Goal: Task Accomplishment & Management: Manage account settings

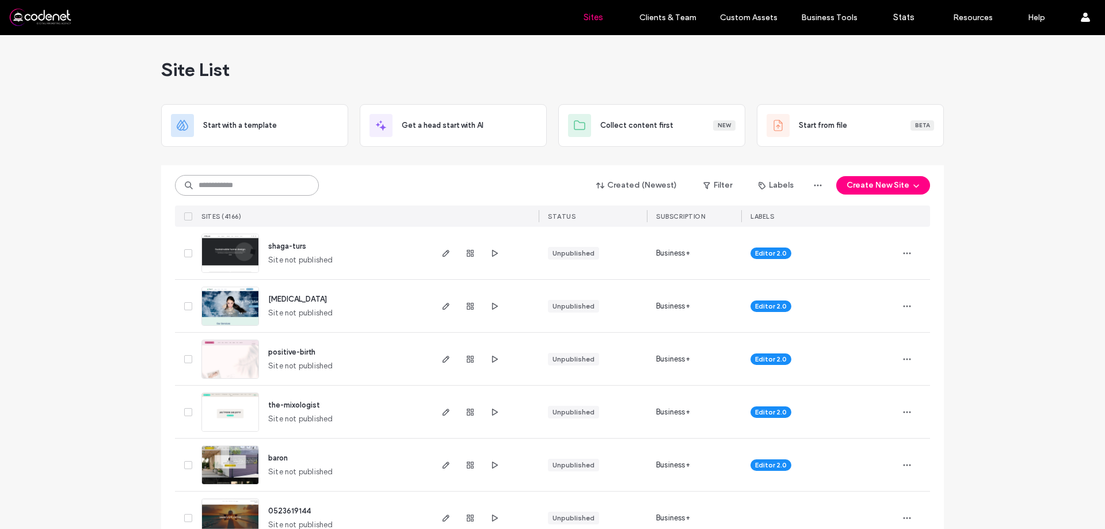
click at [276, 189] on input at bounding box center [247, 185] width 144 height 21
paste input "**********"
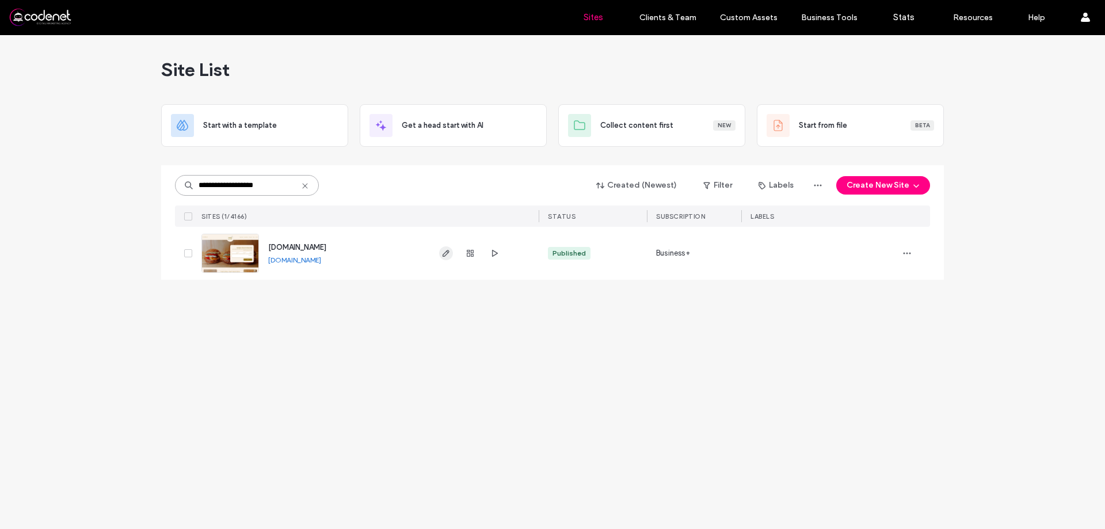
type input "**********"
click at [444, 254] on use "button" at bounding box center [446, 253] width 7 height 7
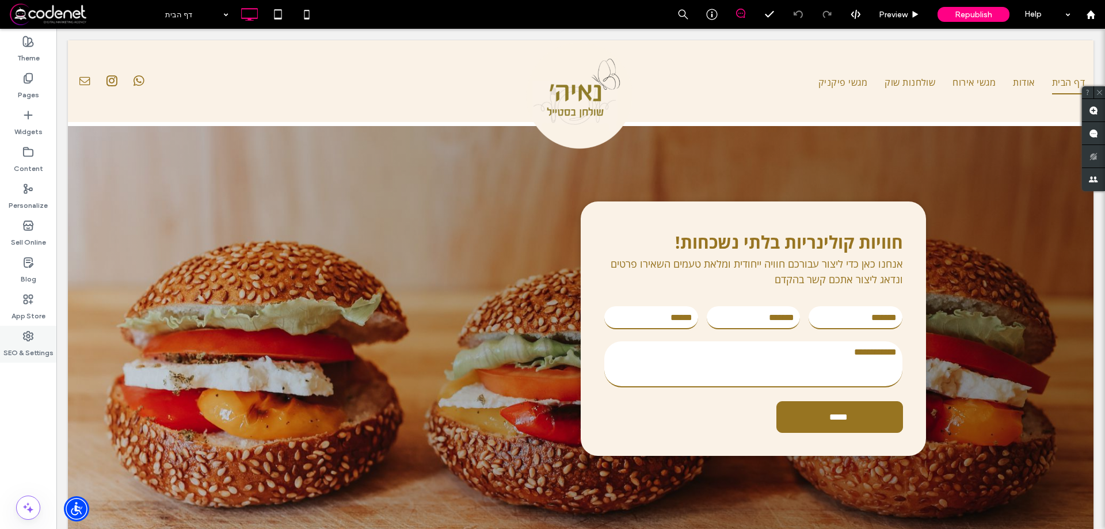
click at [0, 352] on div "SEO & Settings" at bounding box center [28, 344] width 56 height 37
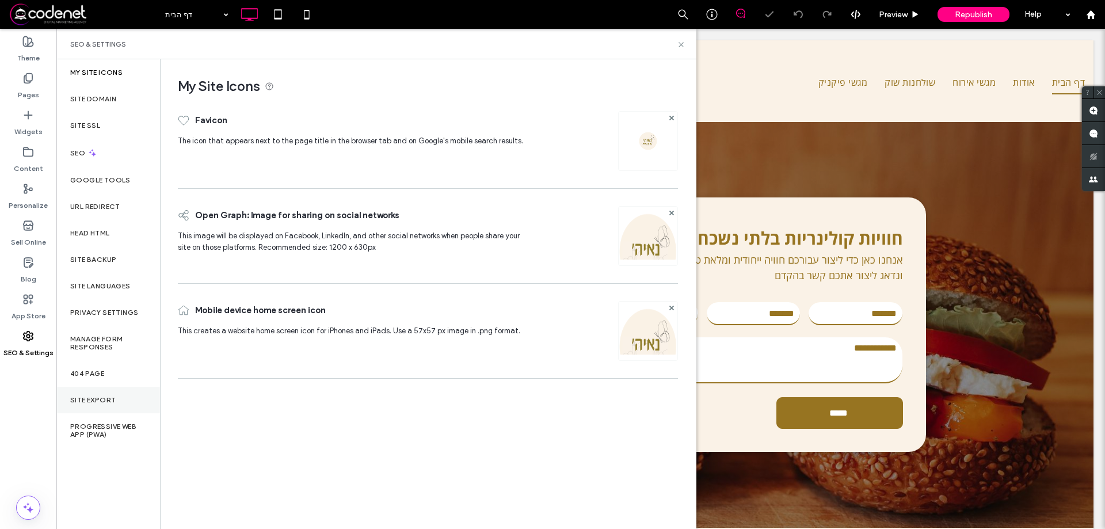
click at [106, 401] on label "Site Export" at bounding box center [92, 400] width 45 height 8
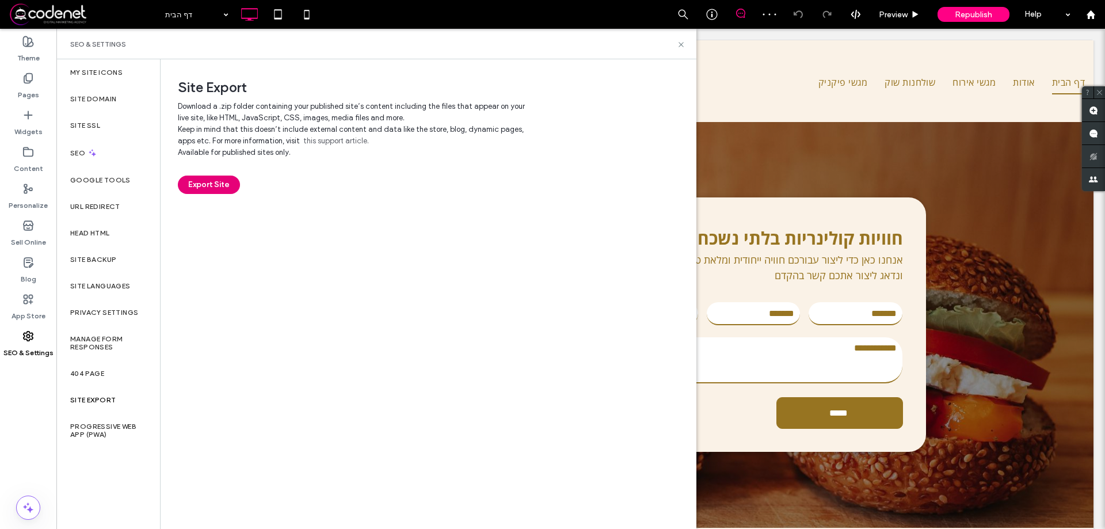
click at [204, 191] on button "Export Site" at bounding box center [209, 185] width 62 height 18
click at [1094, 13] on use at bounding box center [1090, 14] width 9 height 9
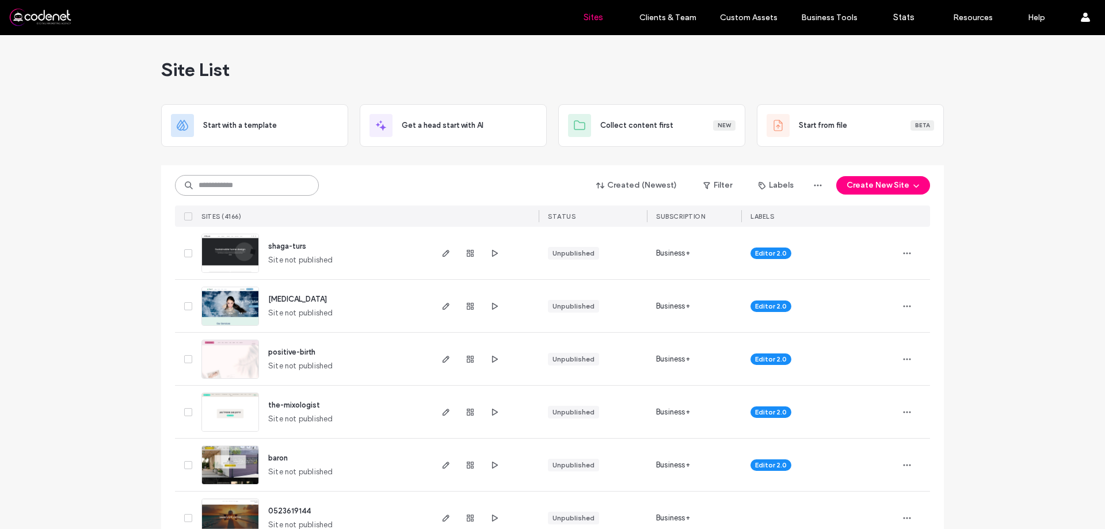
click at [276, 193] on input at bounding box center [247, 185] width 144 height 21
paste input "**********"
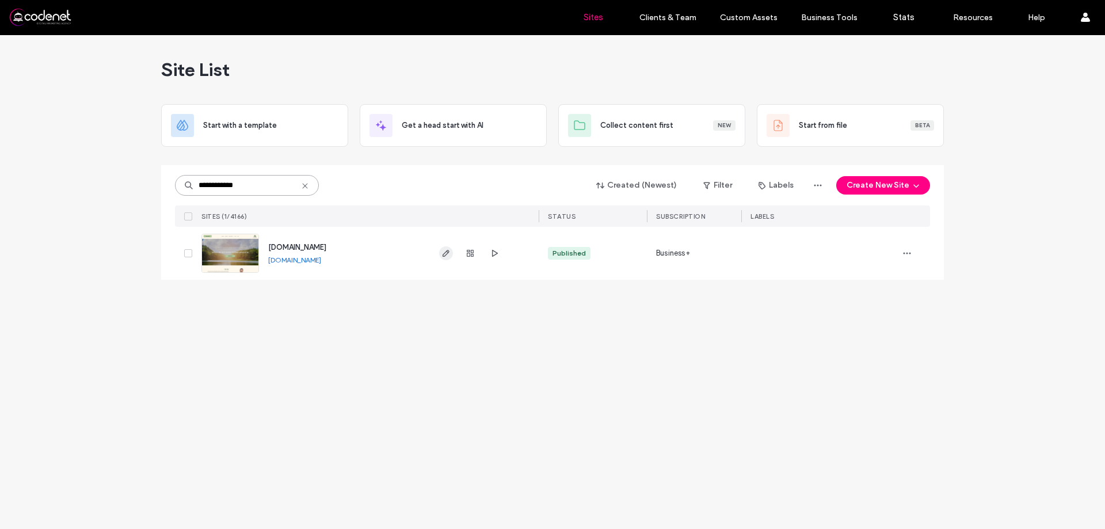
type input "**********"
click at [450, 252] on icon "button" at bounding box center [446, 253] width 9 height 9
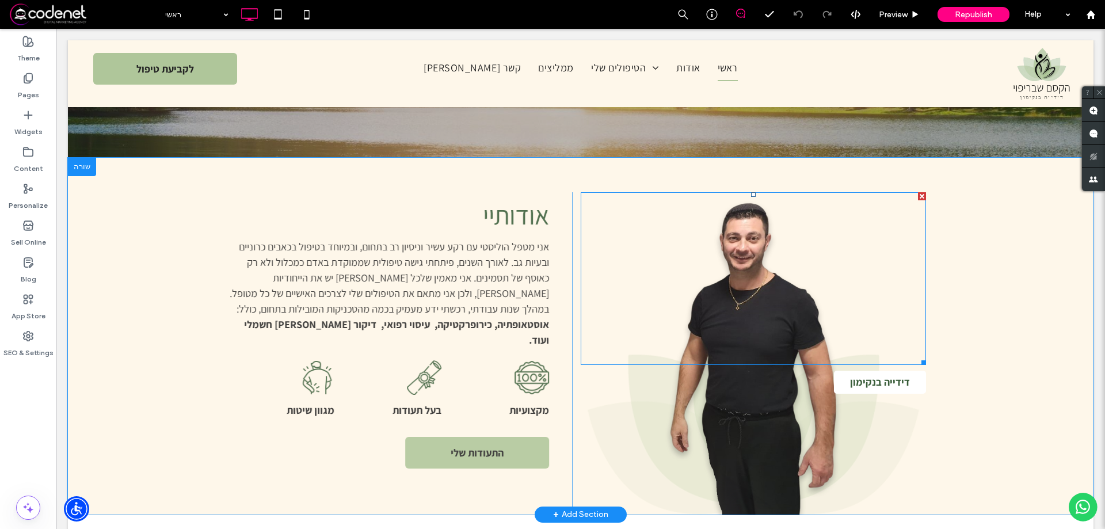
scroll to position [403, 0]
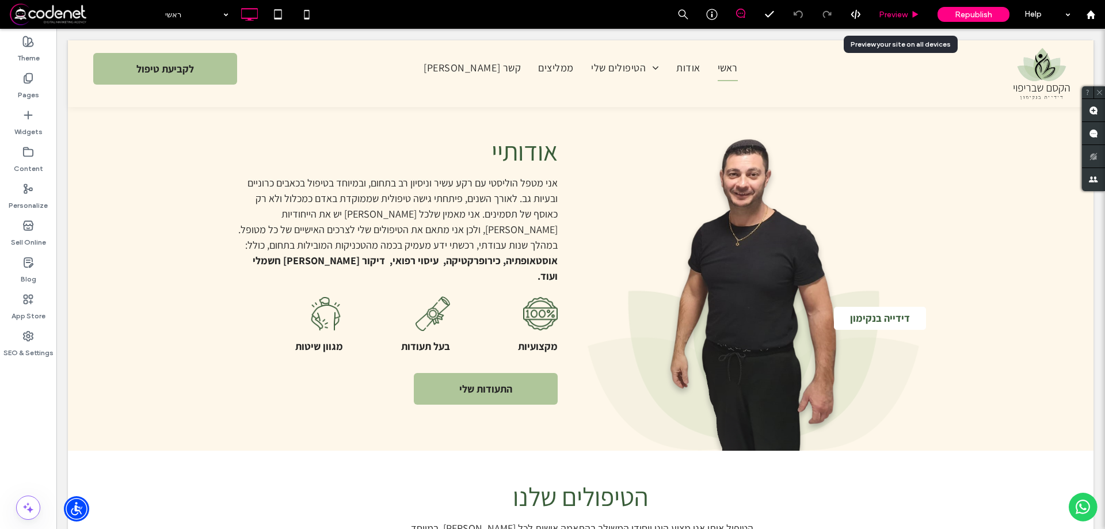
click at [902, 18] on span "Preview" at bounding box center [893, 15] width 29 height 10
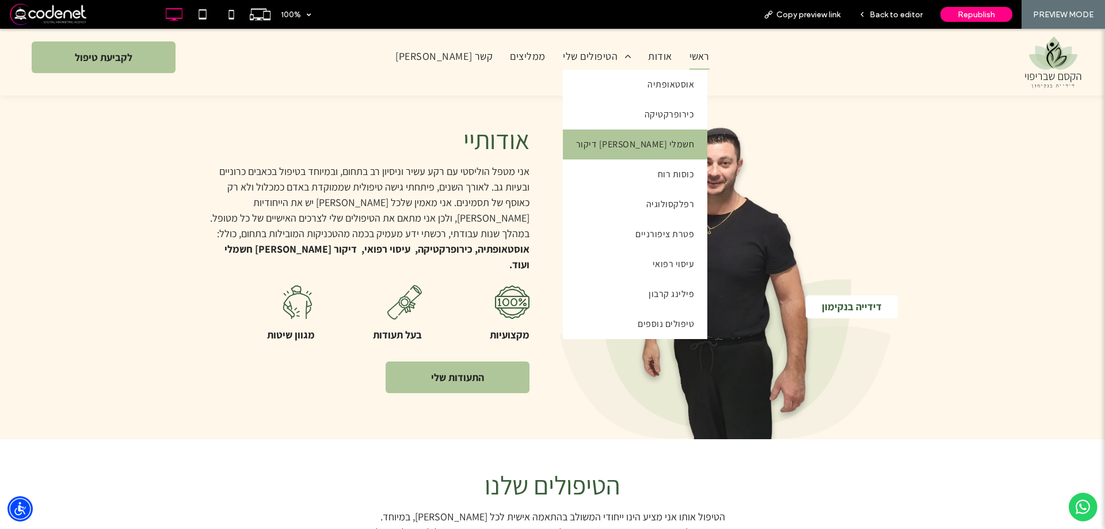
click at [576, 147] on span "דיקור סיני חשמלי" at bounding box center [635, 144] width 118 height 18
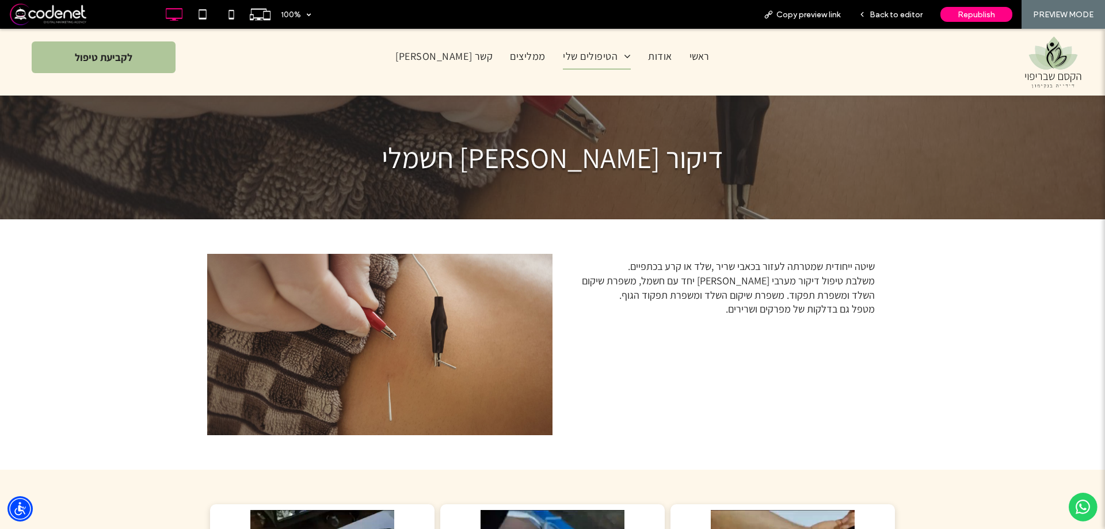
scroll to position [288, 0]
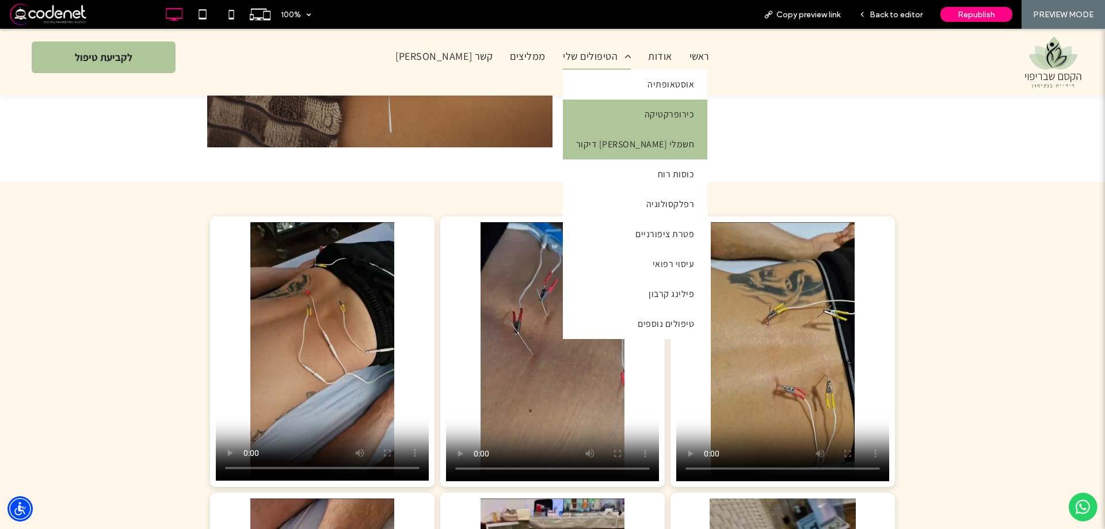
click at [576, 100] on link "כירופרקטיקה" at bounding box center [635, 115] width 144 height 30
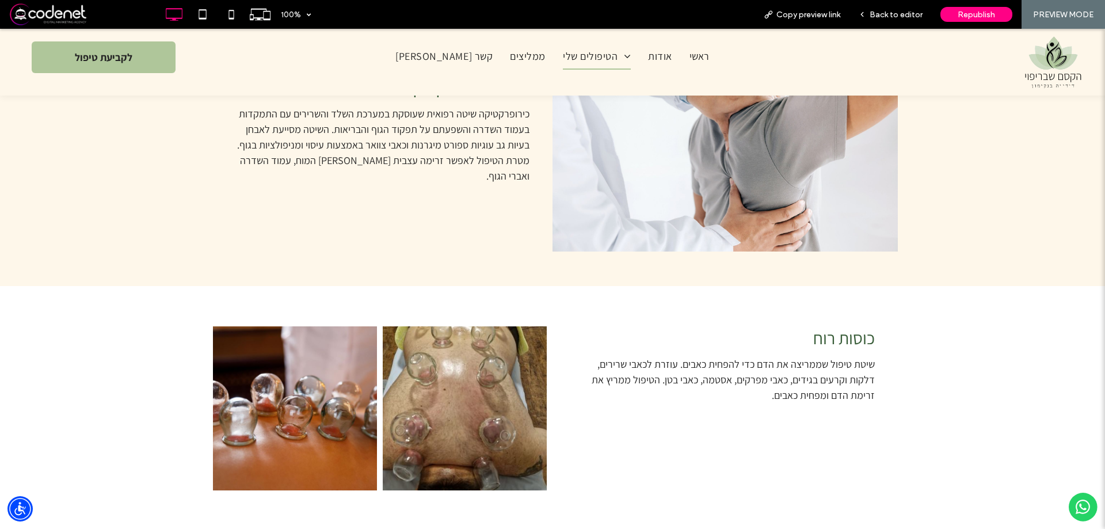
scroll to position [604, 0]
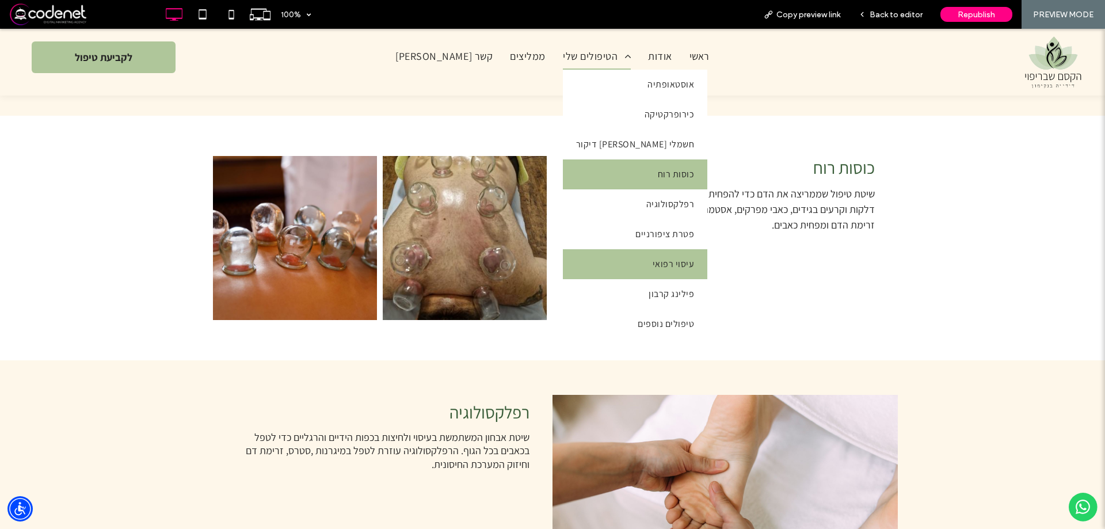
click at [604, 255] on link "עיסוי רפואי" at bounding box center [635, 264] width 144 height 30
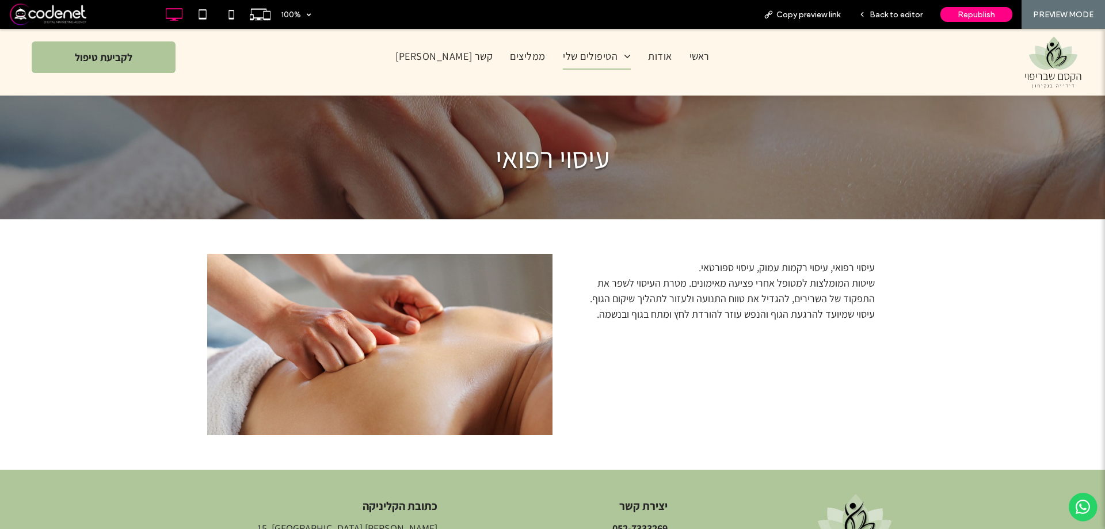
scroll to position [103, 0]
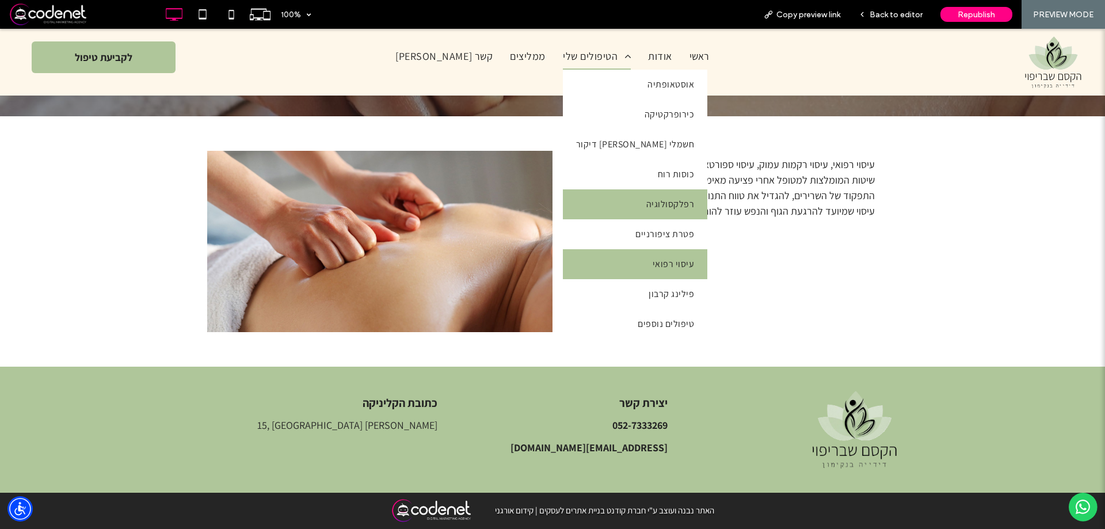
drag, startPoint x: 587, startPoint y: 208, endPoint x: 587, endPoint y: 238, distance: 29.9
click at [646, 208] on span "רפלקסולוגיה" at bounding box center [670, 204] width 48 height 18
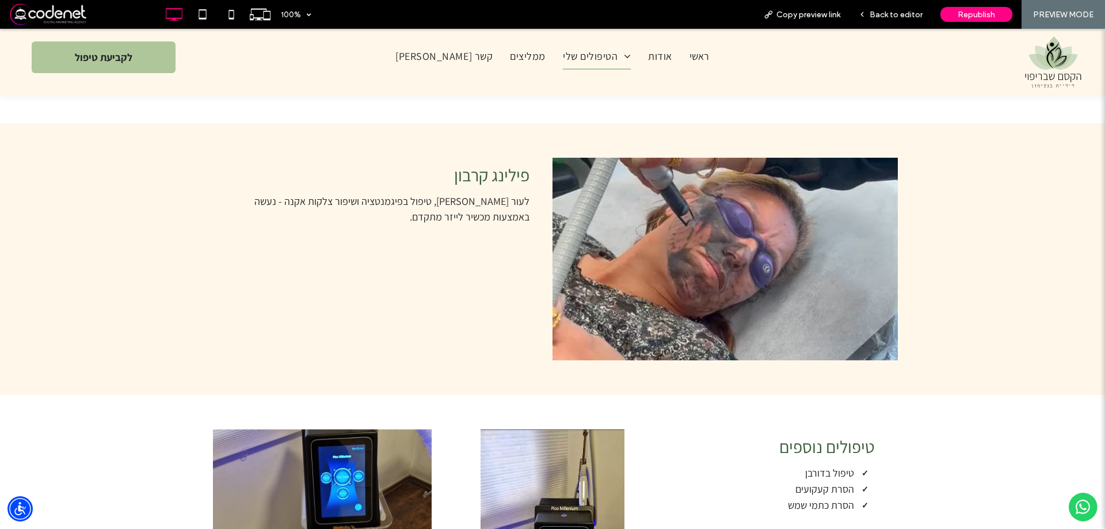
scroll to position [1330, 0]
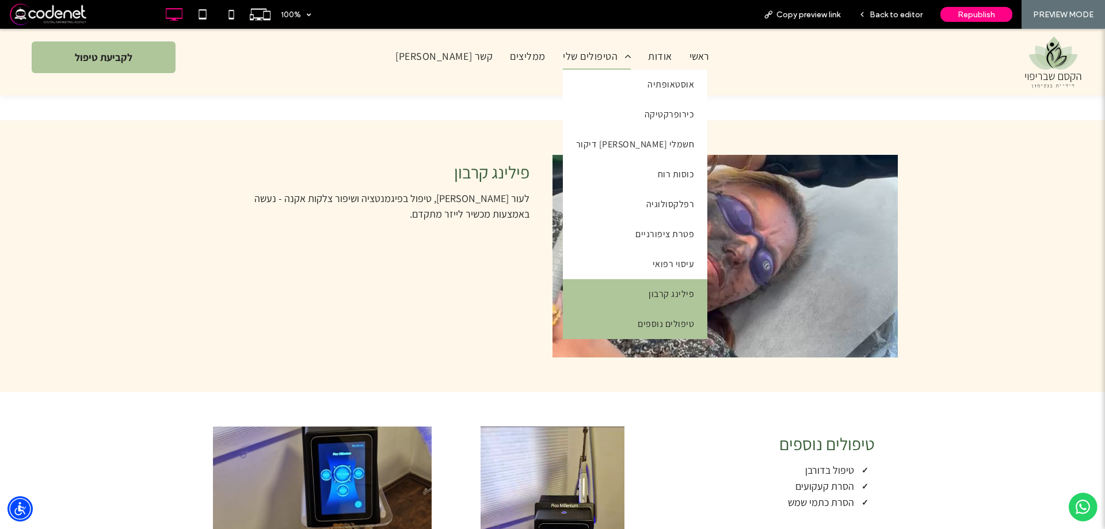
click at [638, 315] on span "טיפולים נוספים" at bounding box center [666, 324] width 56 height 18
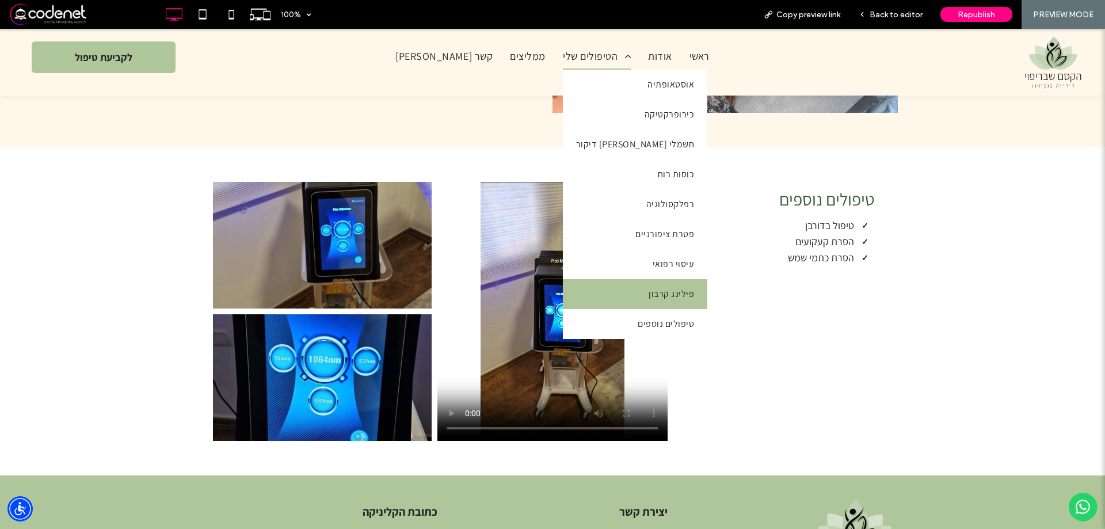
scroll to position [1568, 0]
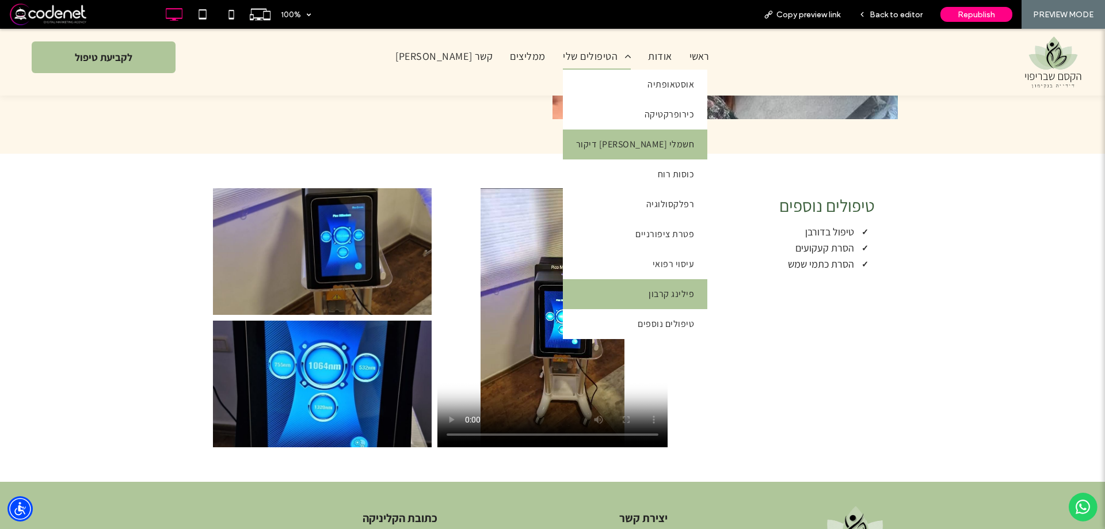
click at [563, 130] on link "דיקור סיני חשמלי" at bounding box center [635, 145] width 144 height 30
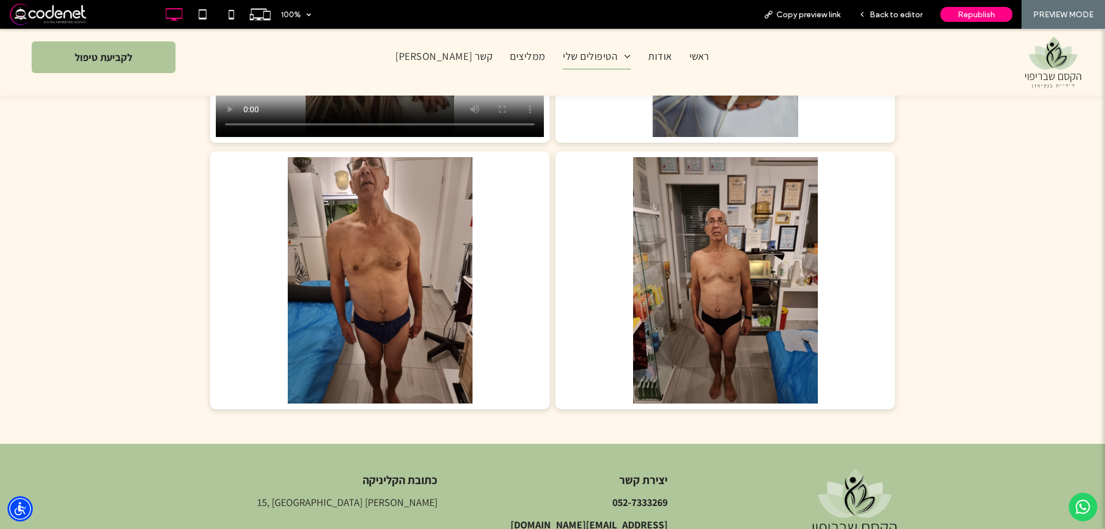
scroll to position [1264, 0]
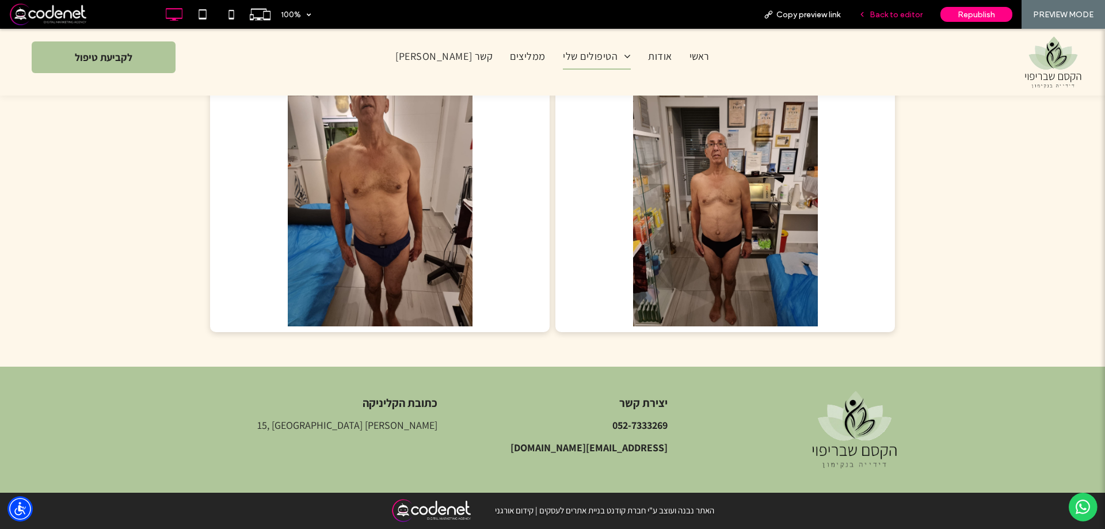
click at [909, 17] on span "Back to editor" at bounding box center [896, 15] width 53 height 10
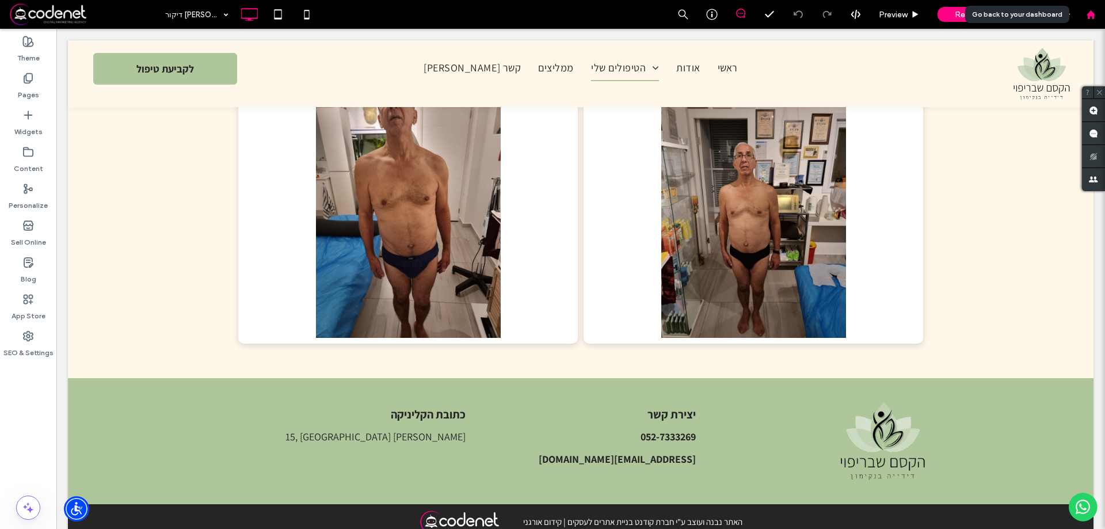
click at [1100, 6] on div at bounding box center [1091, 14] width 29 height 29
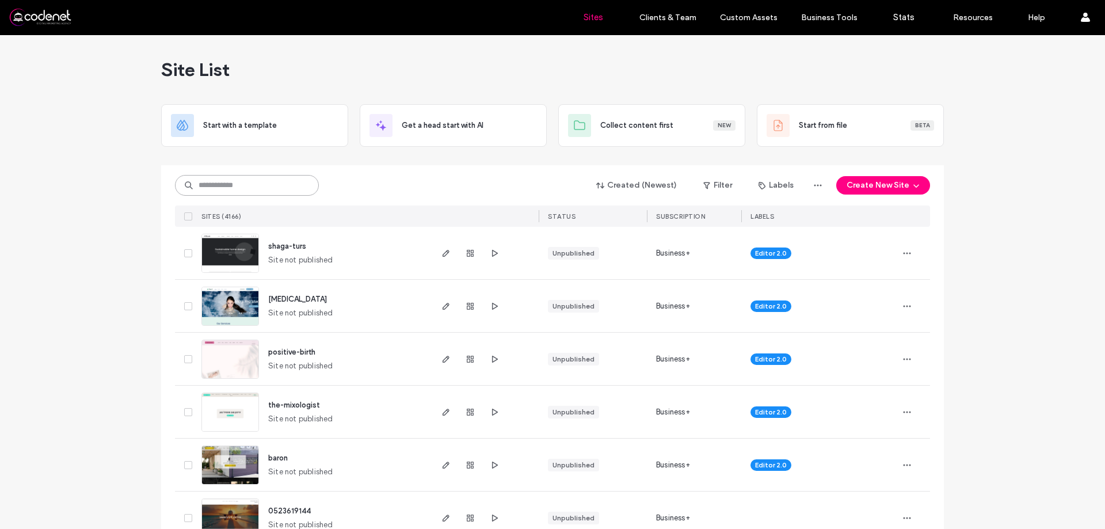
click at [209, 189] on input at bounding box center [247, 185] width 144 height 21
paste input "**********"
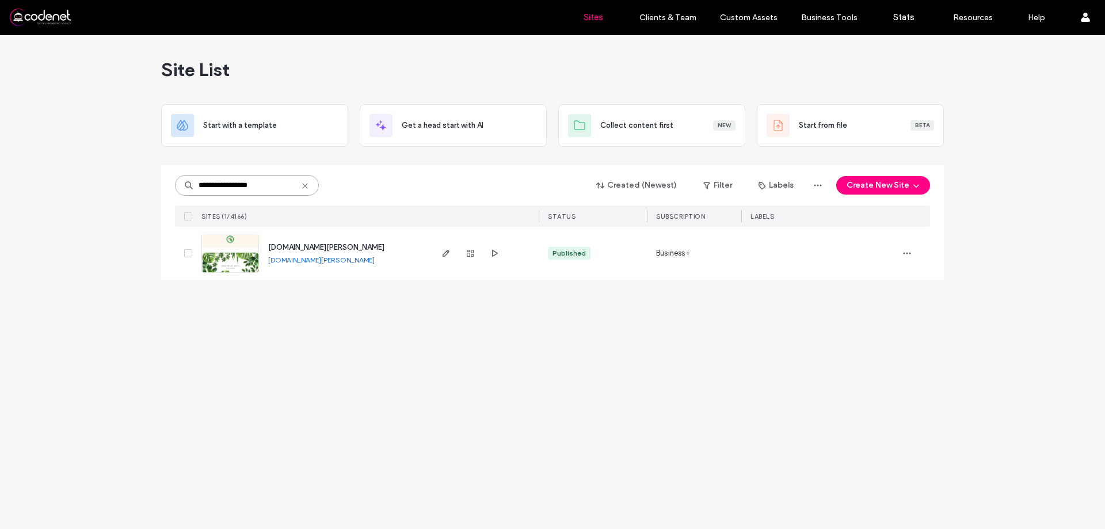
type input "**********"
click at [446, 260] on div at bounding box center [470, 253] width 62 height 53
click at [448, 249] on icon "button" at bounding box center [446, 253] width 9 height 9
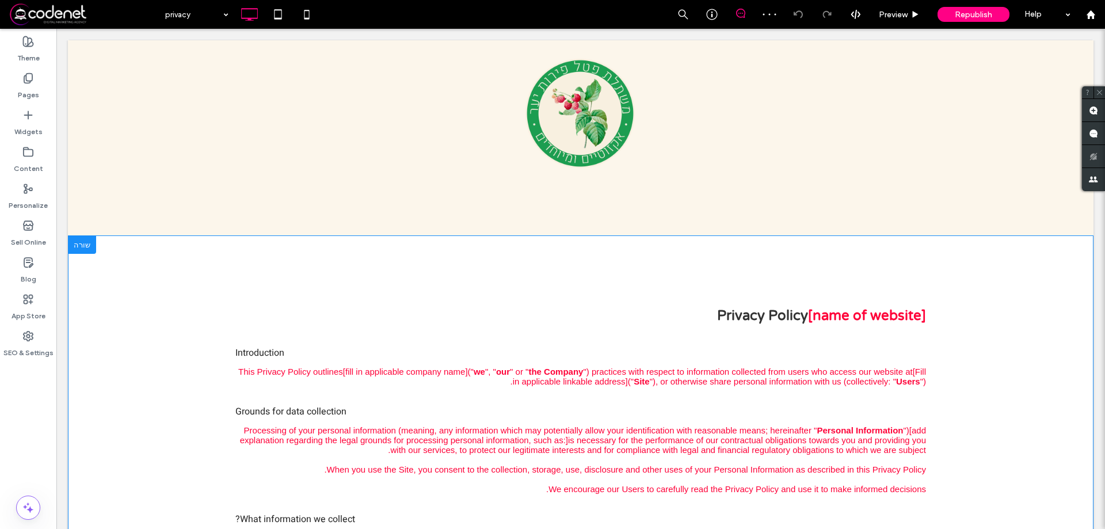
scroll to position [115, 0]
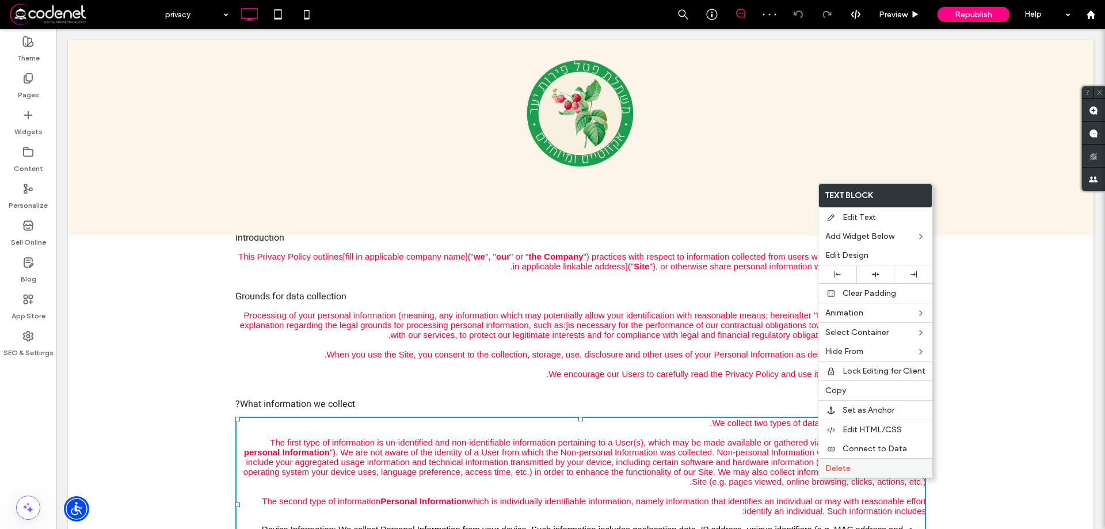
click at [844, 477] on div "Delete" at bounding box center [876, 468] width 114 height 20
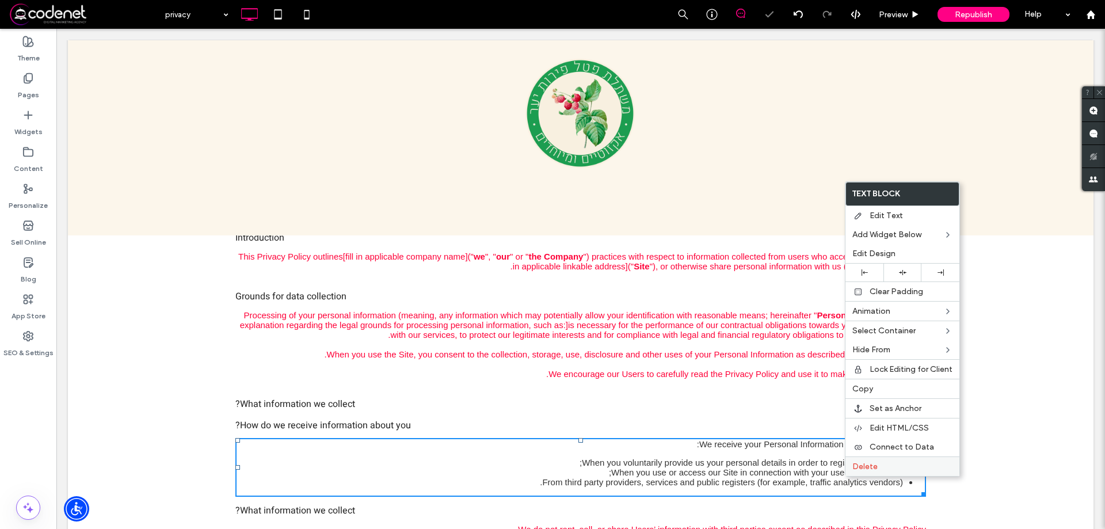
click at [851, 472] on div "Delete" at bounding box center [903, 467] width 114 height 20
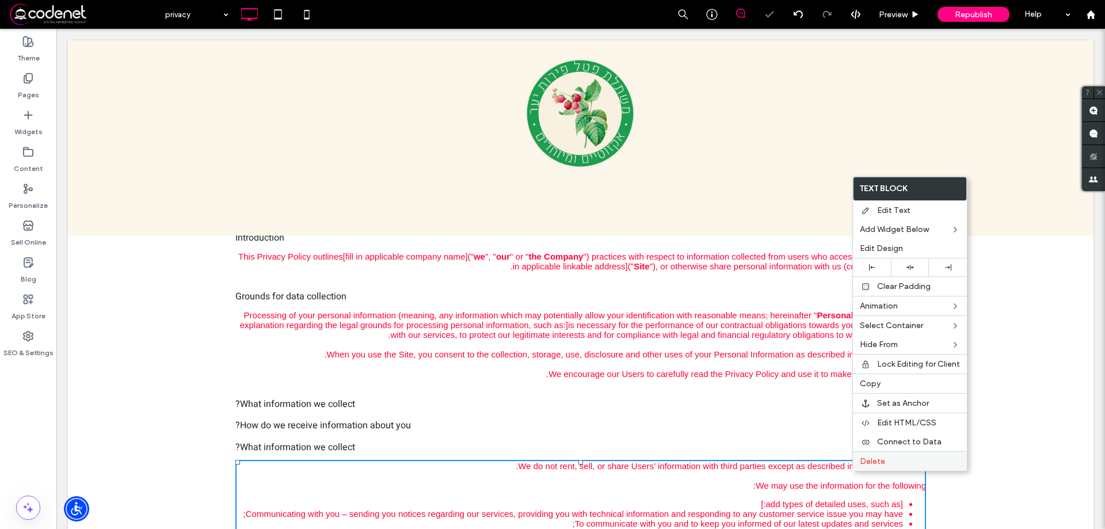
click at [865, 463] on span "Delete" at bounding box center [872, 462] width 25 height 10
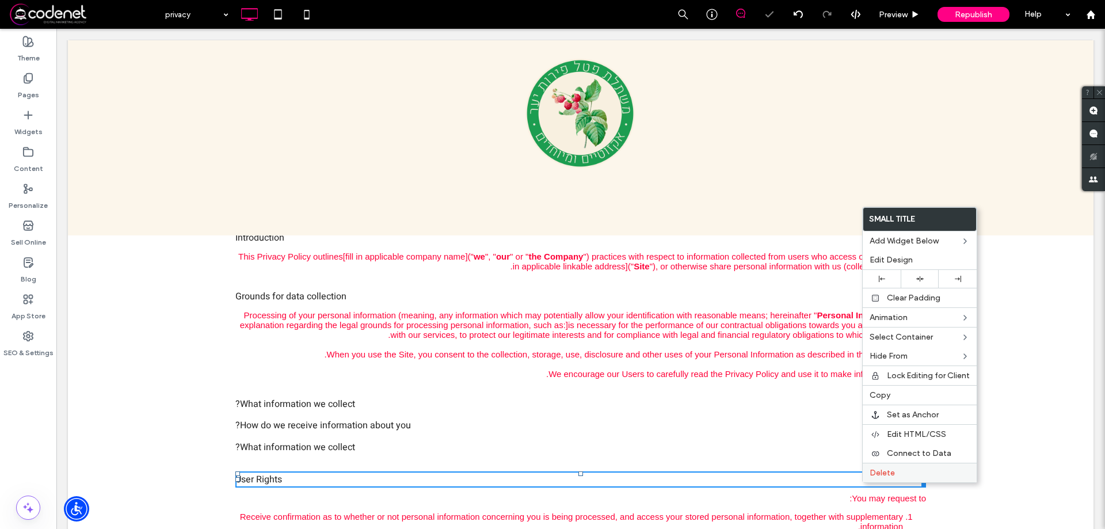
click at [870, 478] on div "Delete" at bounding box center [920, 473] width 114 height 20
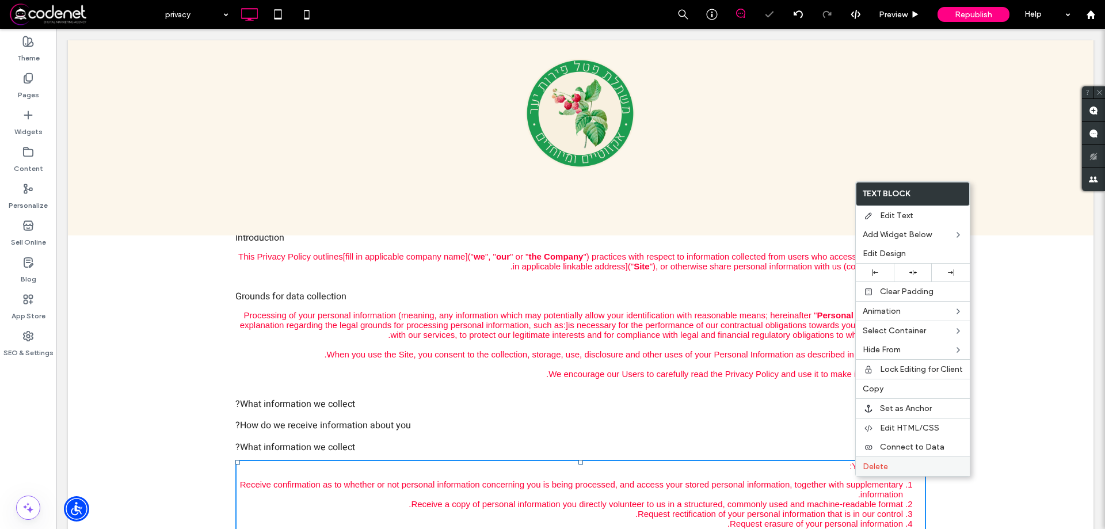
click at [865, 472] on div "Delete" at bounding box center [913, 467] width 114 height 20
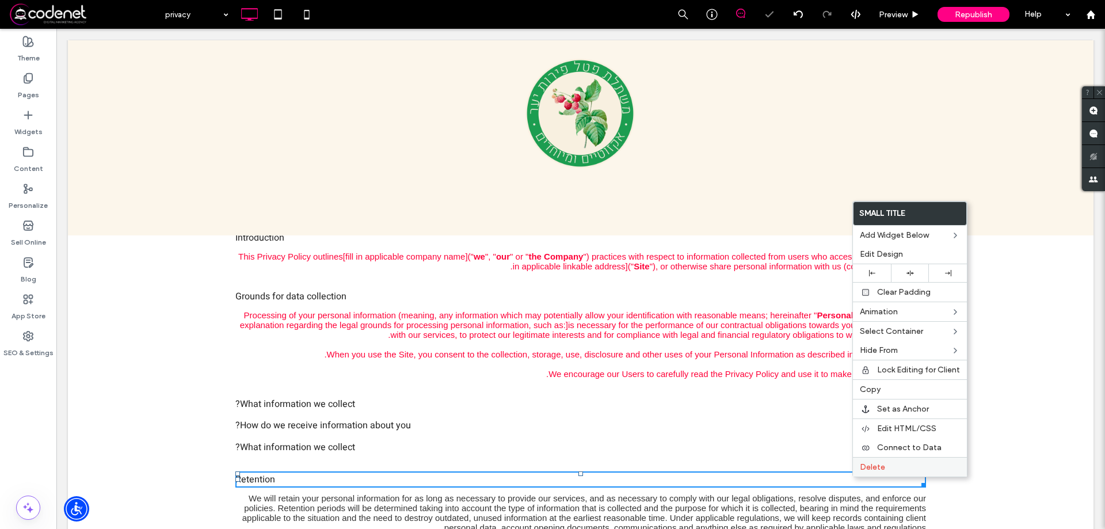
click at [861, 473] on div "Delete" at bounding box center [910, 467] width 114 height 20
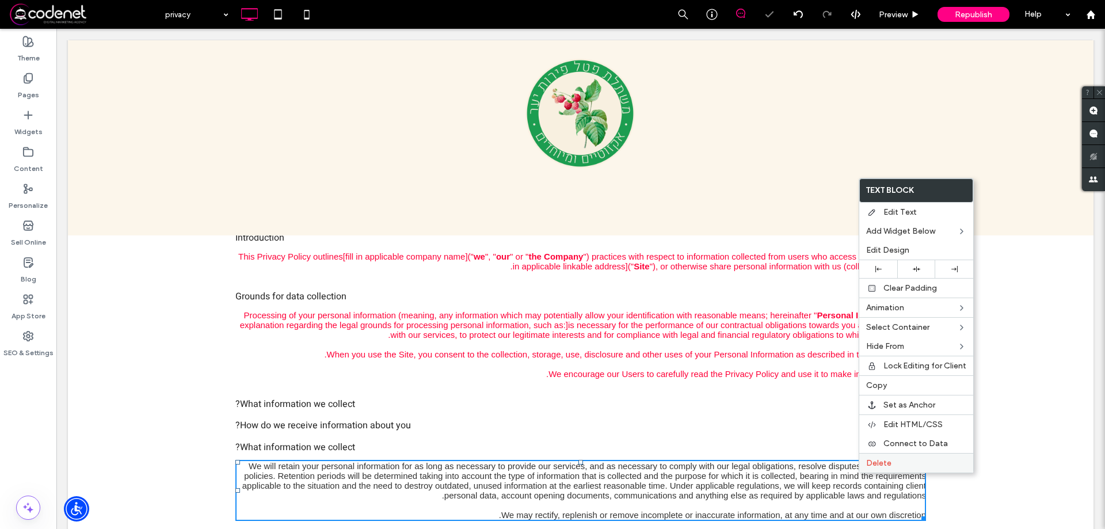
click at [870, 471] on div "Delete" at bounding box center [916, 463] width 114 height 20
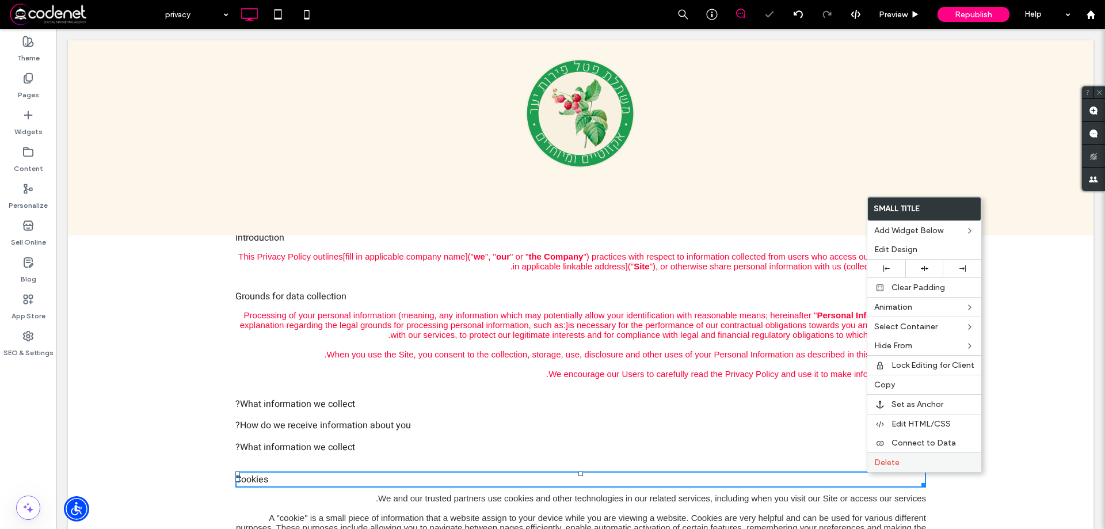
click at [869, 471] on div "Delete" at bounding box center [925, 462] width 114 height 20
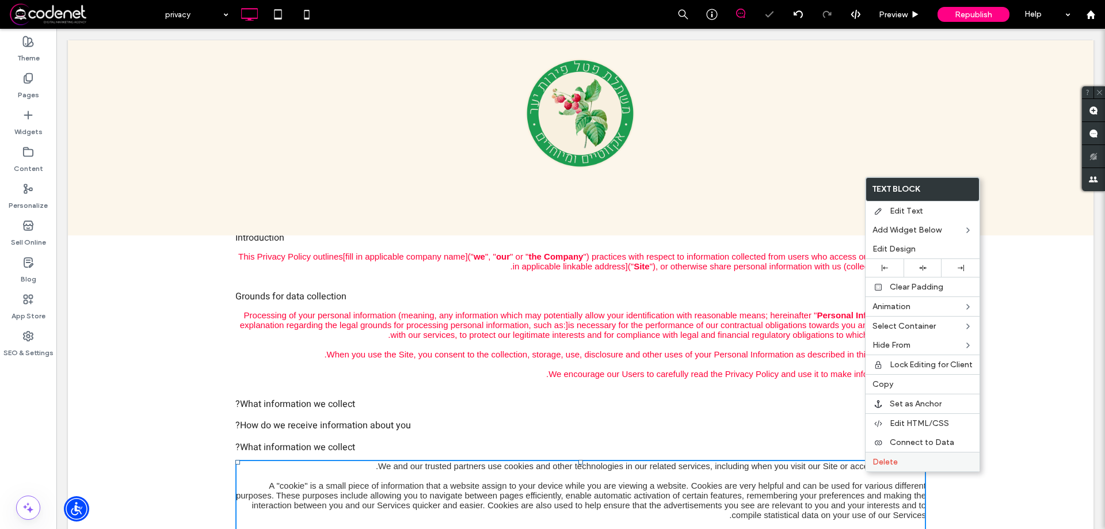
click at [874, 469] on div "Delete" at bounding box center [923, 462] width 114 height 20
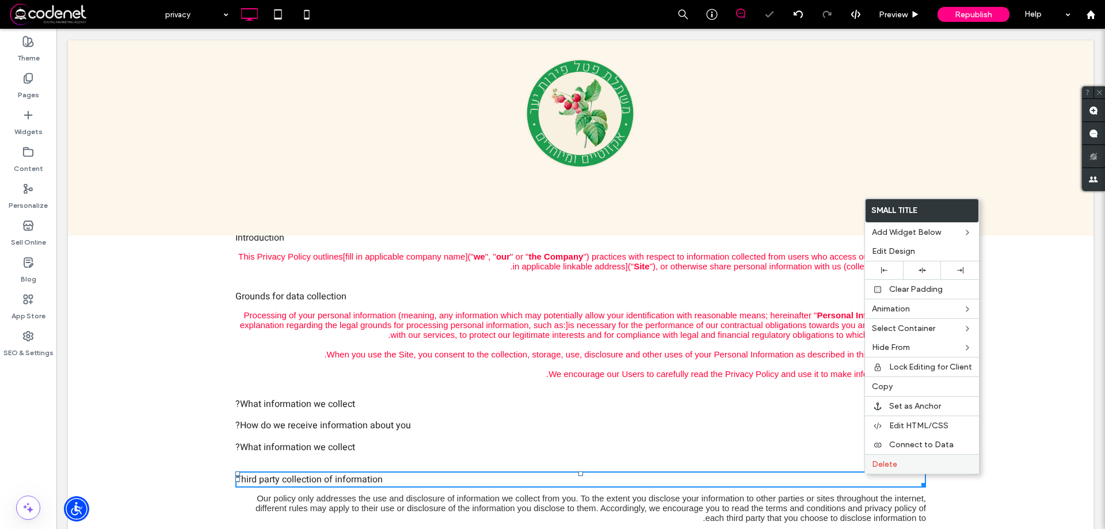
click at [870, 473] on div "Delete" at bounding box center [922, 464] width 114 height 20
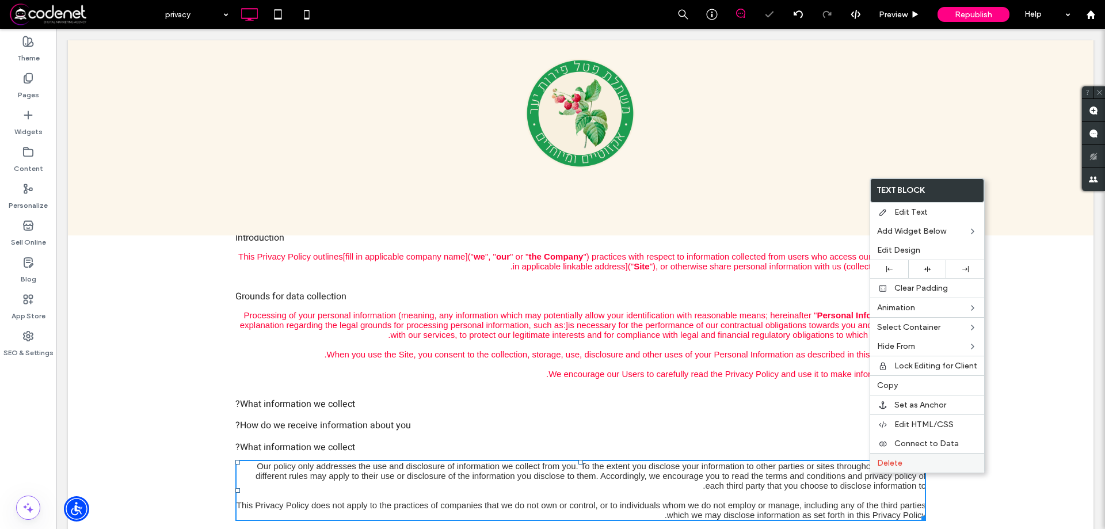
click at [881, 464] on span "Delete" at bounding box center [889, 463] width 25 height 10
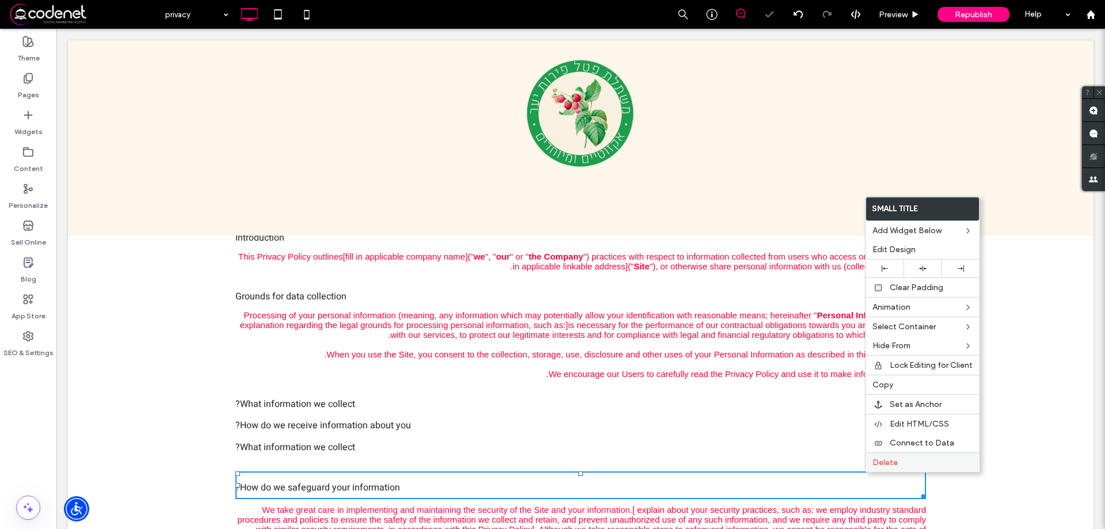
click at [877, 466] on span "Delete" at bounding box center [885, 463] width 25 height 10
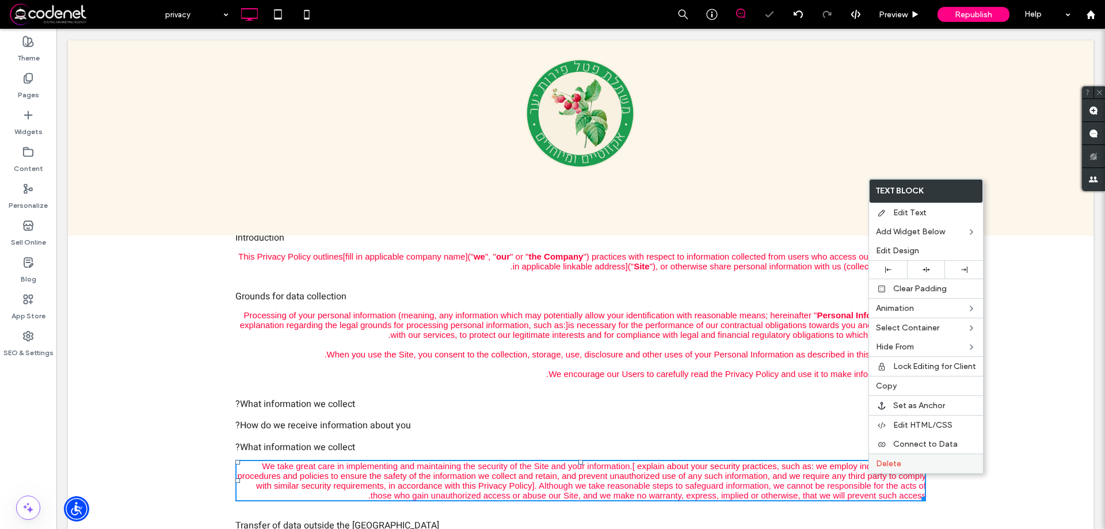
click at [878, 467] on span "Delete" at bounding box center [888, 464] width 25 height 10
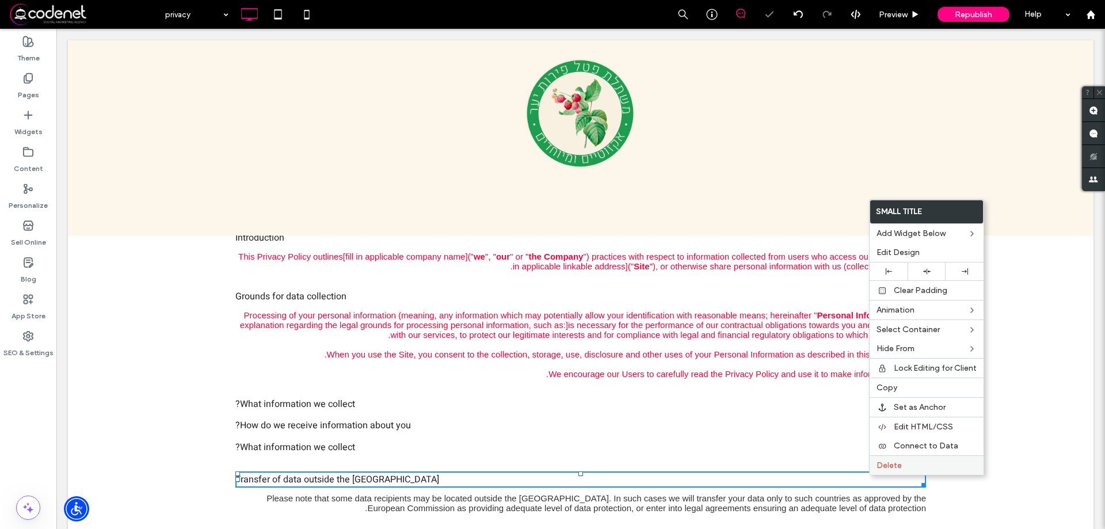
click at [881, 469] on span "Delete" at bounding box center [889, 466] width 25 height 10
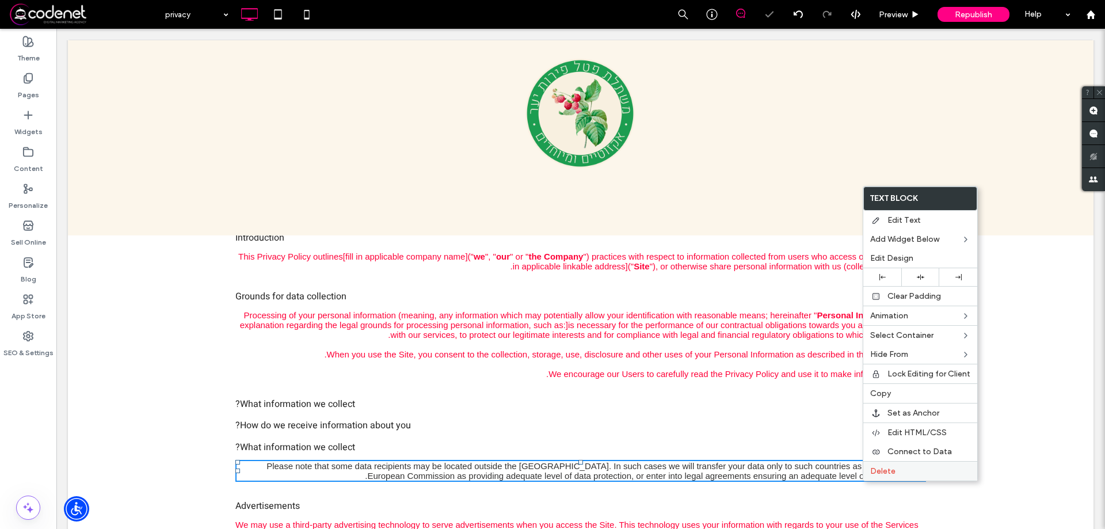
click at [884, 469] on span "Delete" at bounding box center [882, 471] width 25 height 10
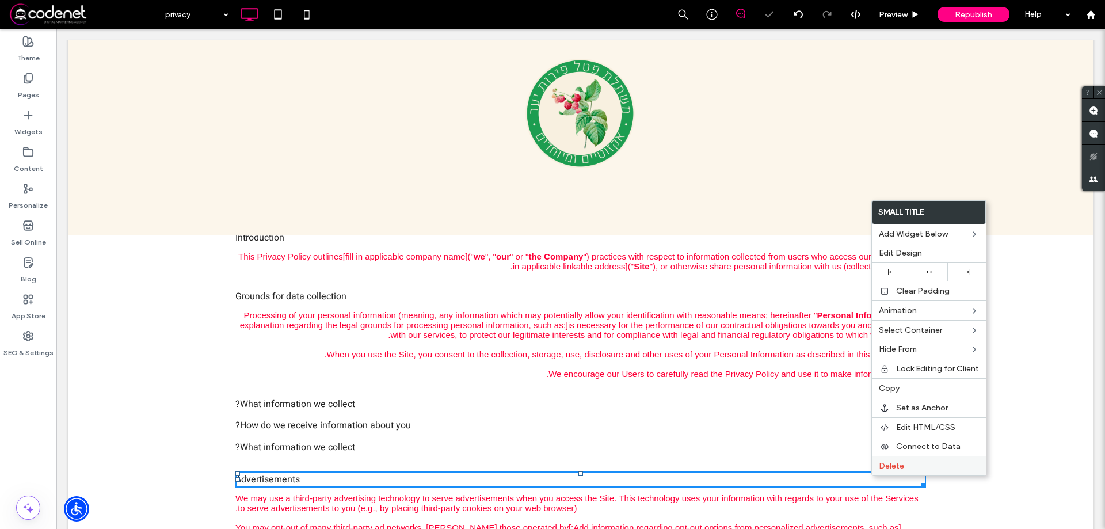
click at [878, 474] on div "Delete" at bounding box center [929, 466] width 114 height 20
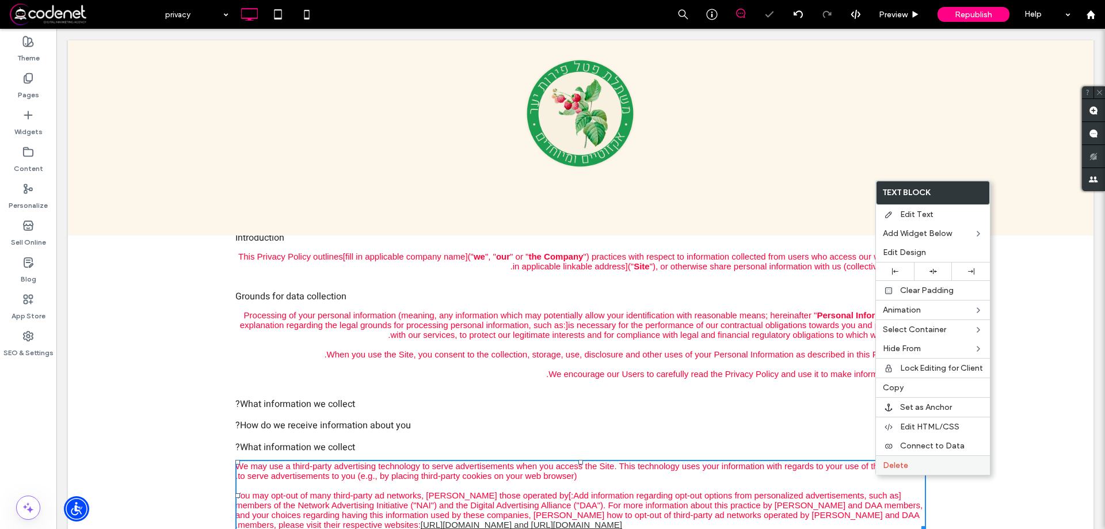
click at [887, 470] on span "Delete" at bounding box center [895, 466] width 25 height 10
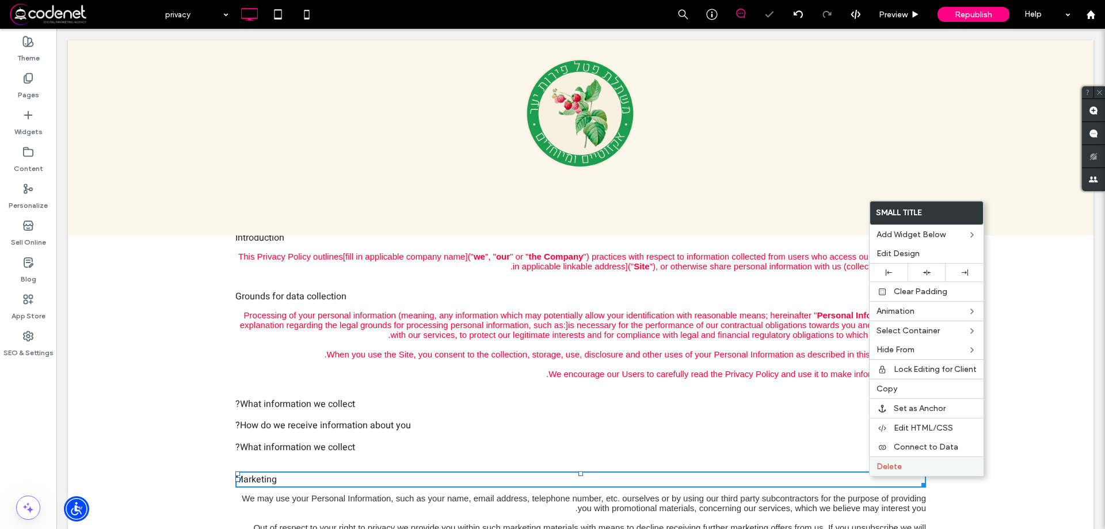
click at [880, 471] on div "Delete" at bounding box center [927, 467] width 114 height 20
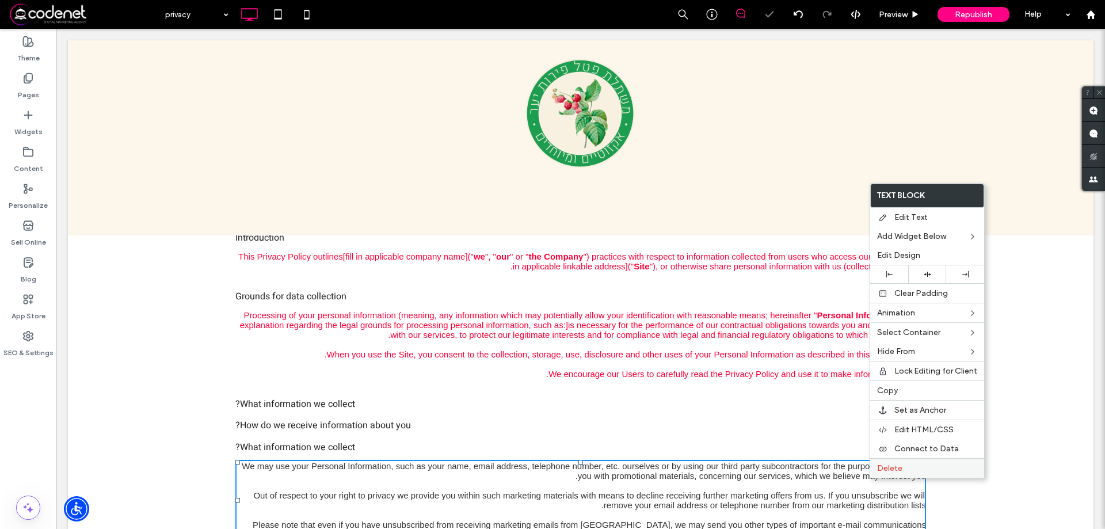
click at [886, 467] on span "Delete" at bounding box center [889, 468] width 25 height 10
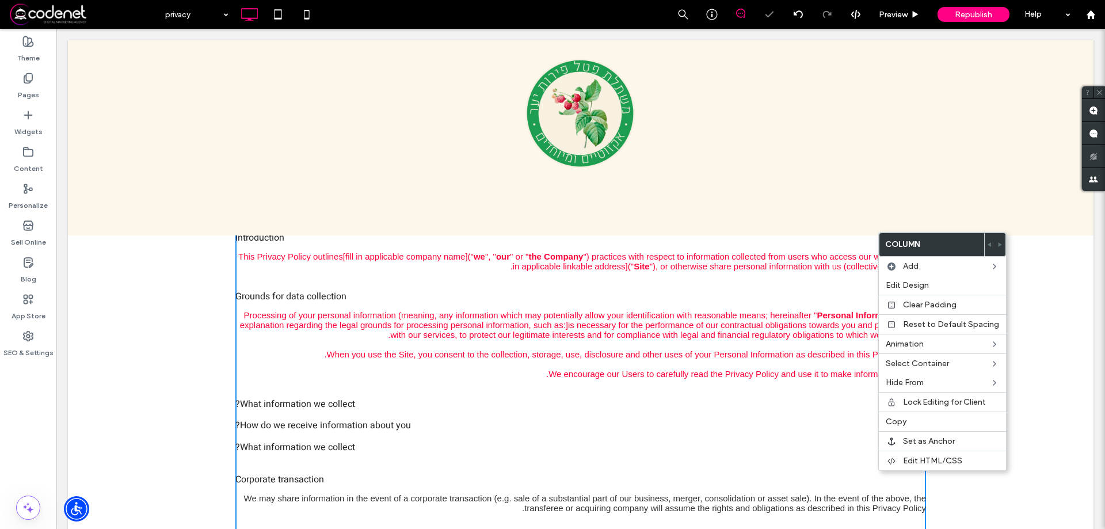
click at [877, 478] on div "Corporate transaction" at bounding box center [580, 480] width 691 height 14
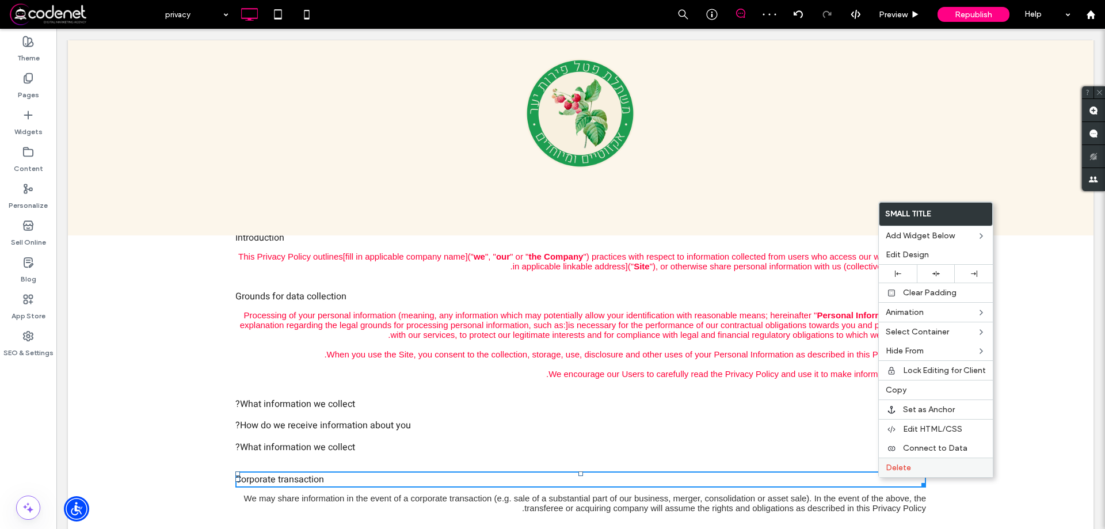
click at [883, 474] on div "Delete" at bounding box center [936, 468] width 114 height 20
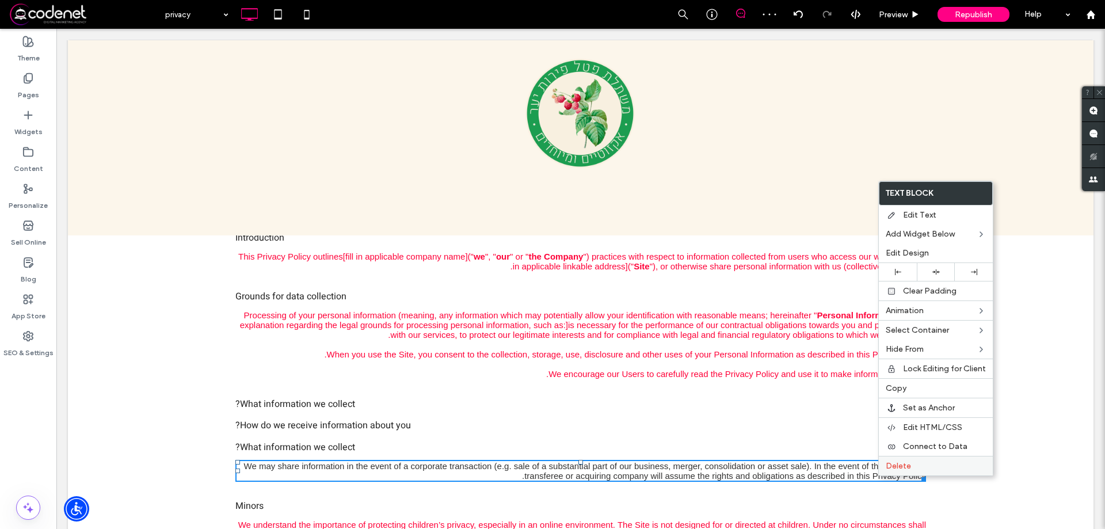
click at [888, 468] on span "Delete" at bounding box center [898, 466] width 25 height 10
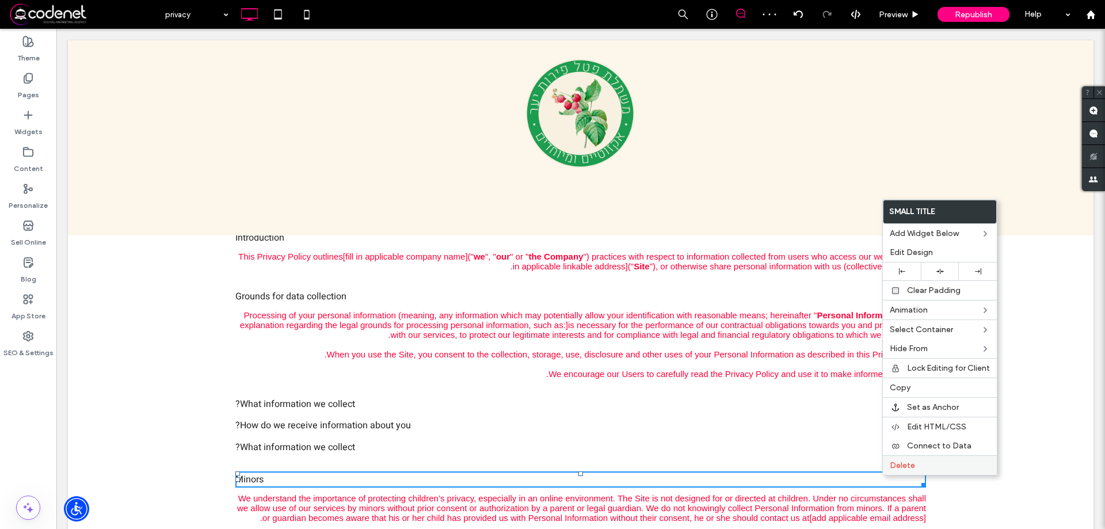
click at [889, 471] on div "Delete" at bounding box center [940, 465] width 114 height 20
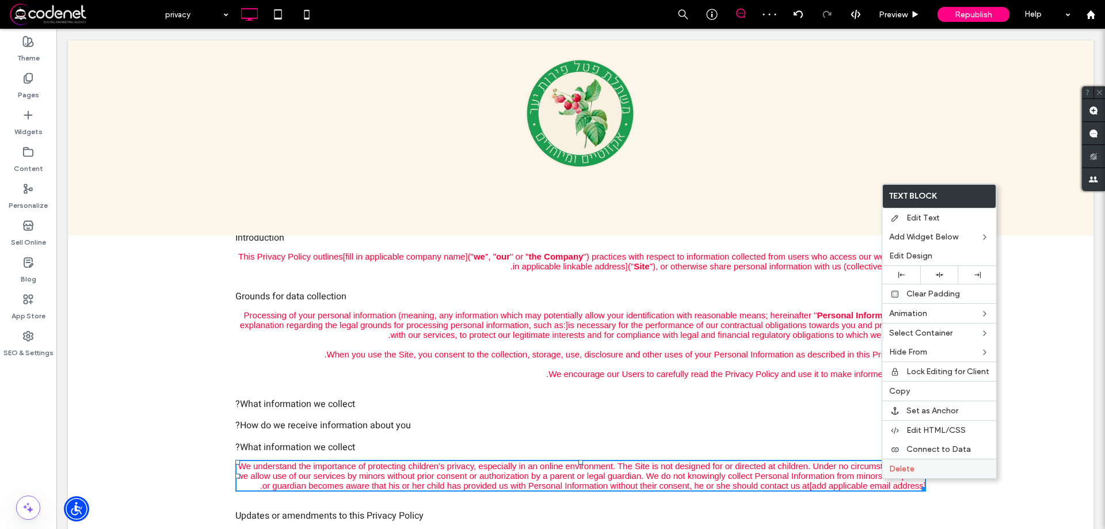
click at [891, 470] on span "Delete" at bounding box center [901, 469] width 25 height 10
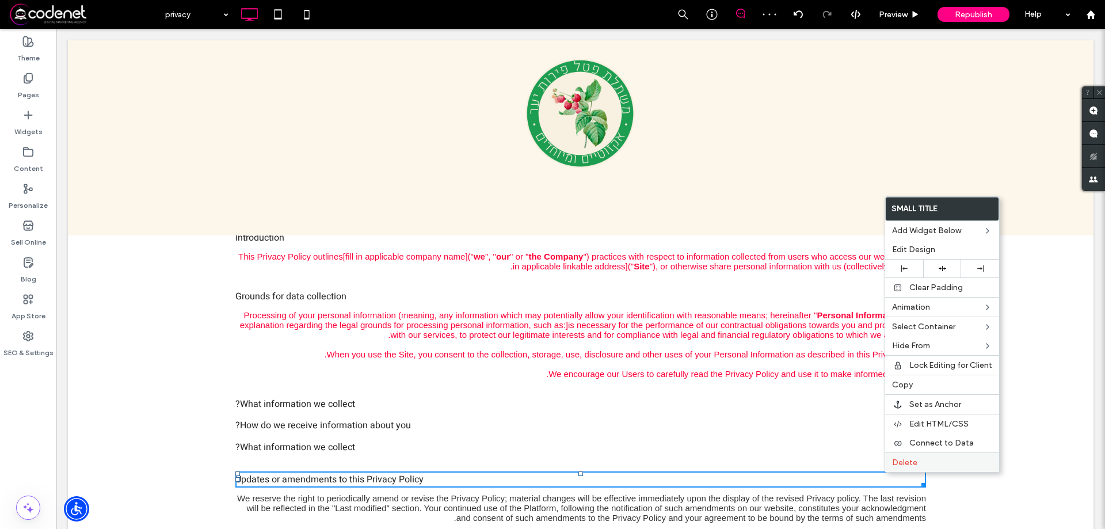
click at [894, 465] on span "Delete" at bounding box center [904, 463] width 25 height 10
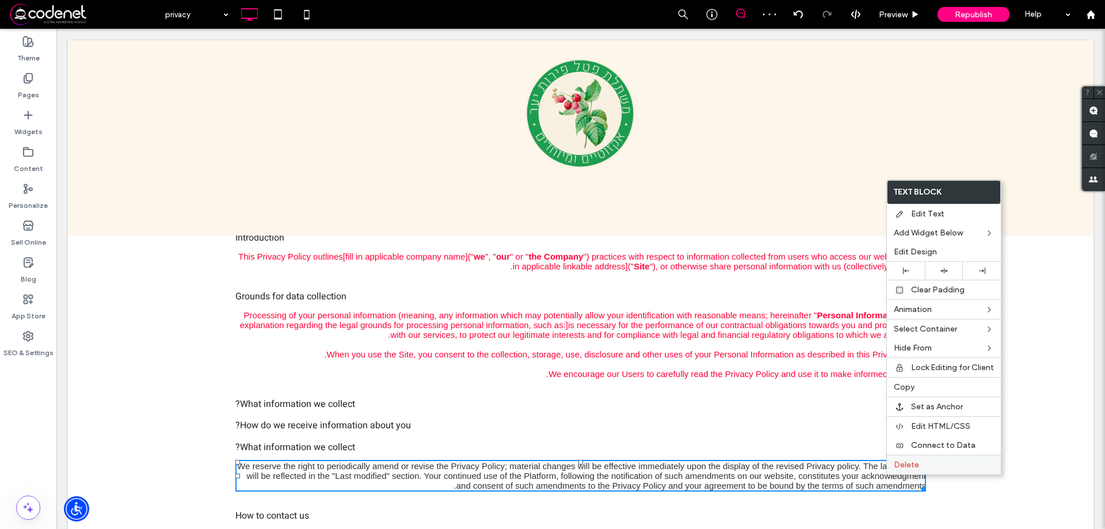
click at [894, 469] on span "Delete" at bounding box center [906, 465] width 25 height 10
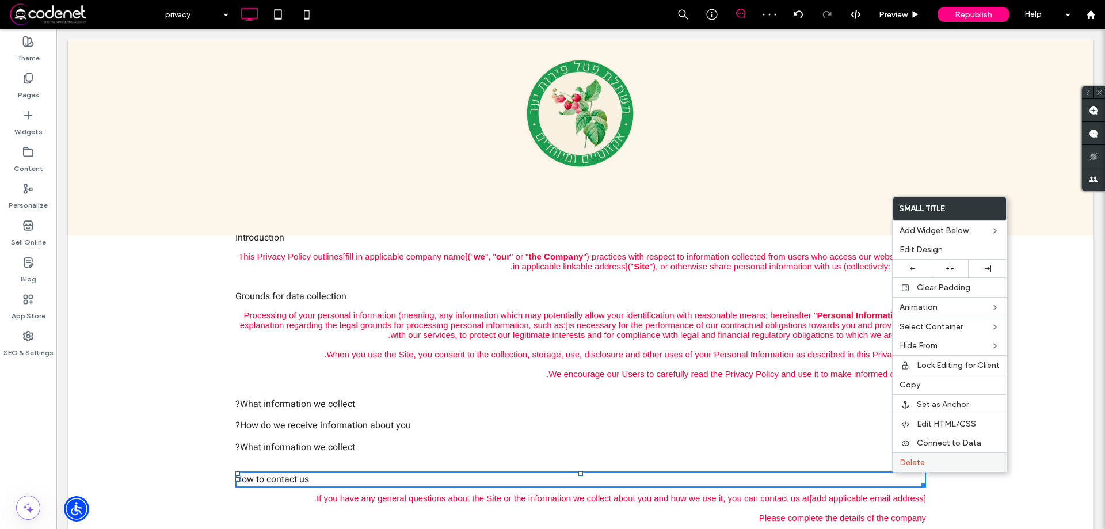
click at [898, 467] on div "Delete" at bounding box center [950, 462] width 114 height 20
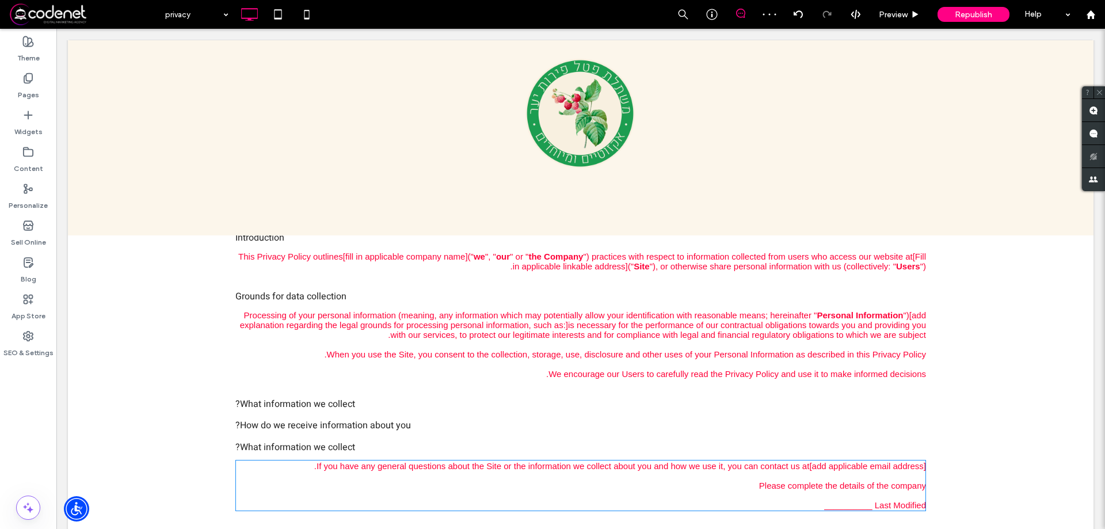
drag, startPoint x: 946, startPoint y: 507, endPoint x: 888, endPoint y: 478, distance: 64.9
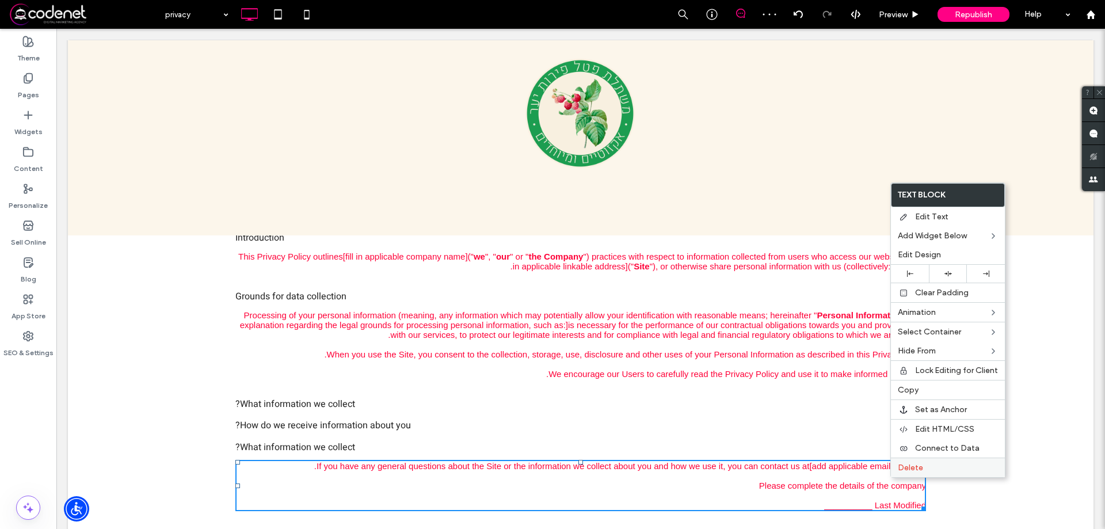
click at [897, 470] on div "Delete" at bounding box center [948, 468] width 114 height 20
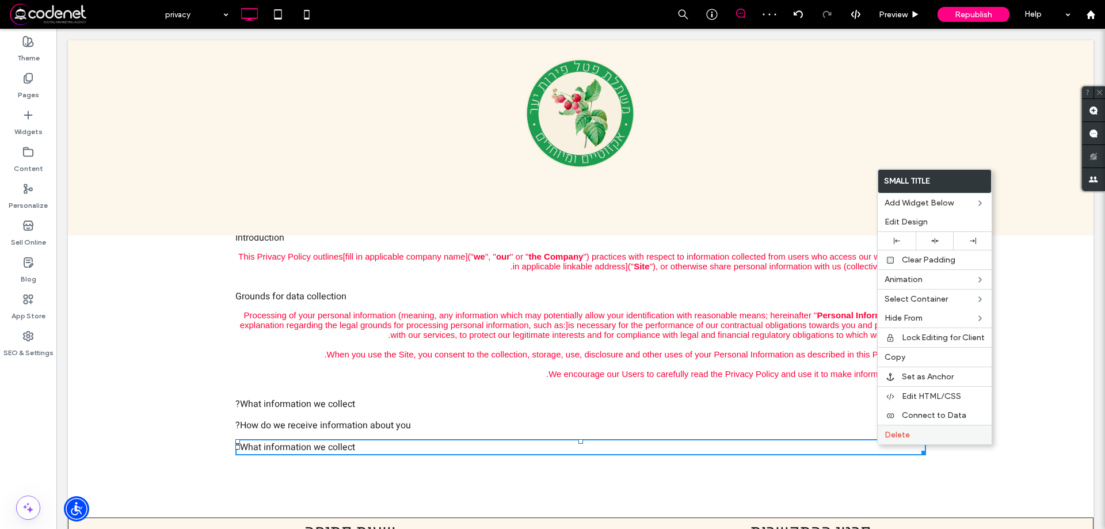
click at [889, 444] on div "Delete" at bounding box center [935, 435] width 114 height 20
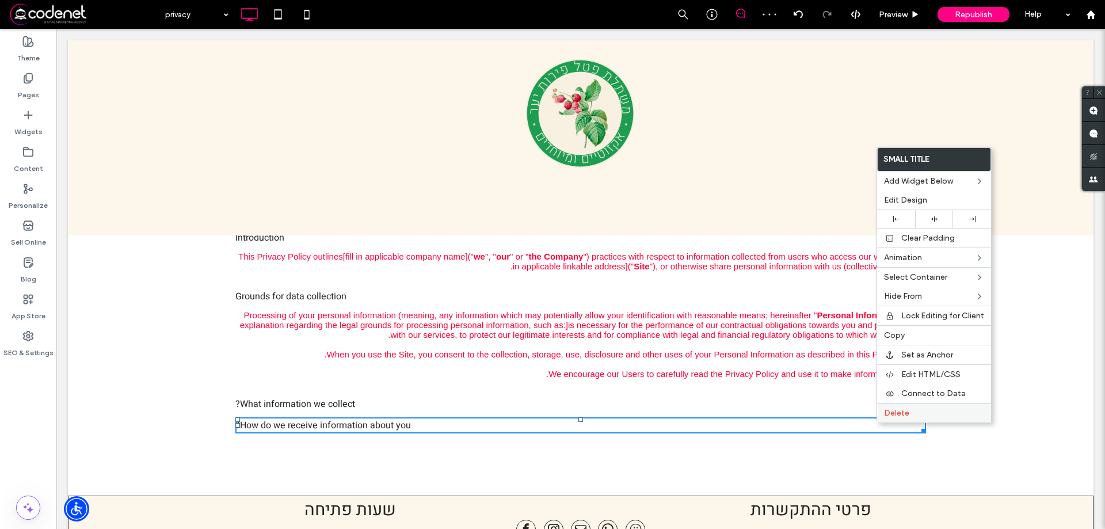
click at [880, 416] on div "Delete" at bounding box center [934, 413] width 114 height 20
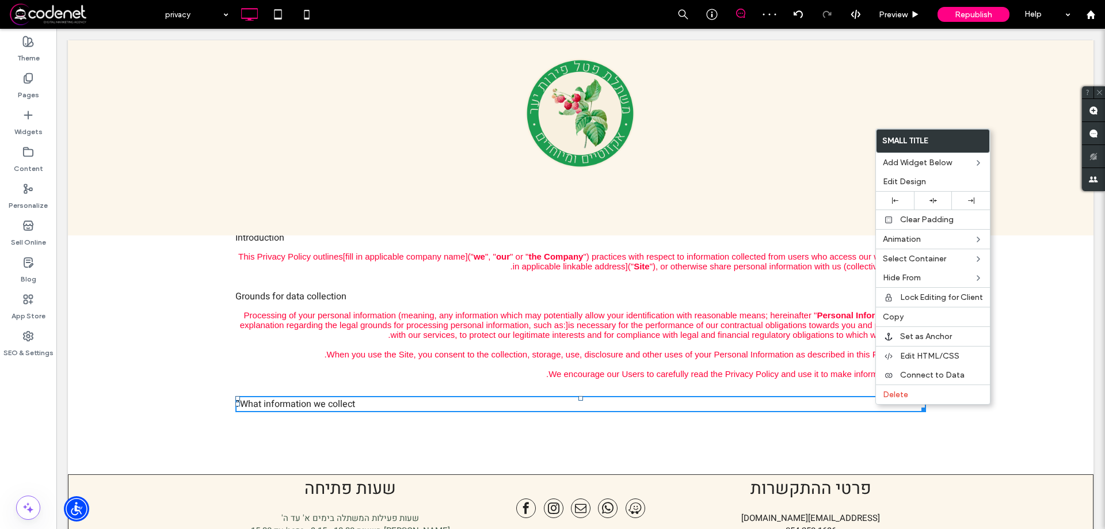
click at [875, 401] on div "What information we collect?" at bounding box center [580, 404] width 691 height 14
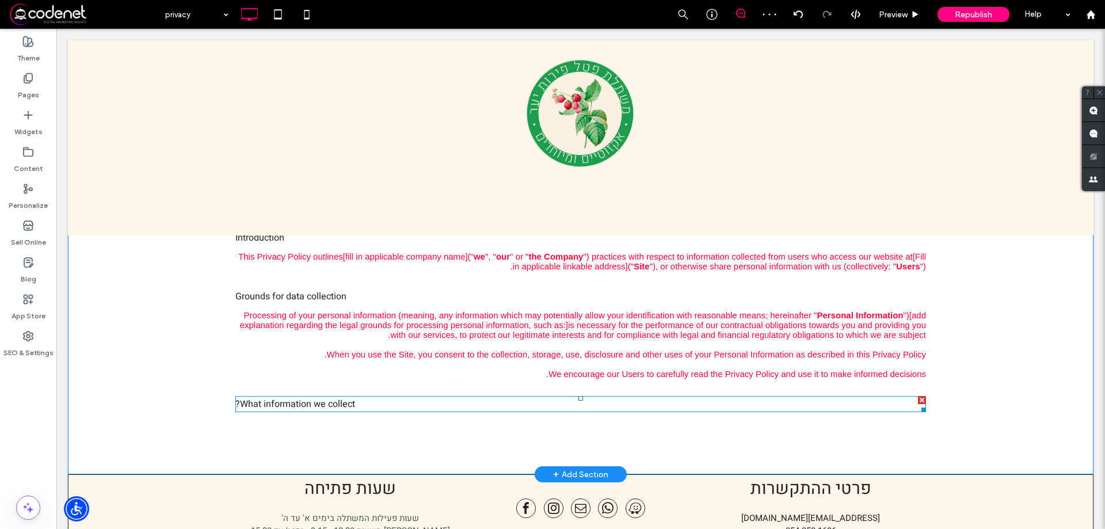
click at [877, 401] on div "What information we collect?" at bounding box center [580, 404] width 691 height 14
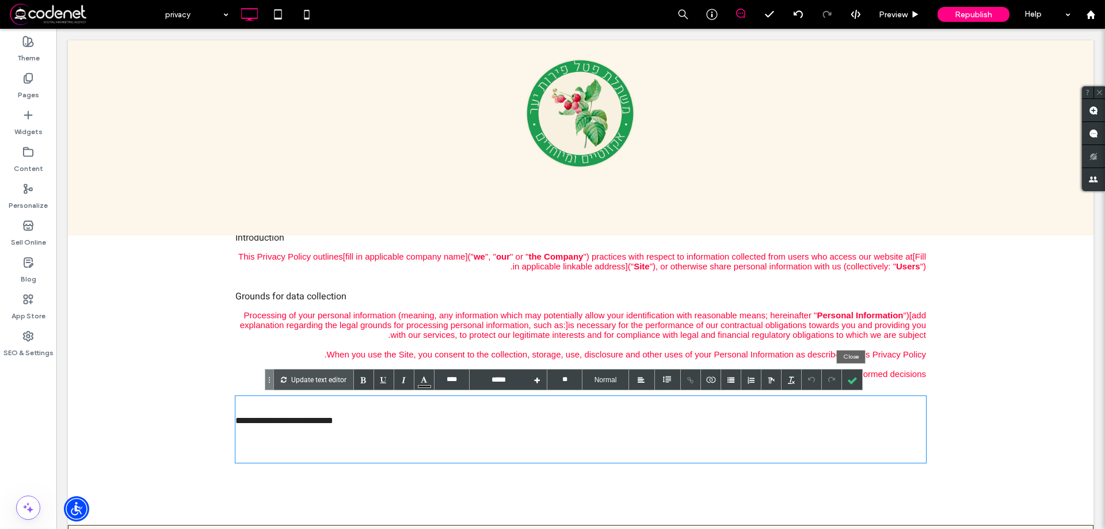
click at [854, 385] on div at bounding box center [852, 380] width 20 height 20
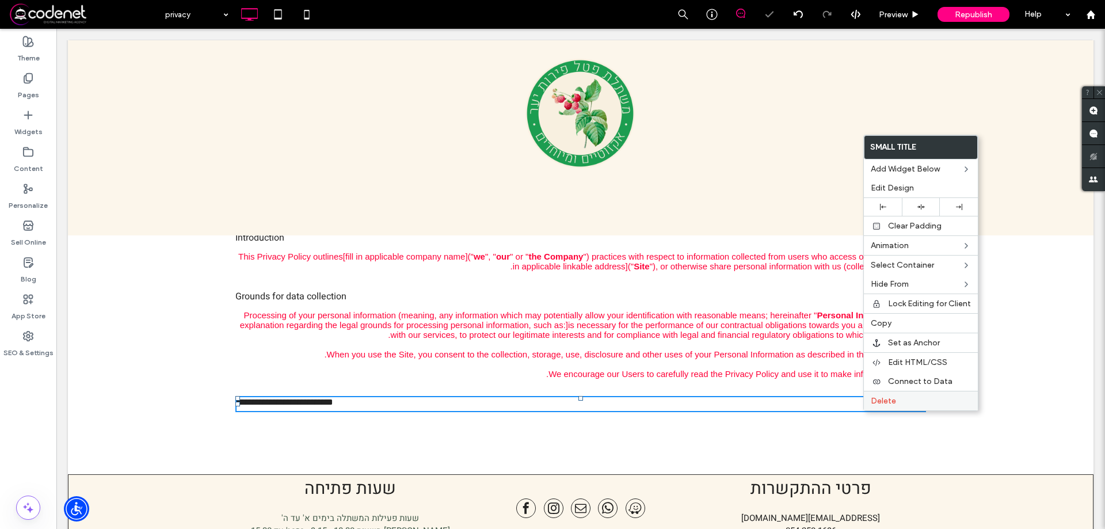
click at [874, 409] on div "Delete" at bounding box center [921, 401] width 114 height 20
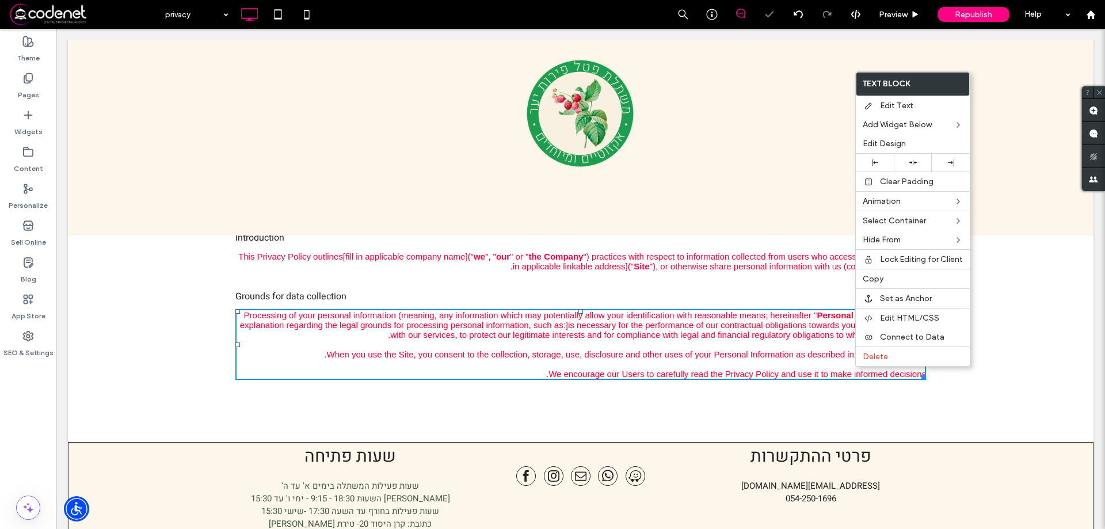
click at [869, 369] on div "We encourage our Users to carefully read the Privacy Policy and use it to make …" at bounding box center [580, 374] width 691 height 10
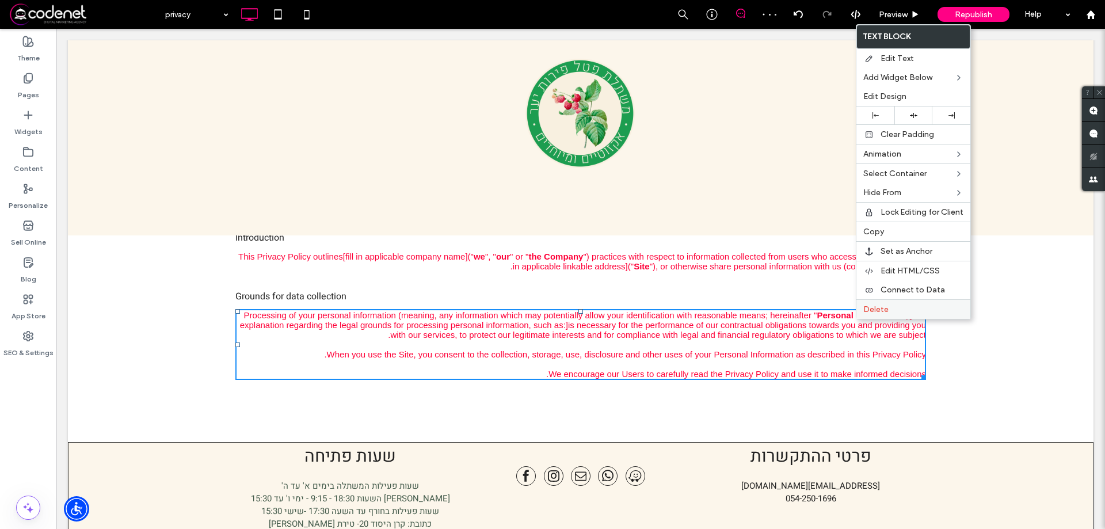
click at [877, 307] on span "Delete" at bounding box center [876, 310] width 25 height 10
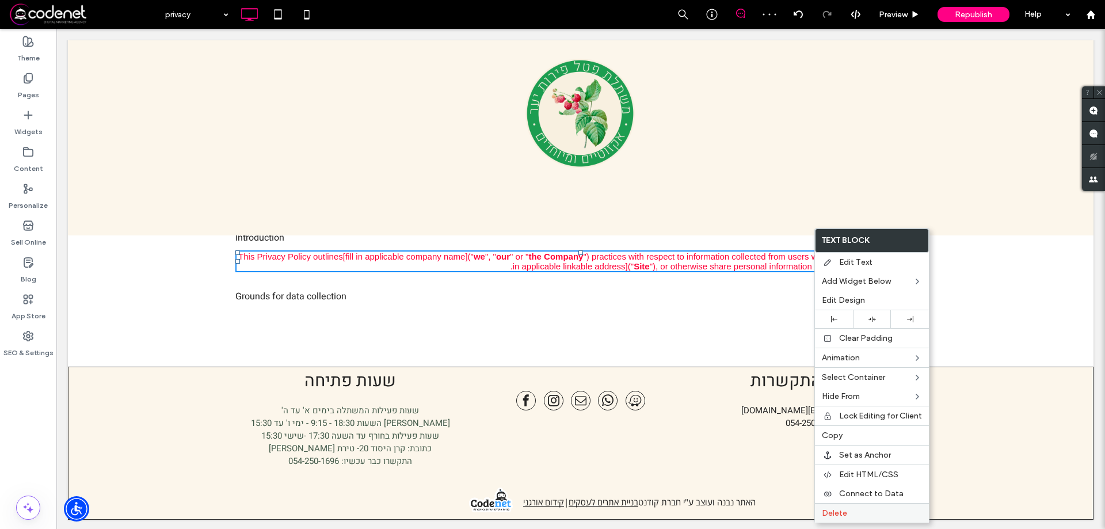
click at [857, 508] on div "Delete" at bounding box center [872, 513] width 114 height 20
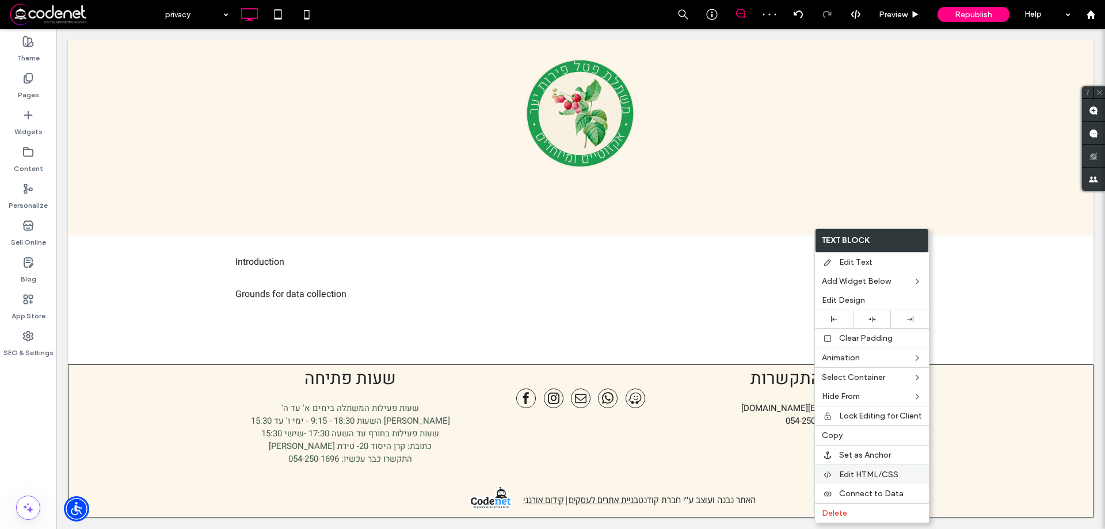
scroll to position [91, 0]
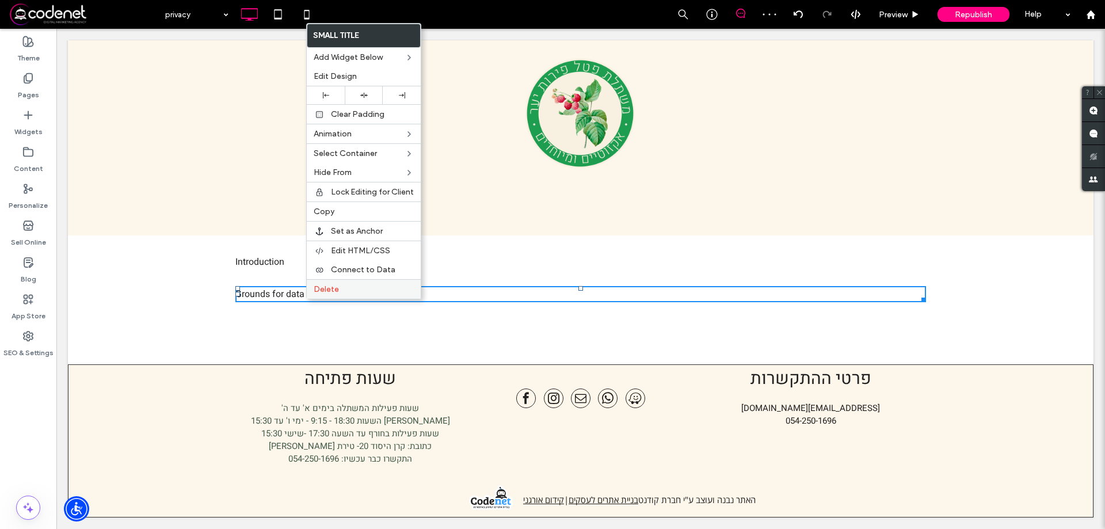
click at [399, 285] on label "Delete" at bounding box center [364, 289] width 100 height 10
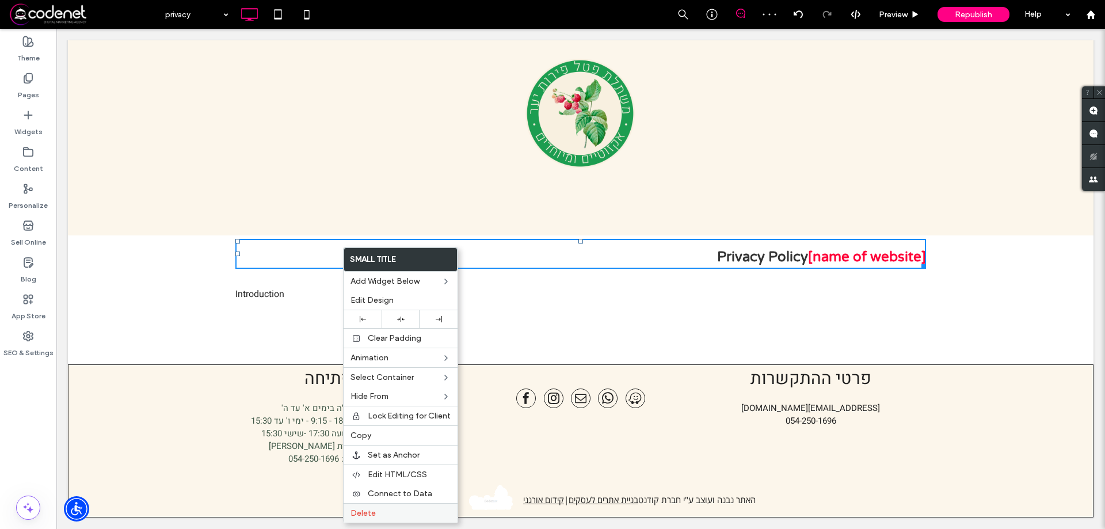
click at [375, 518] on span "Delete" at bounding box center [363, 513] width 25 height 10
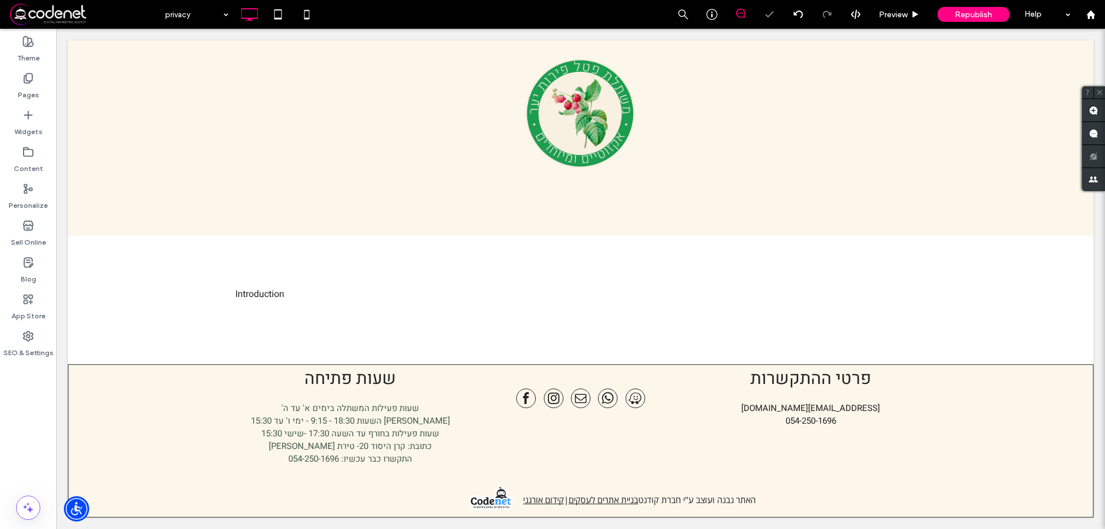
scroll to position [24, 0]
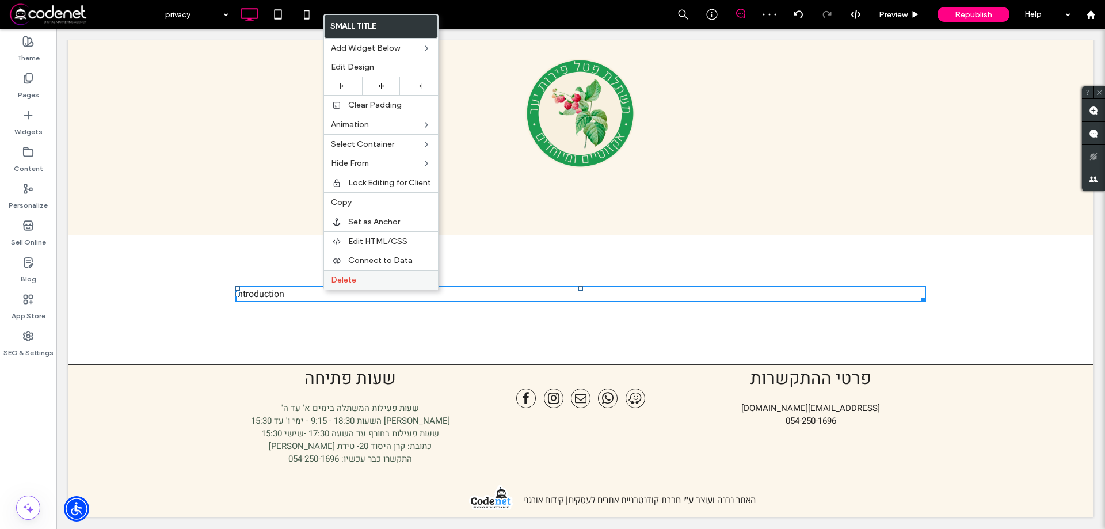
click at [392, 288] on div "Delete" at bounding box center [381, 280] width 114 height 20
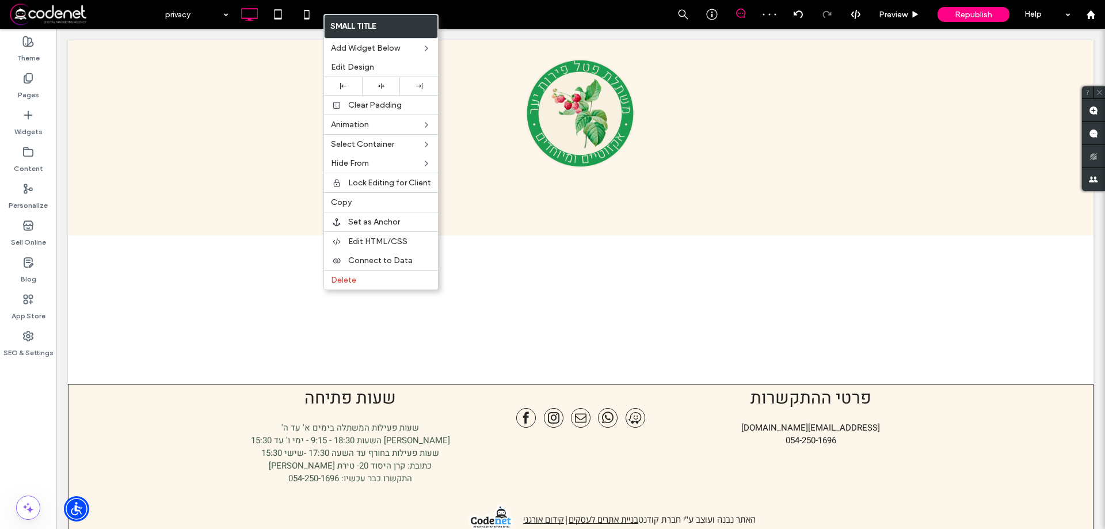
scroll to position [44, 0]
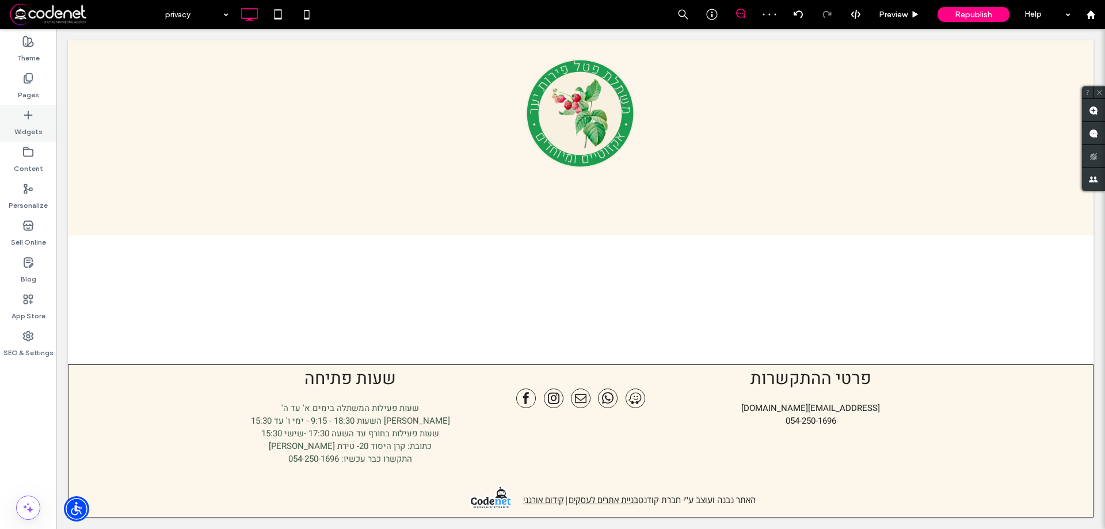
click at [26, 130] on label "Widgets" at bounding box center [28, 129] width 28 height 16
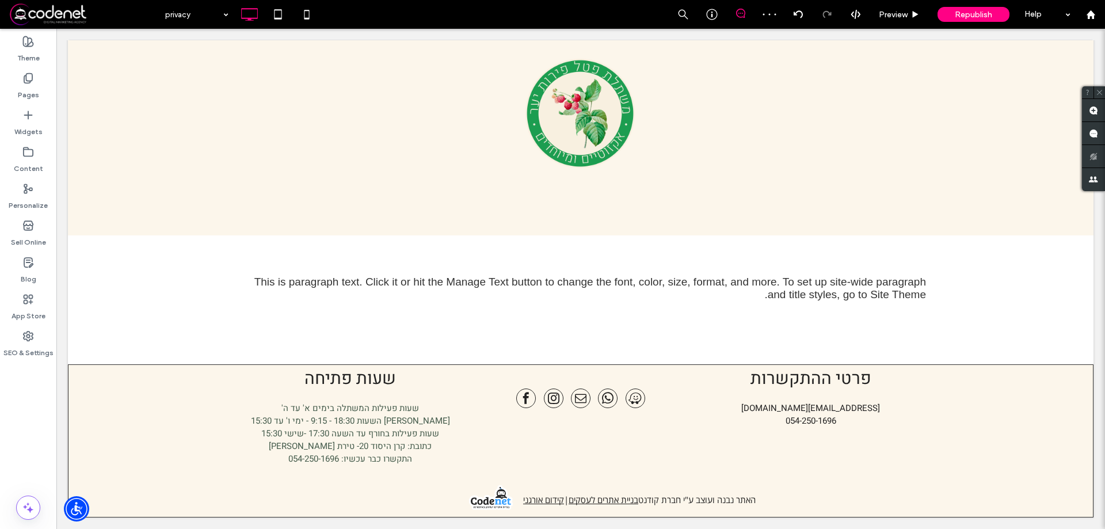
scroll to position [12, 0]
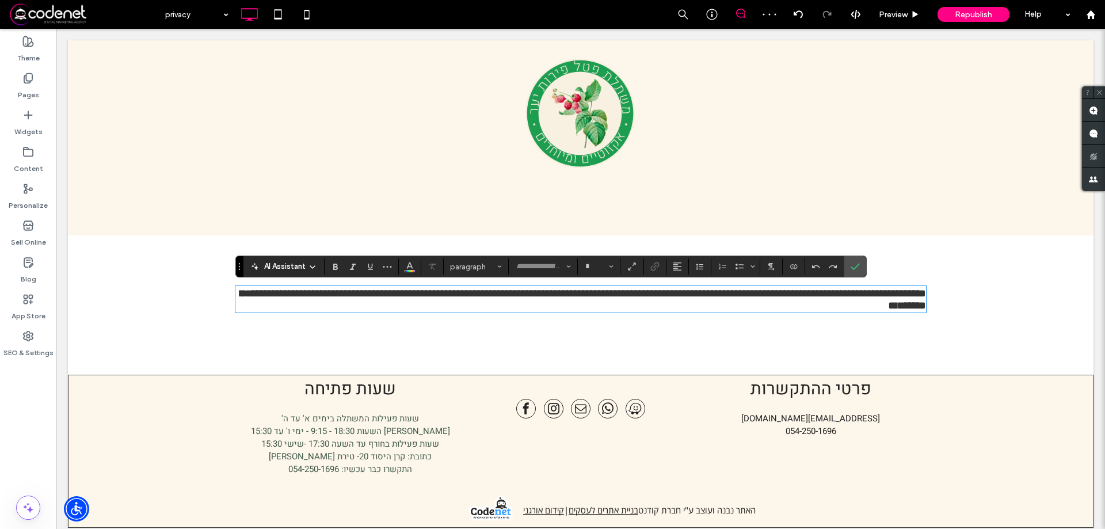
type input "*********"
type input "**"
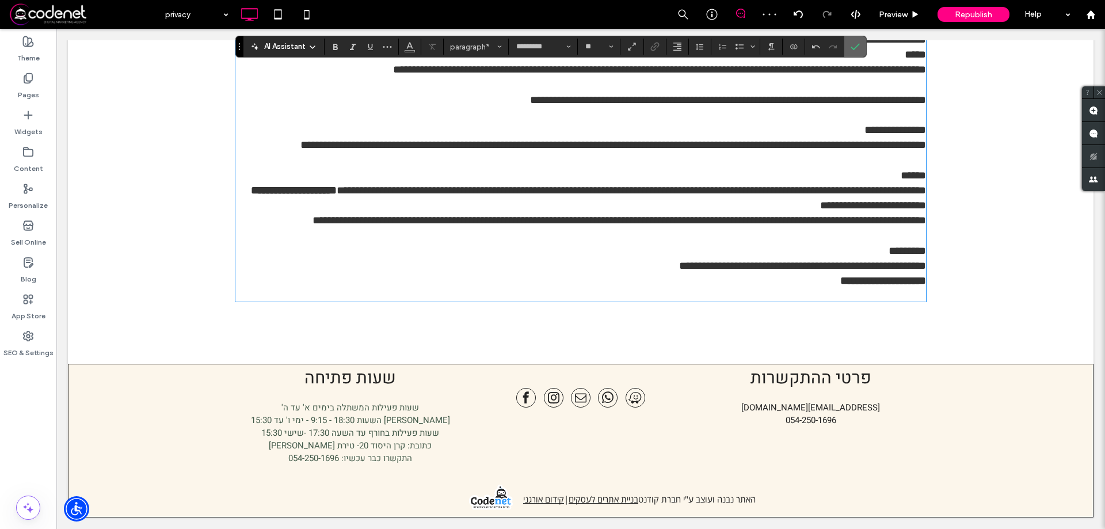
scroll to position [0, 0]
click at [851, 40] on span "Confirm" at bounding box center [853, 46] width 5 height 21
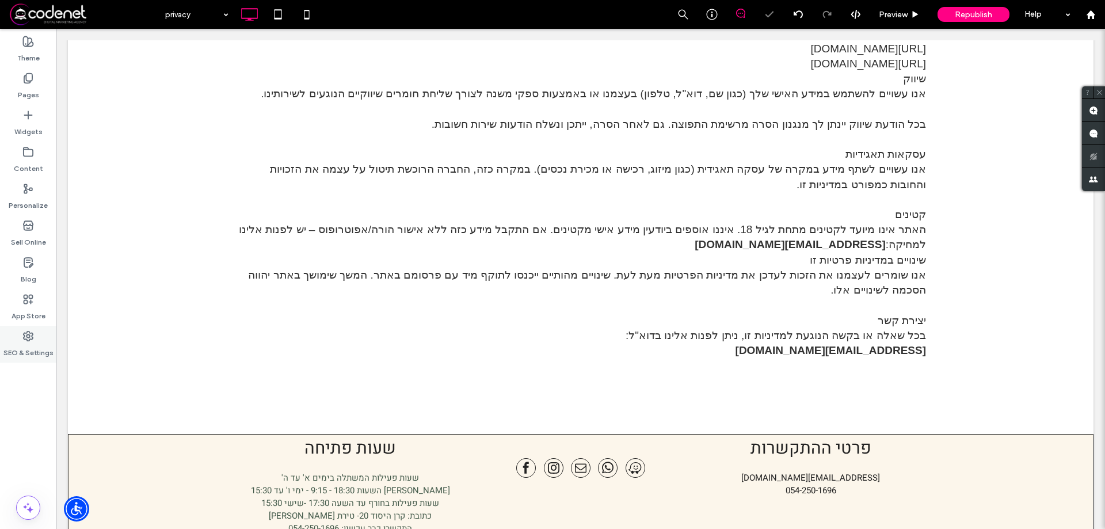
click at [9, 337] on div "SEO & Settings" at bounding box center [28, 344] width 56 height 37
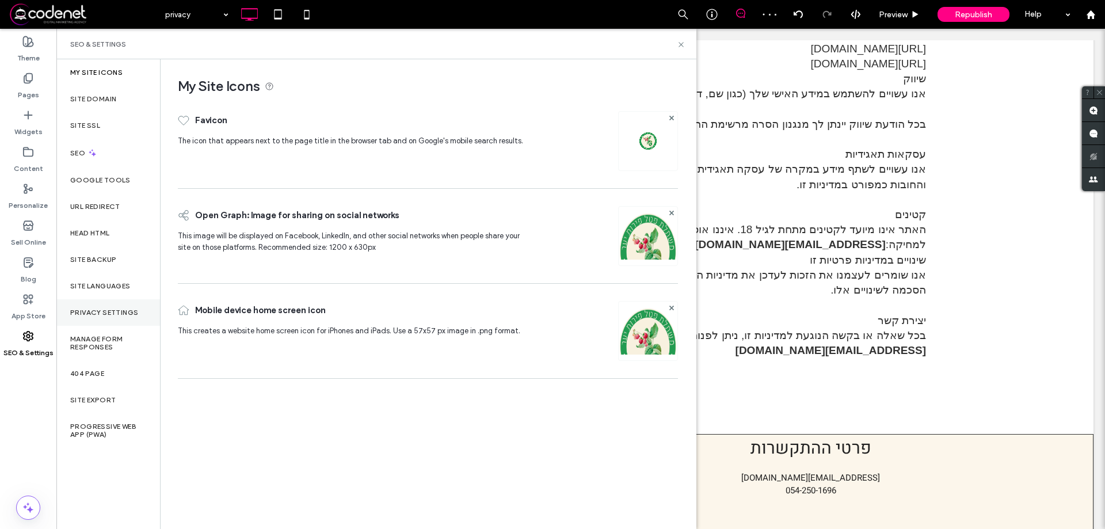
click at [88, 321] on div "Privacy Settings" at bounding box center [108, 312] width 104 height 26
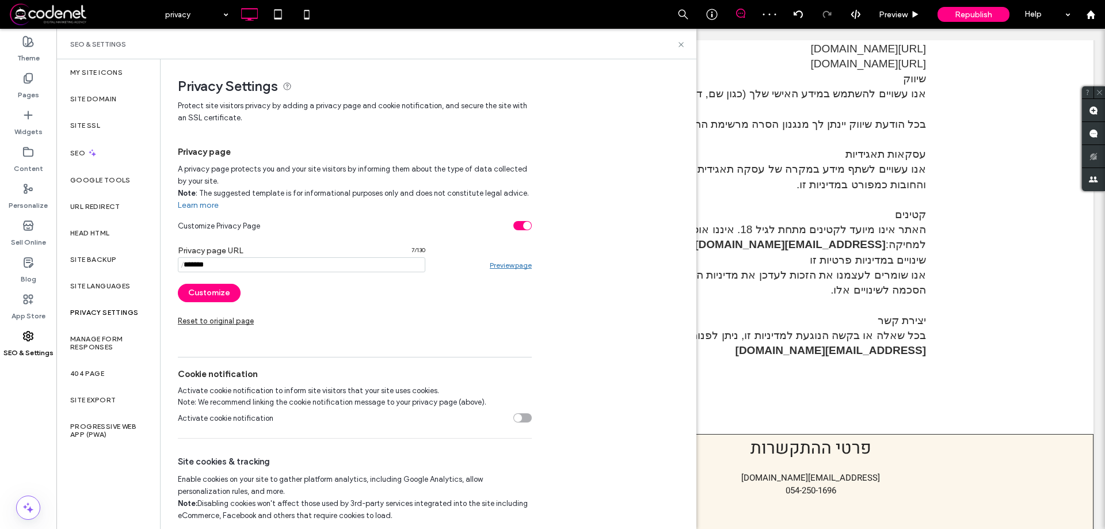
click at [528, 419] on div "toggle" at bounding box center [523, 417] width 18 height 9
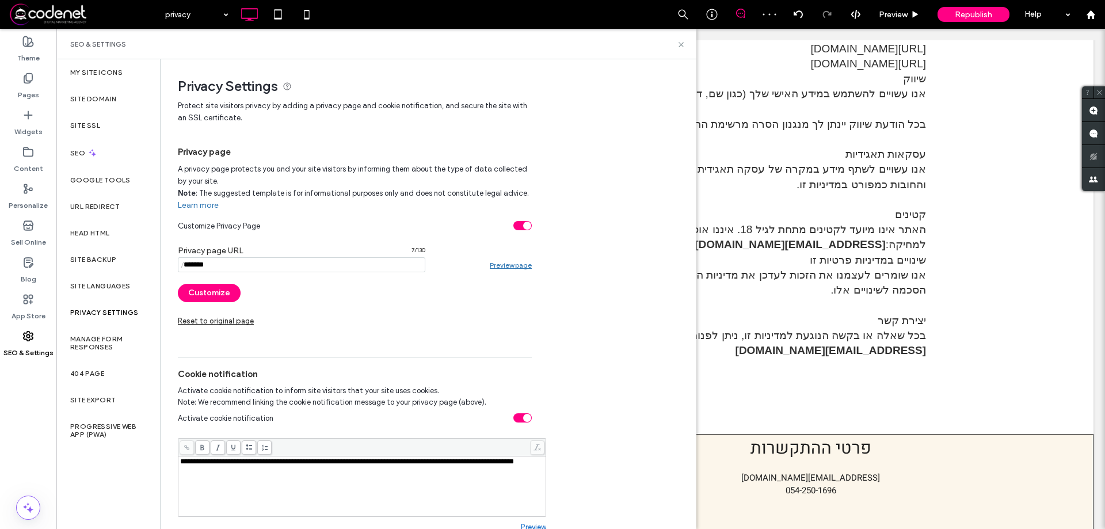
click at [345, 463] on span "**********" at bounding box center [347, 461] width 334 height 7
copy span "**********"
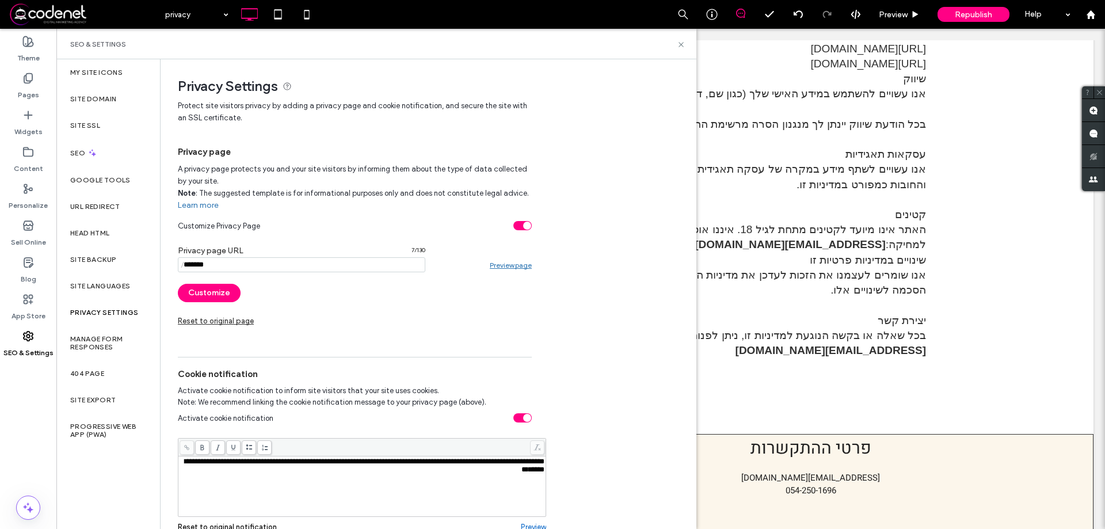
click at [302, 480] on div "**********" at bounding box center [362, 487] width 364 height 58
click at [273, 272] on input "notEmpty" at bounding box center [302, 264] width 248 height 15
click at [302, 486] on div "**********" at bounding box center [362, 487] width 364 height 58
click at [271, 478] on span "**********" at bounding box center [233, 477] width 106 height 7
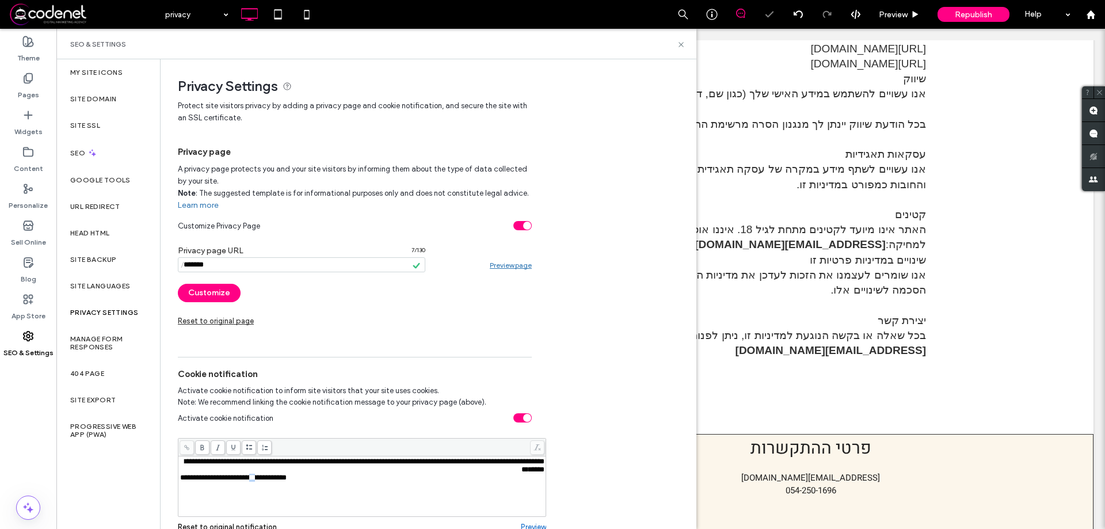
click at [271, 478] on span "**********" at bounding box center [233, 477] width 106 height 7
copy span "**********"
click at [182, 448] on span at bounding box center [187, 447] width 14 height 14
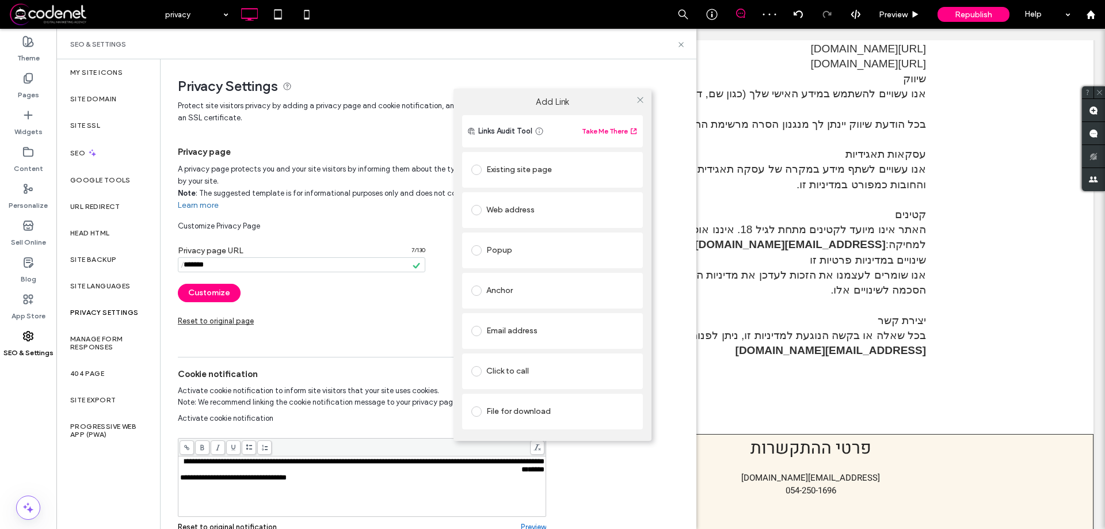
click at [477, 216] on div at bounding box center [478, 210] width 15 height 18
click at [480, 215] on div at bounding box center [478, 210] width 15 height 18
click at [480, 212] on span at bounding box center [476, 210] width 10 height 10
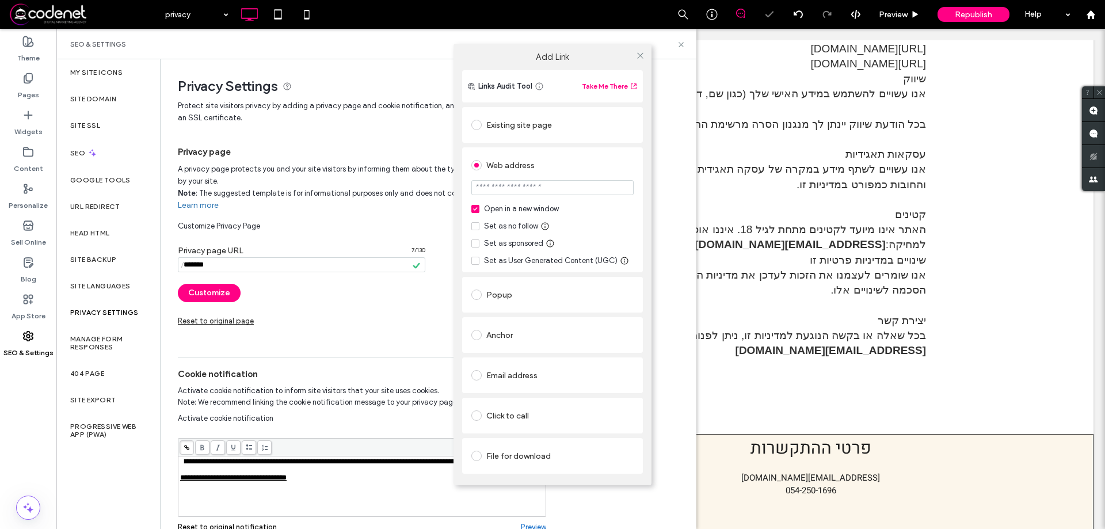
click at [520, 183] on input "url" at bounding box center [552, 187] width 162 height 15
paste input "**********"
type input "**********"
click at [603, 227] on div "Set as no follow" at bounding box center [552, 226] width 162 height 12
click at [638, 56] on icon at bounding box center [640, 55] width 9 height 9
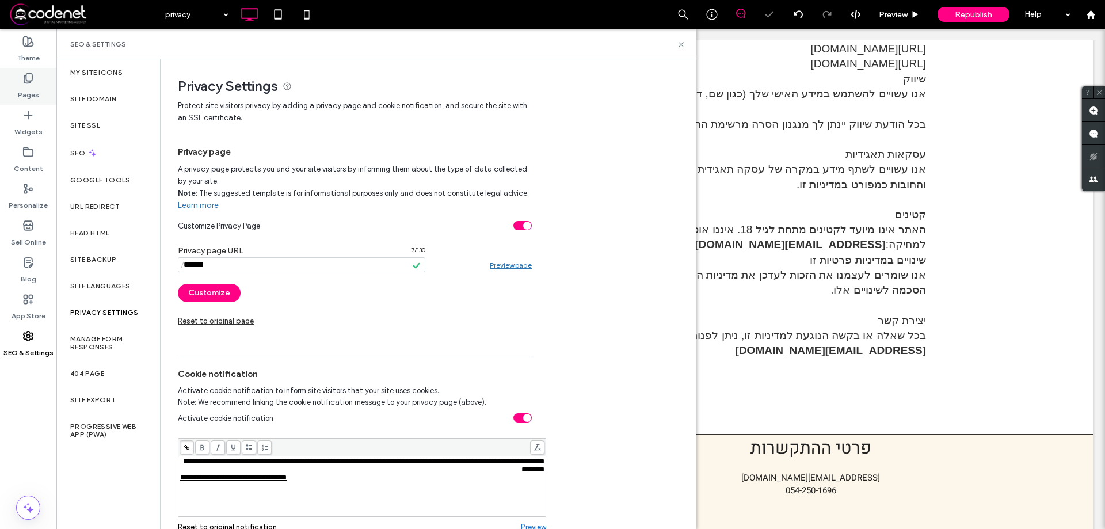
click at [12, 74] on div "Pages" at bounding box center [28, 86] width 56 height 37
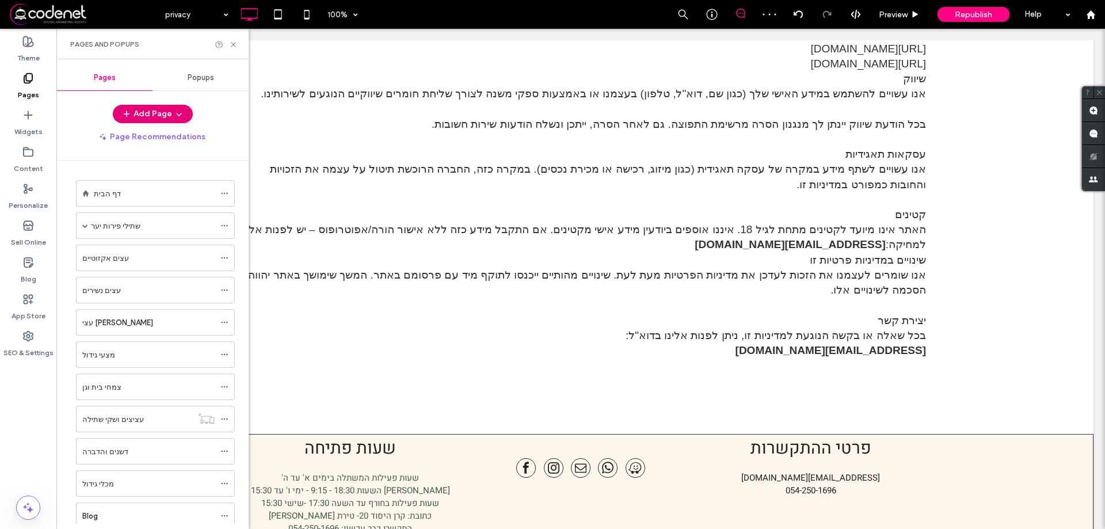
click at [126, 118] on icon "button" at bounding box center [126, 113] width 9 height 9
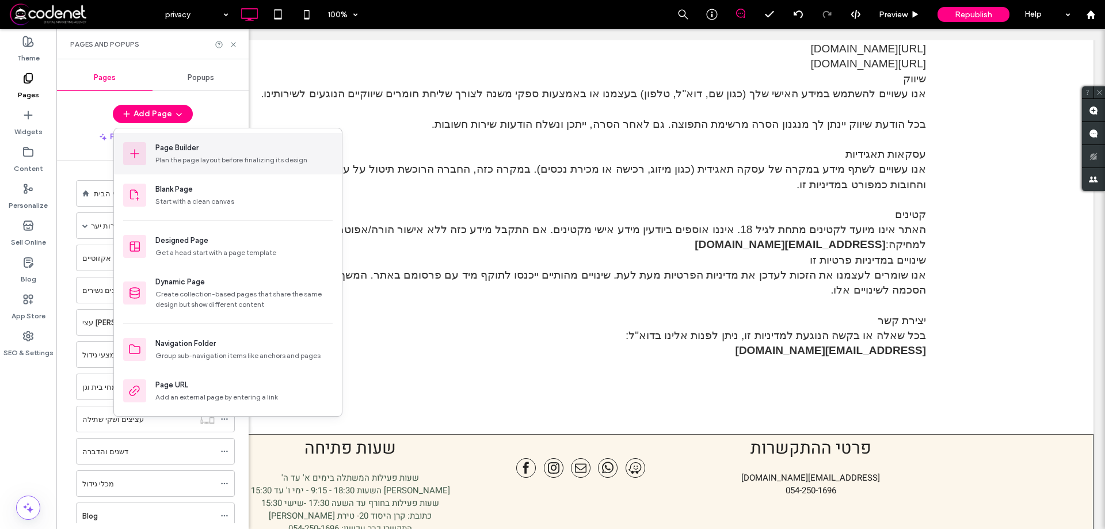
click at [172, 169] on div "Page Builder Plan the page layout before finalizing its design" at bounding box center [228, 153] width 228 height 41
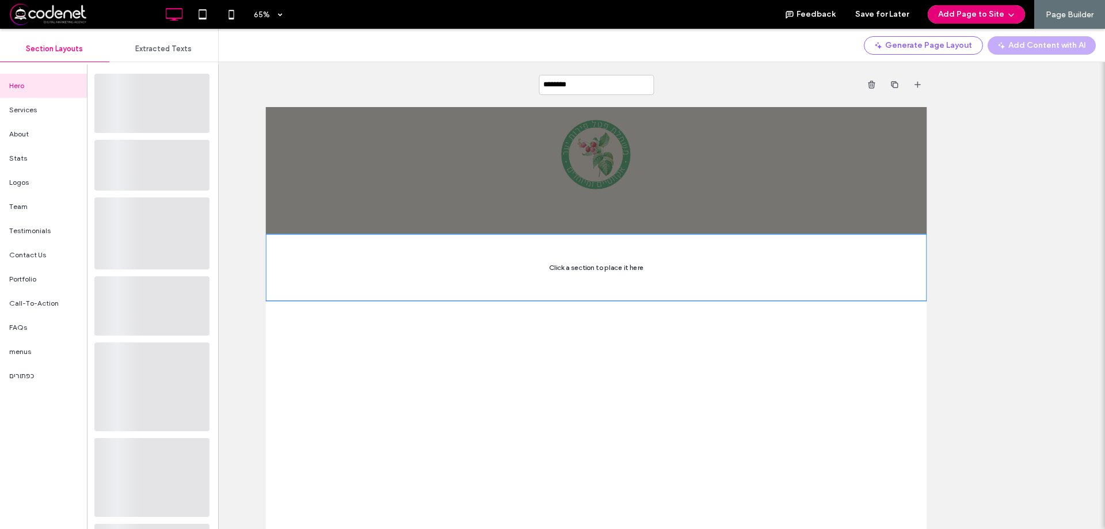
click at [969, 5] on button "Add Page to Site" at bounding box center [976, 14] width 97 height 18
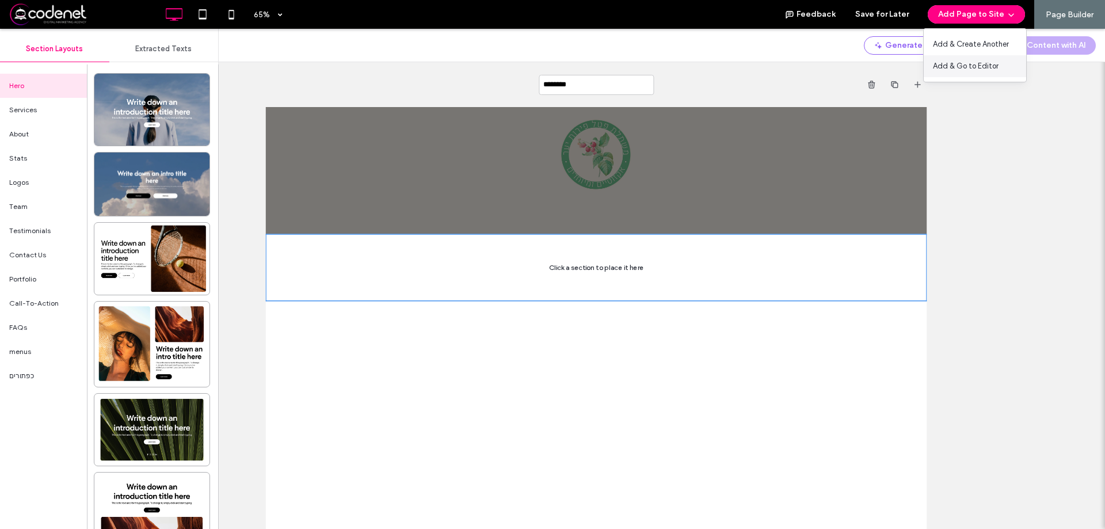
click at [981, 63] on span "Add & Go to Editor" at bounding box center [966, 66] width 66 height 12
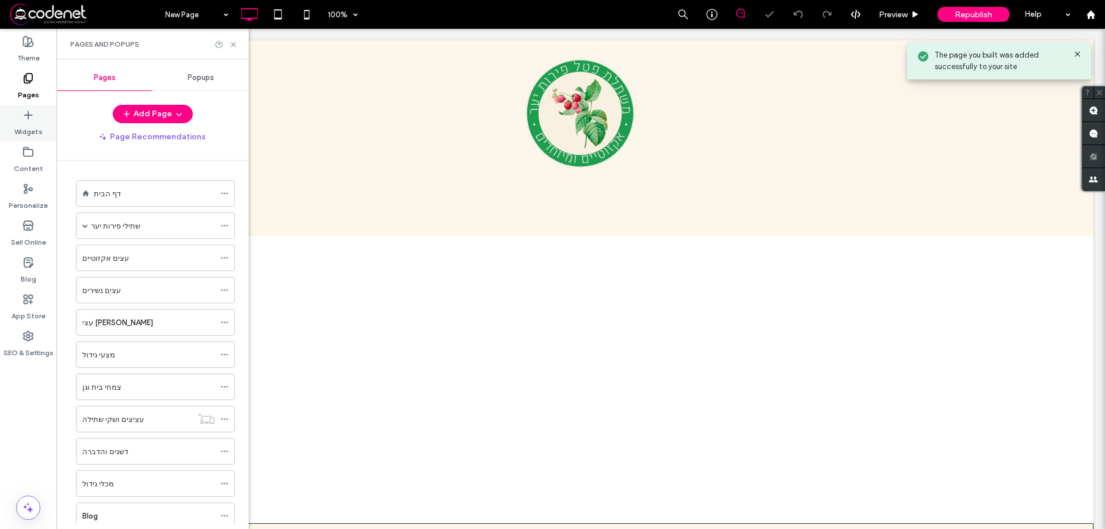
click at [32, 123] on label "Widgets" at bounding box center [28, 129] width 28 height 16
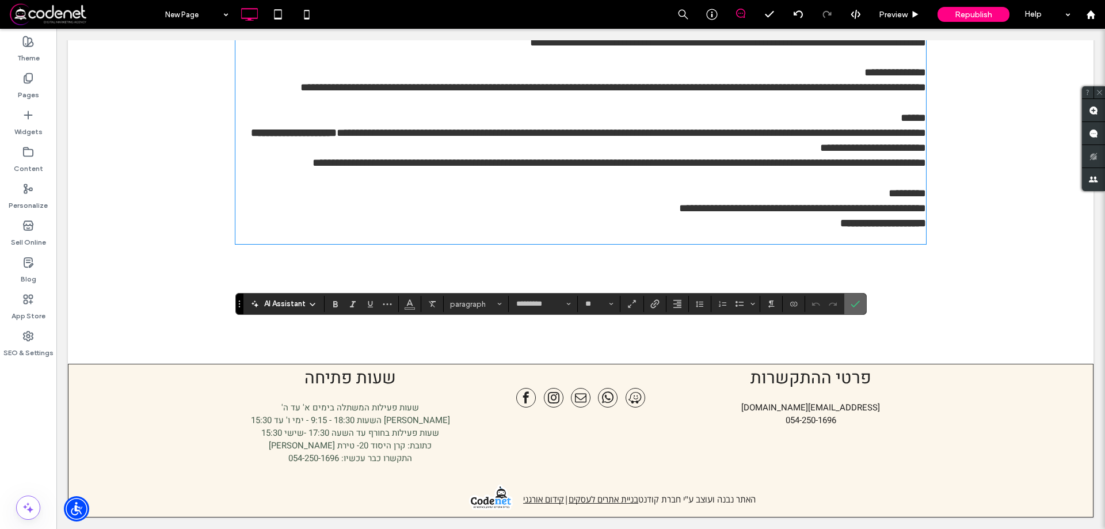
click at [858, 231] on p "**********" at bounding box center [580, 223] width 691 height 15
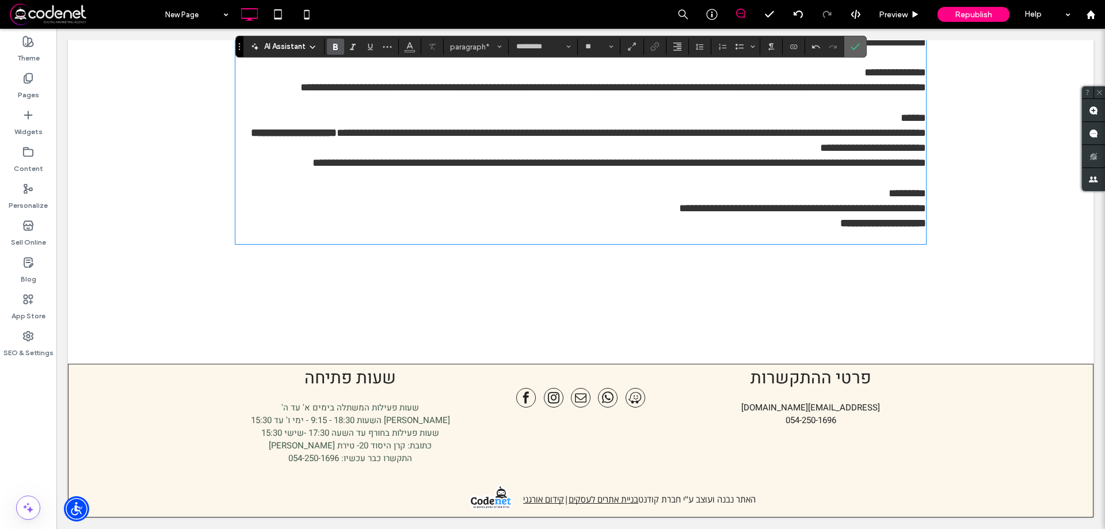
click at [857, 45] on icon "Confirm" at bounding box center [855, 46] width 9 height 9
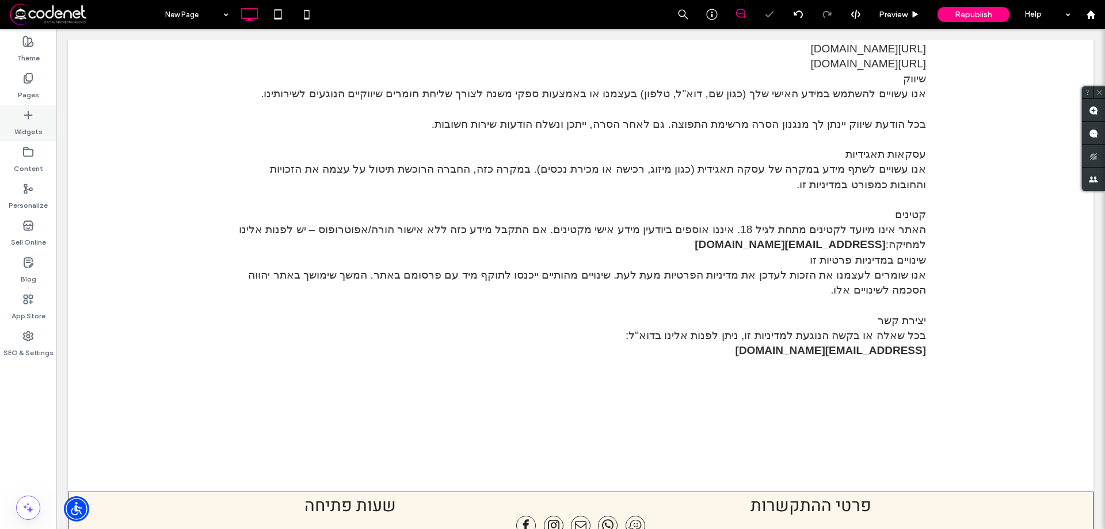
click at [29, 119] on icon at bounding box center [28, 115] width 12 height 12
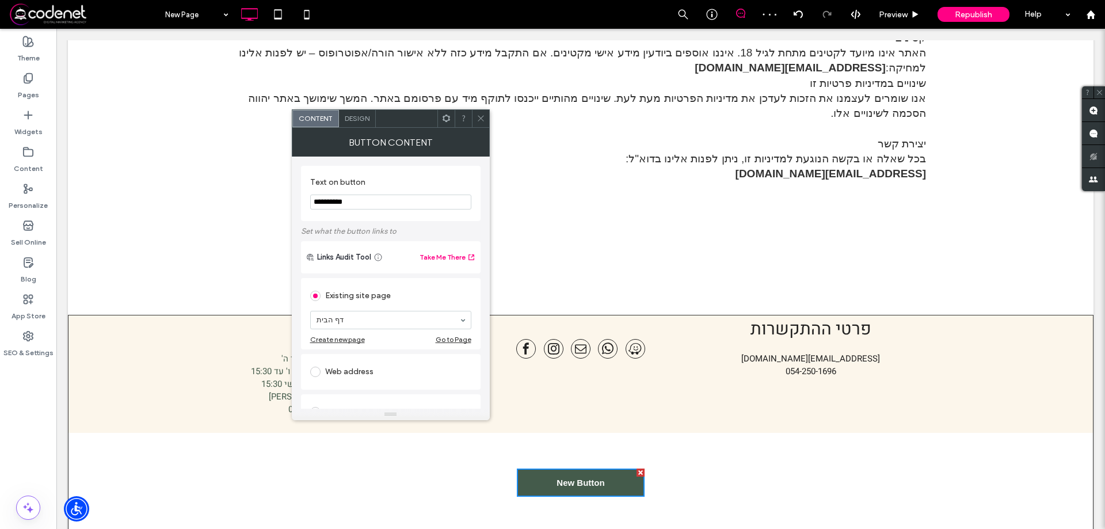
scroll to position [2262, 0]
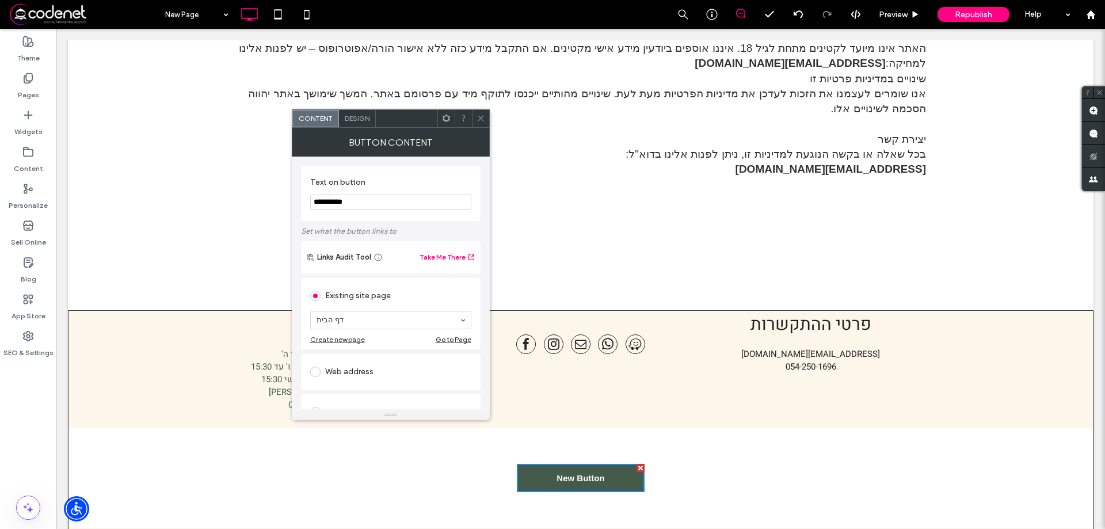
click at [482, 117] on icon at bounding box center [481, 118] width 9 height 9
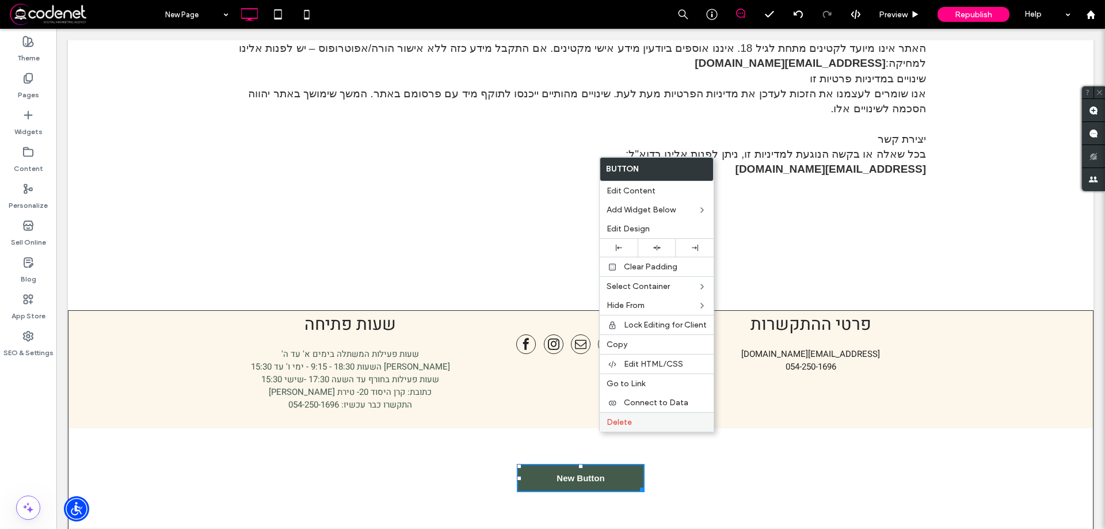
click at [624, 429] on div "Delete" at bounding box center [657, 422] width 114 height 20
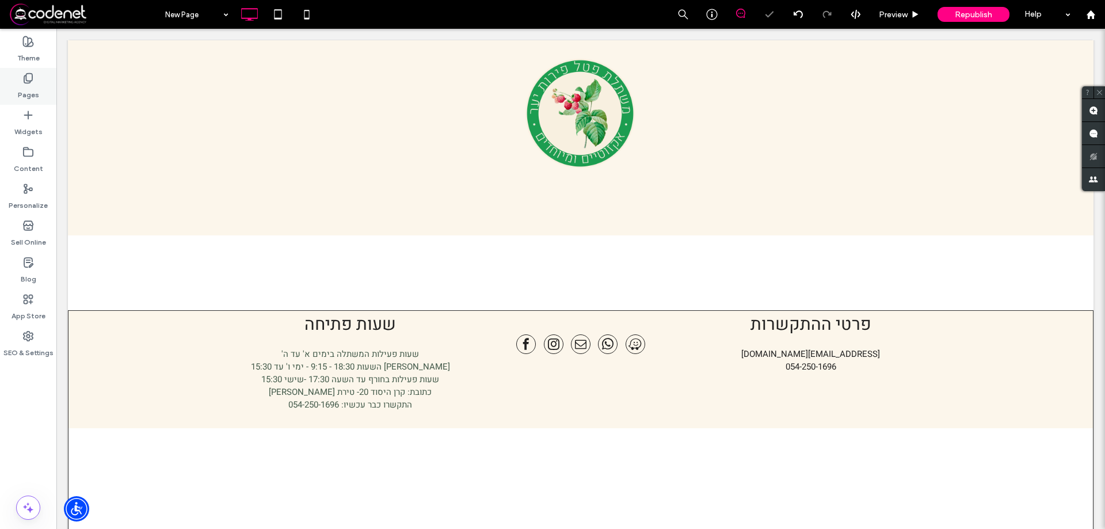
click at [25, 104] on div "Pages" at bounding box center [28, 86] width 56 height 37
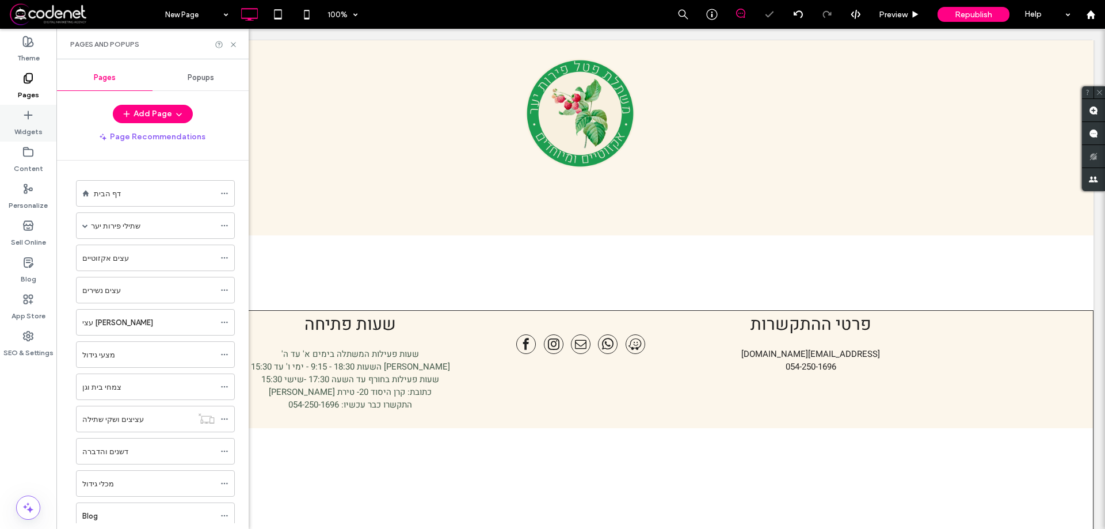
click at [26, 113] on icon at bounding box center [28, 115] width 12 height 12
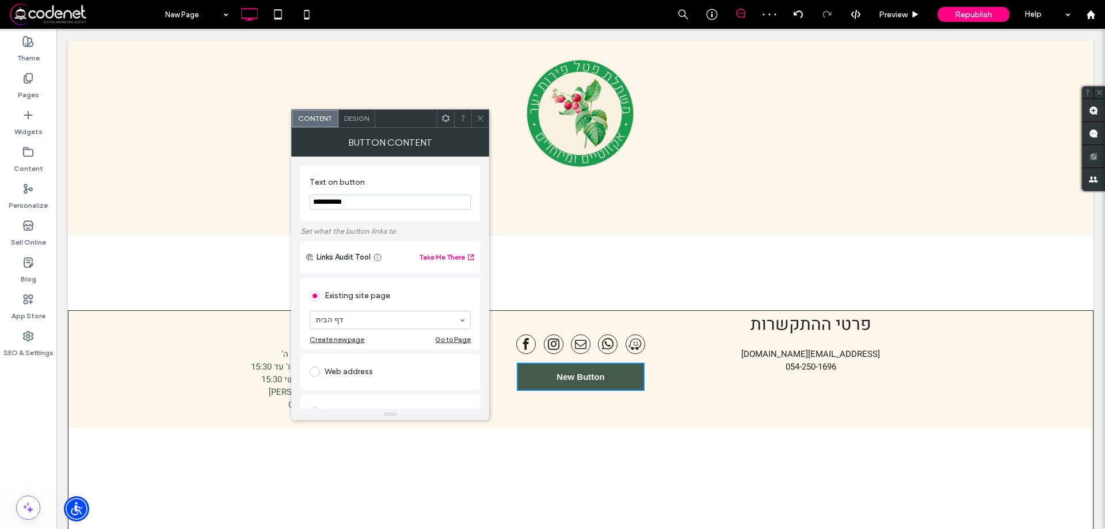
click at [349, 119] on span "Design" at bounding box center [356, 118] width 25 height 9
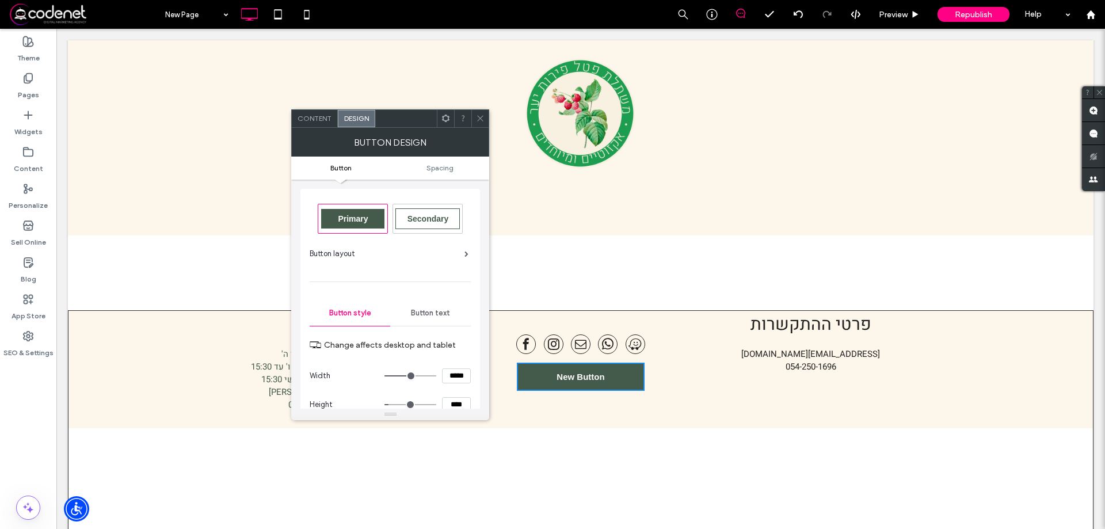
click at [461, 249] on div "Button layout" at bounding box center [389, 254] width 159 height 12
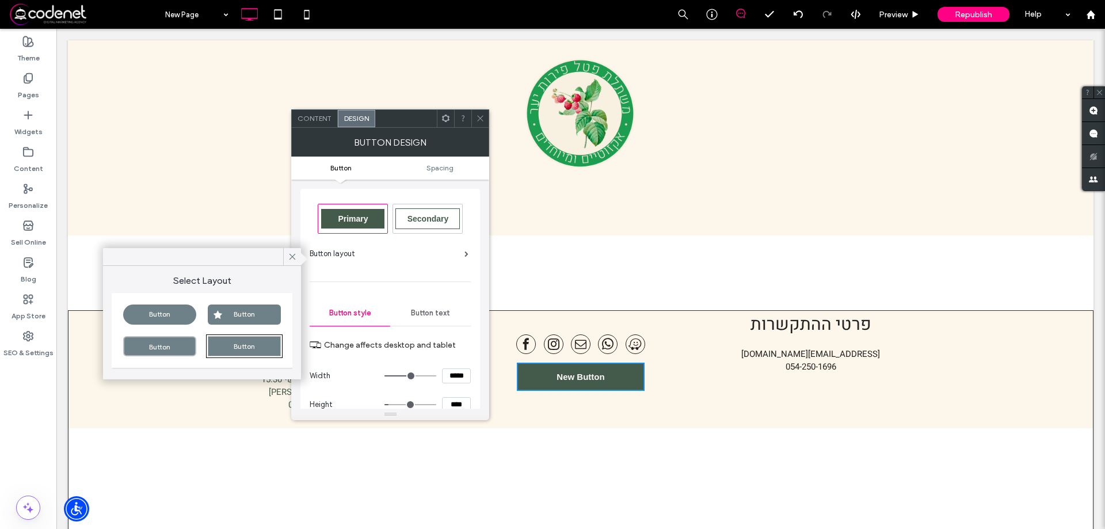
click at [152, 307] on div "Button" at bounding box center [159, 315] width 73 height 20
type input "***"
type input "*****"
type input "**"
type input "****"
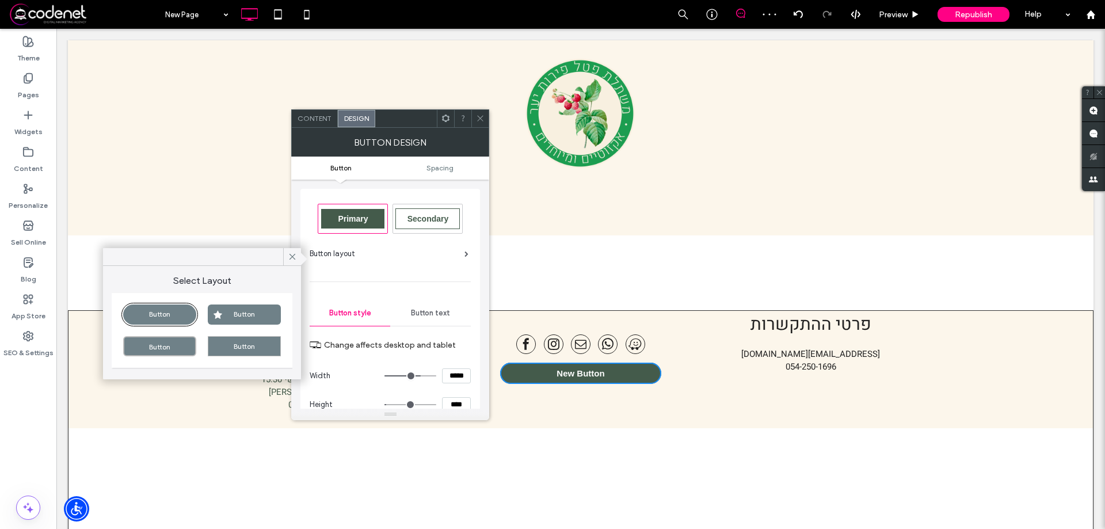
click at [484, 117] on icon at bounding box center [480, 118] width 9 height 9
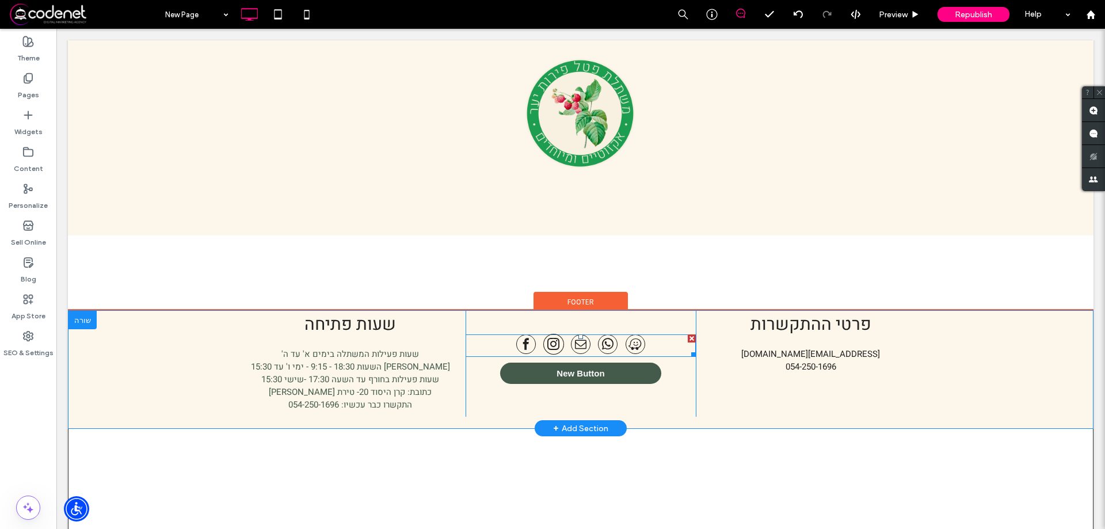
click at [553, 334] on span "instagram" at bounding box center [553, 344] width 21 height 21
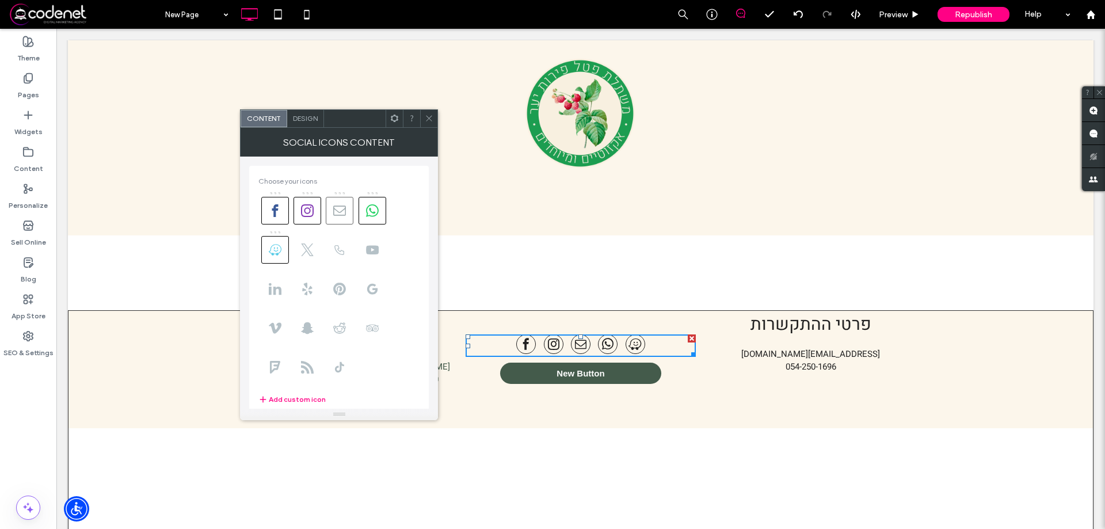
click at [334, 222] on span at bounding box center [340, 211] width 28 height 28
click at [336, 212] on icon at bounding box center [339, 210] width 13 height 13
click at [311, 119] on span "Design" at bounding box center [305, 118] width 25 height 9
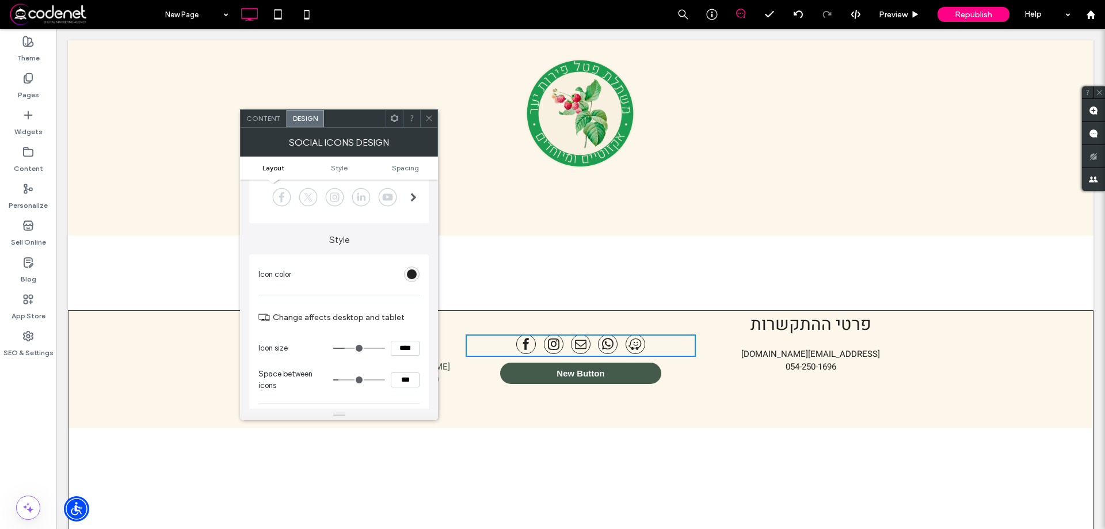
scroll to position [29, 0]
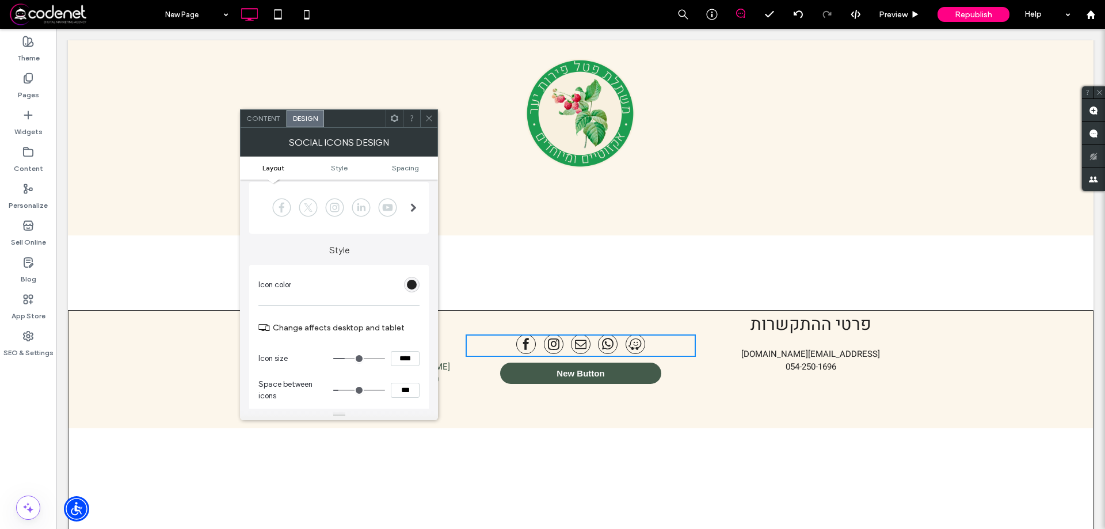
click at [361, 205] on div at bounding box center [334, 207] width 153 height 29
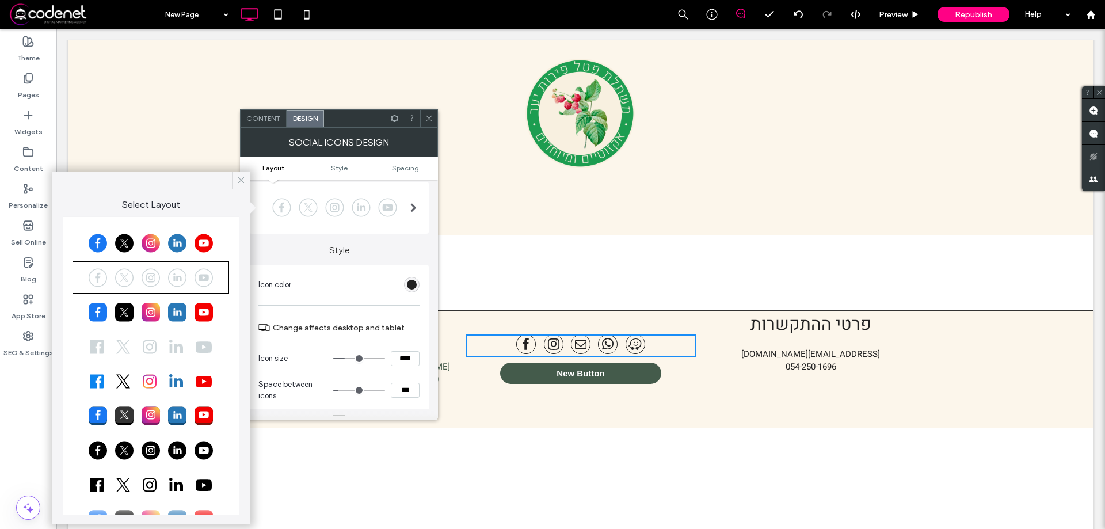
click at [245, 184] on icon at bounding box center [241, 180] width 10 height 10
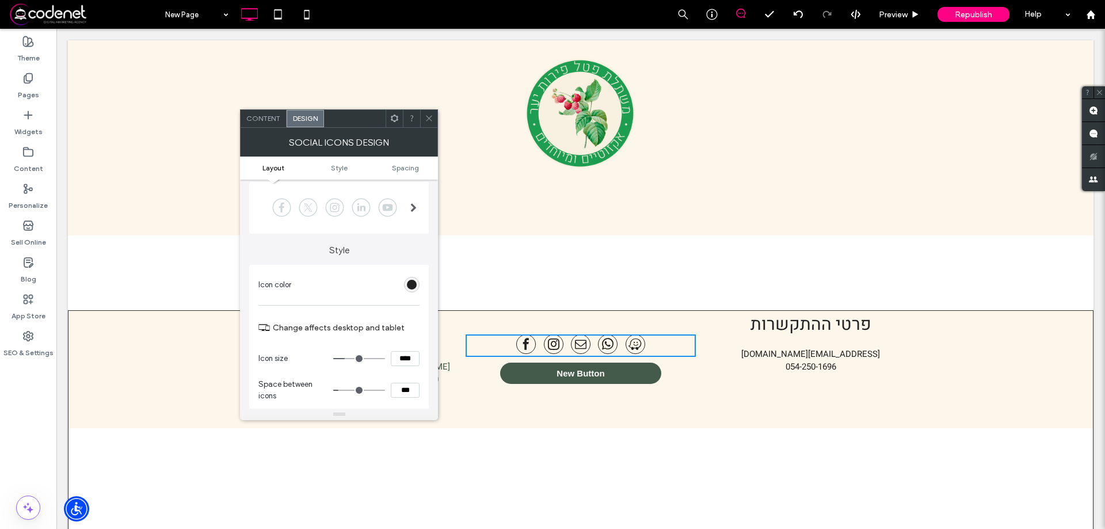
click at [425, 121] on icon at bounding box center [429, 118] width 9 height 9
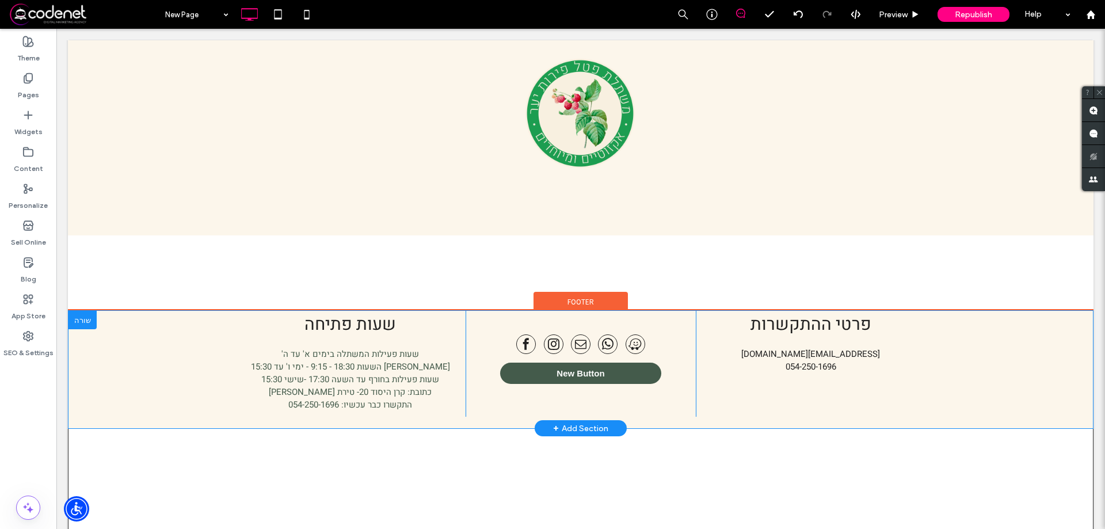
click at [154, 311] on div "שעות פתיחה שעות פעילות המשתלה בימים א' עד ה' בין השעות 18:30 - 9:15 - ימי ו' עד…" at bounding box center [581, 369] width 1025 height 117
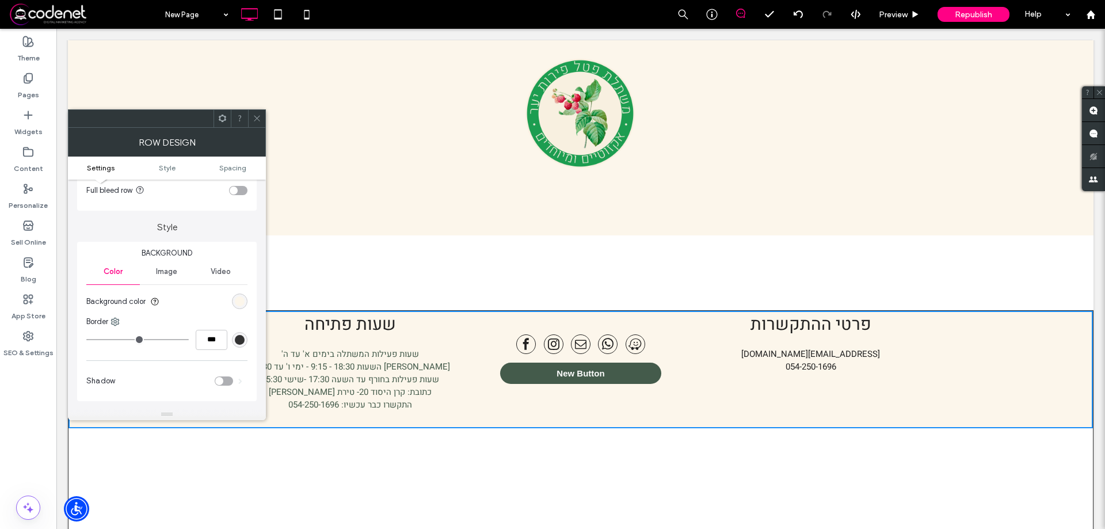
scroll to position [173, 0]
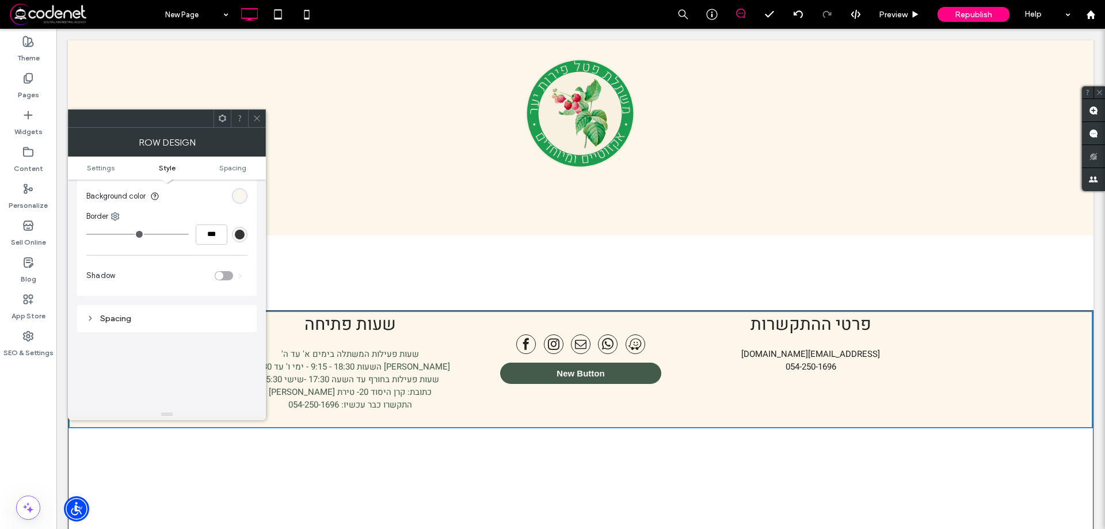
click at [240, 192] on div "rgb(252, 246, 235)" at bounding box center [240, 196] width 10 height 10
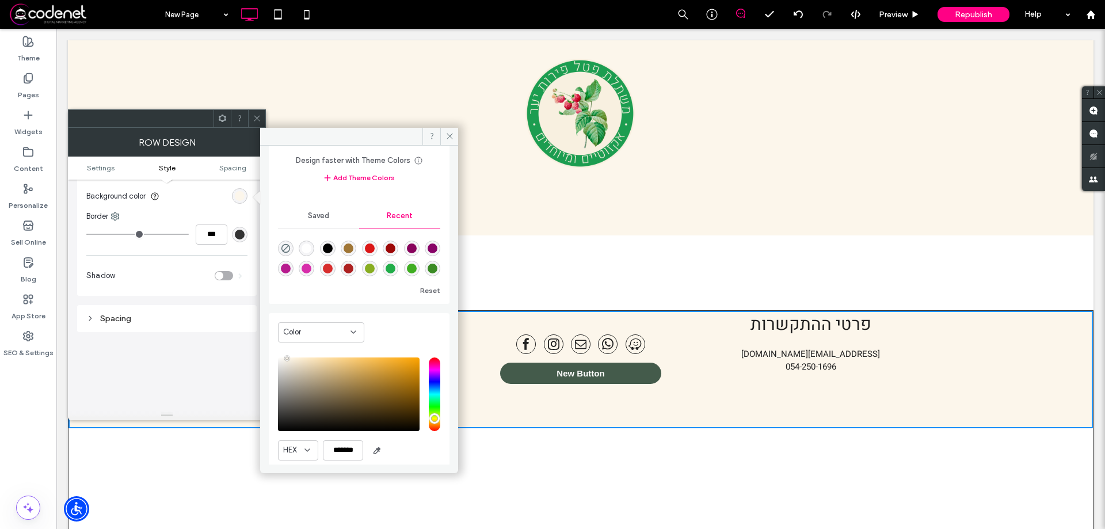
scroll to position [92, 0]
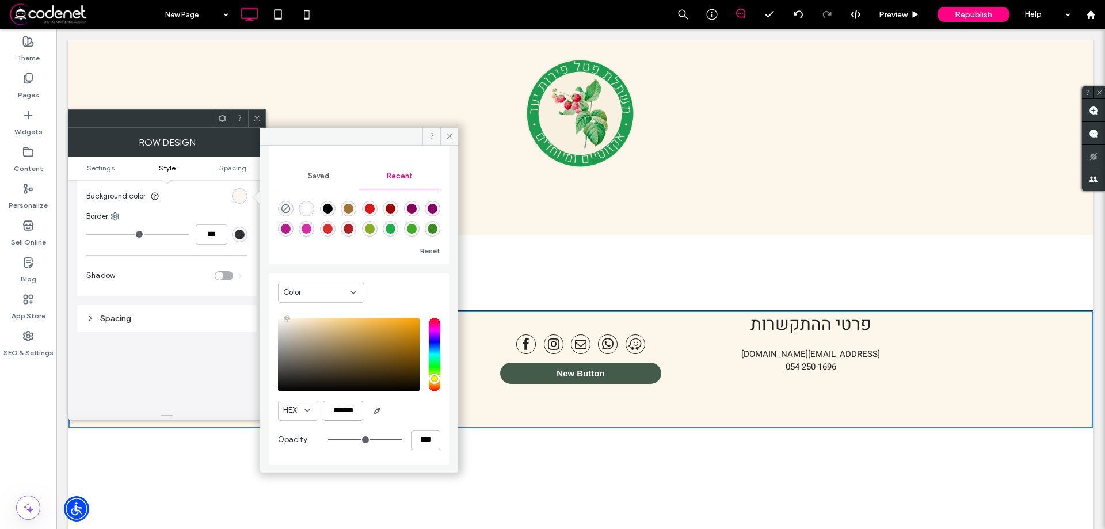
click at [351, 418] on input "*******" at bounding box center [343, 411] width 40 height 20
click at [446, 132] on icon at bounding box center [450, 136] width 9 height 9
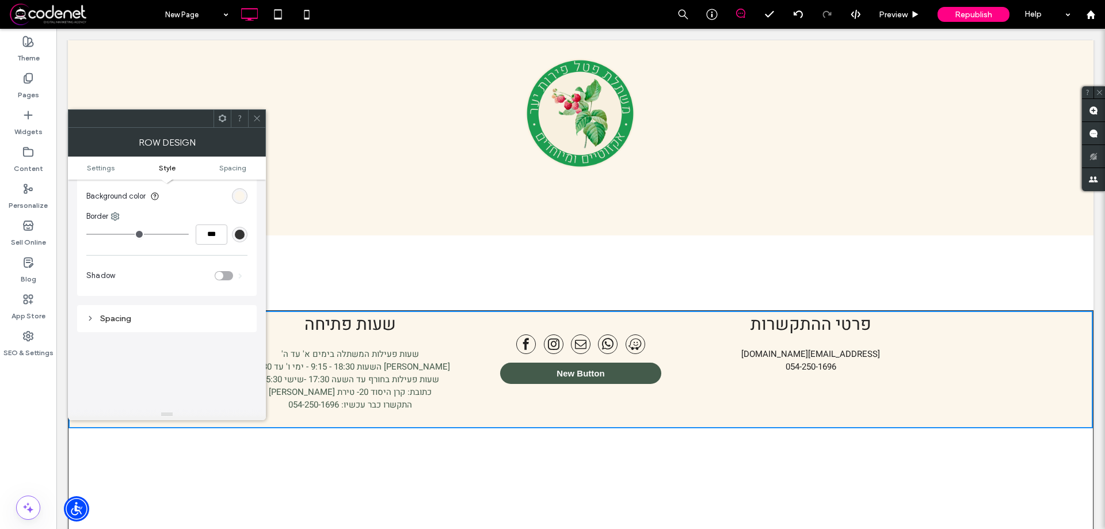
click at [586, 368] on span "New Button" at bounding box center [581, 373] width 48 height 10
click at [253, 123] on span at bounding box center [257, 118] width 9 height 17
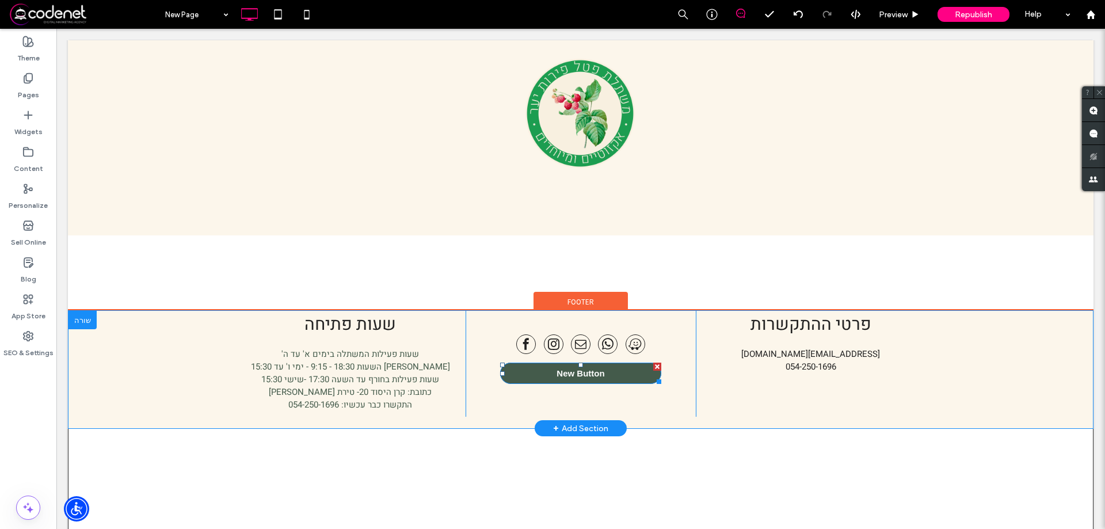
click at [521, 363] on link "New Button" at bounding box center [580, 373] width 161 height 21
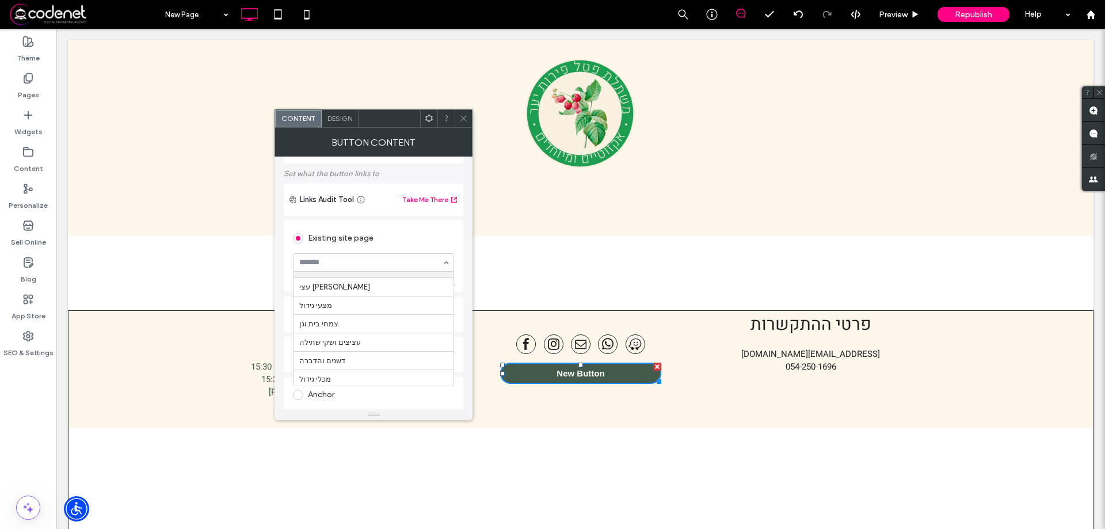
scroll to position [150, 0]
click at [343, 113] on div "Design" at bounding box center [340, 118] width 37 height 17
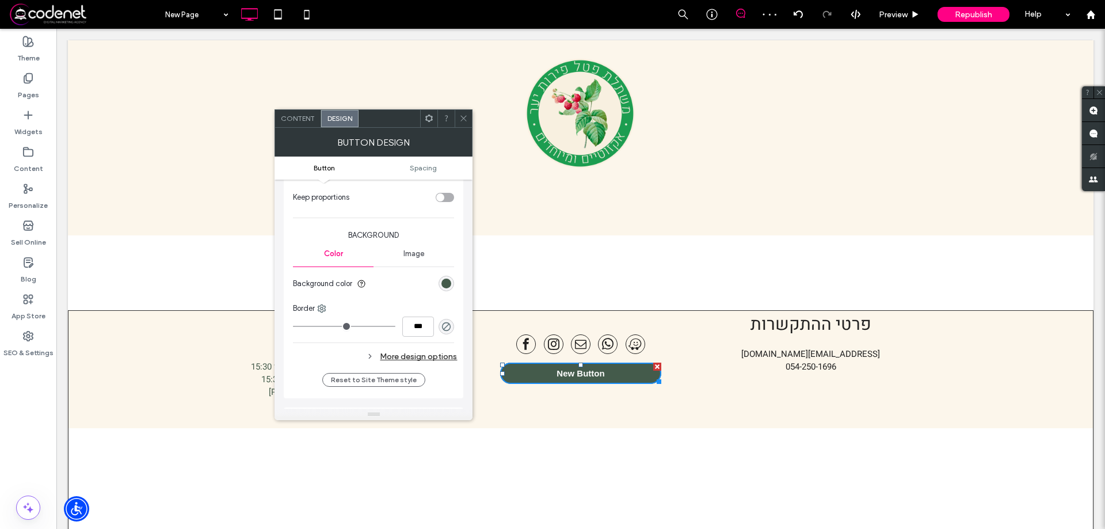
scroll to position [288, 0]
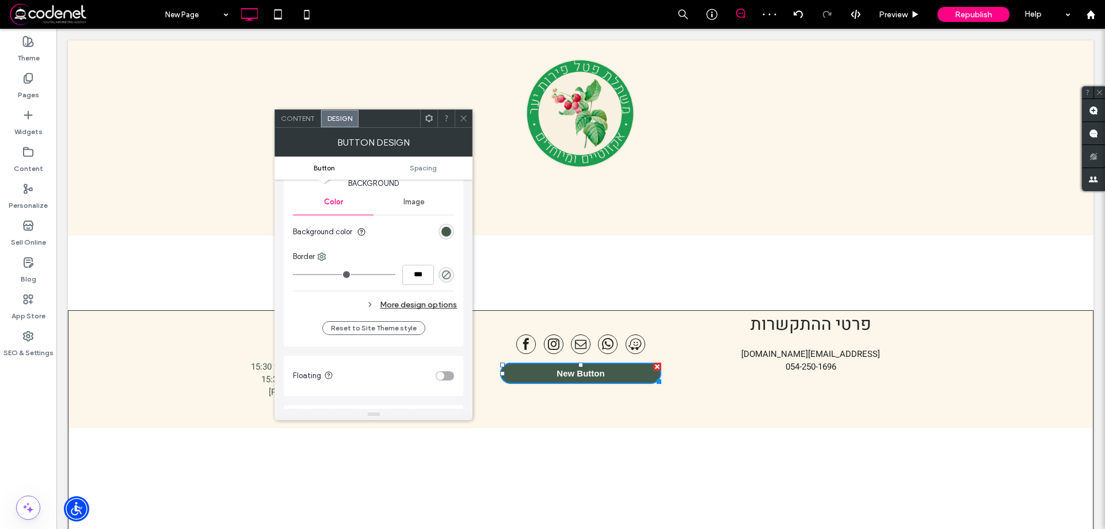
click at [448, 226] on div "rgb(68, 91, 75)" at bounding box center [447, 232] width 16 height 16
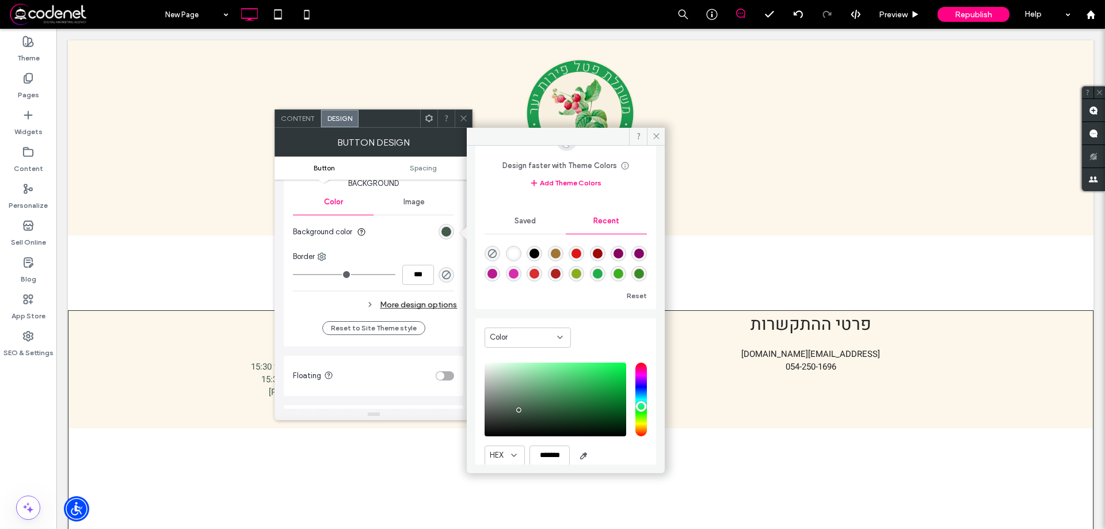
scroll to position [92, 0]
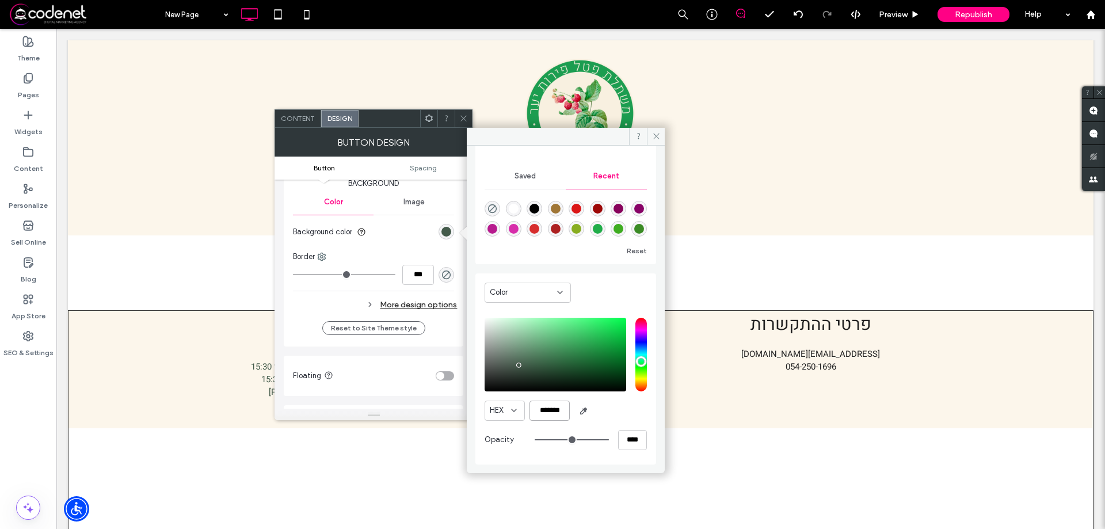
click at [553, 404] on input "*******" at bounding box center [550, 411] width 40 height 20
paste input "color picker textbox"
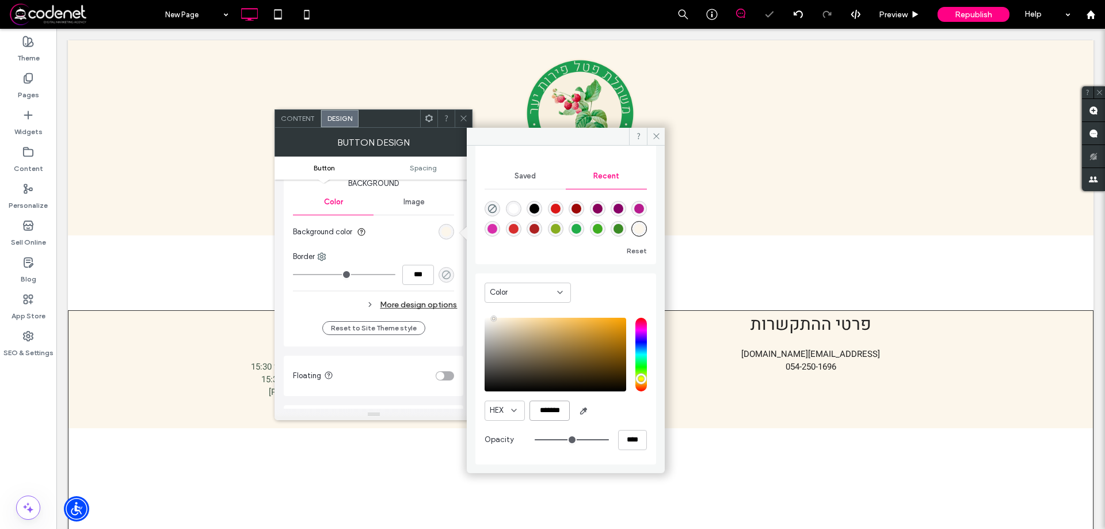
type input "*******"
click at [449, 270] on icon "rgba(0, 0, 0, 0)" at bounding box center [447, 275] width 10 height 10
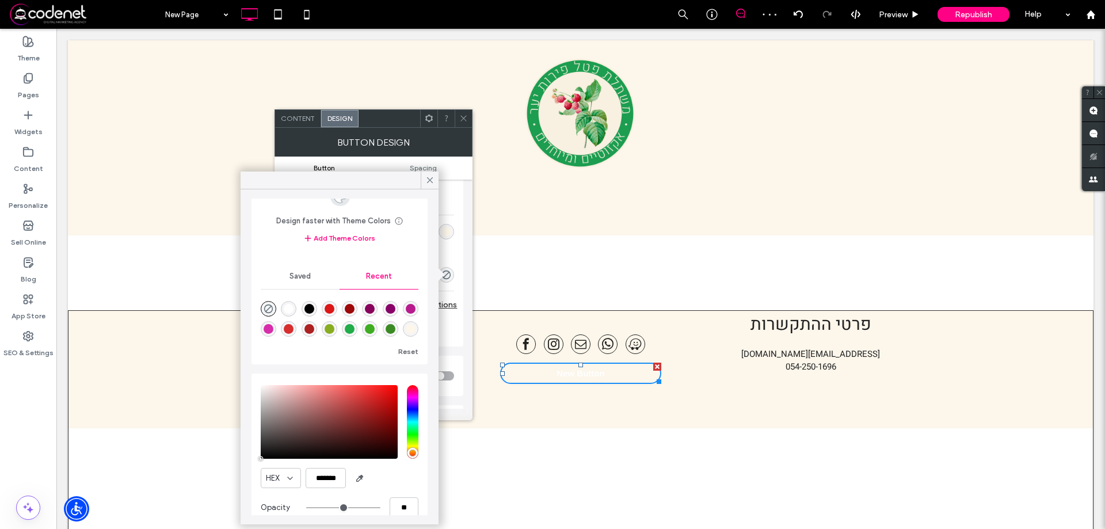
scroll to position [55, 0]
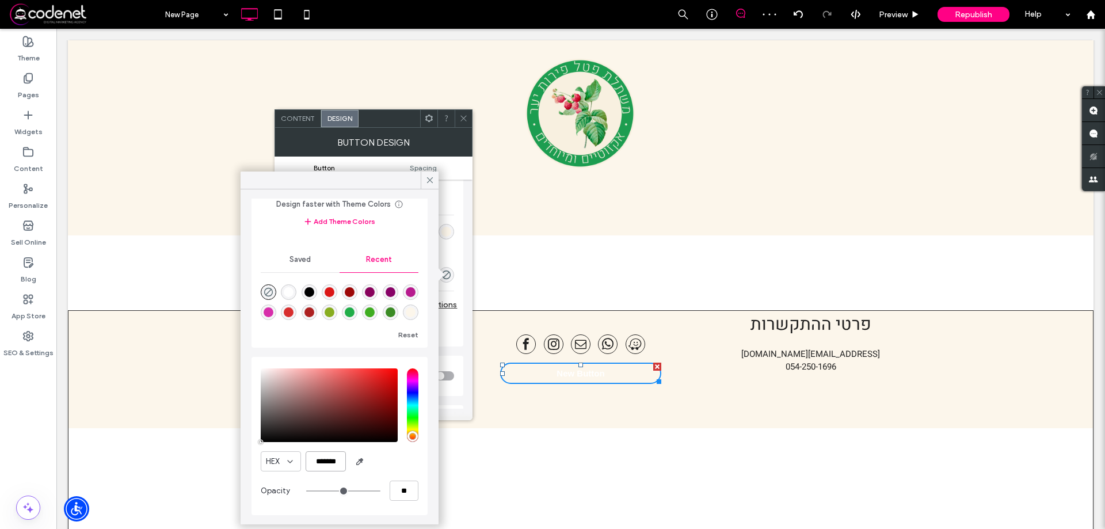
click at [332, 462] on input "*******" at bounding box center [326, 461] width 40 height 20
paste input "*"
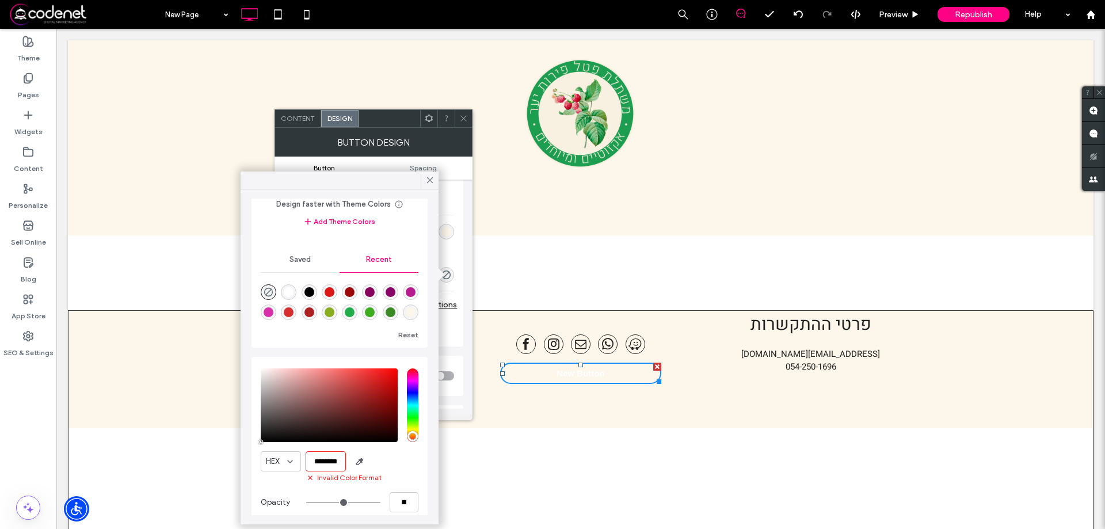
click at [331, 462] on input "********" at bounding box center [326, 461] width 40 height 20
paste input "color picker textbox"
type input "*******"
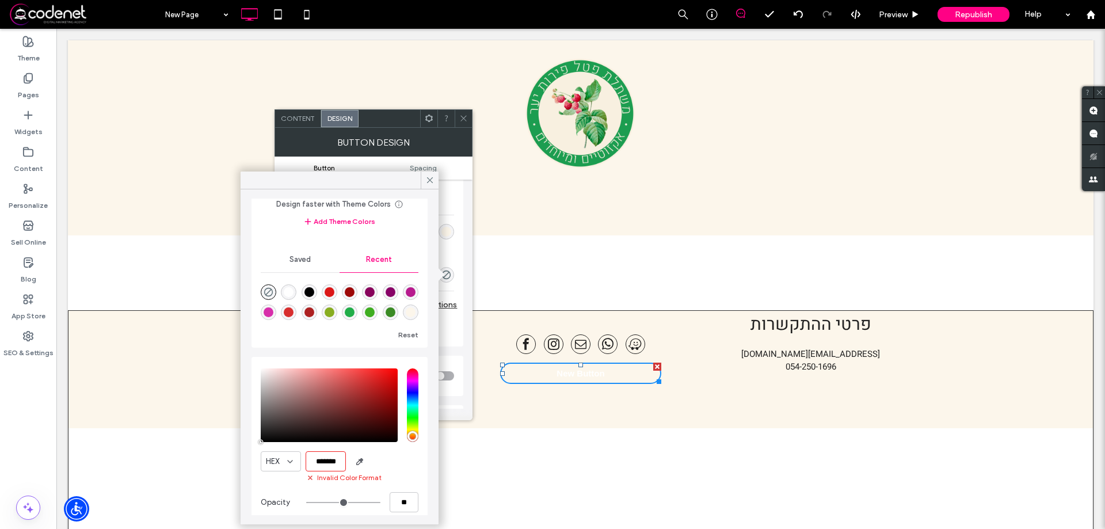
type input "*"
type input "***"
type input "****"
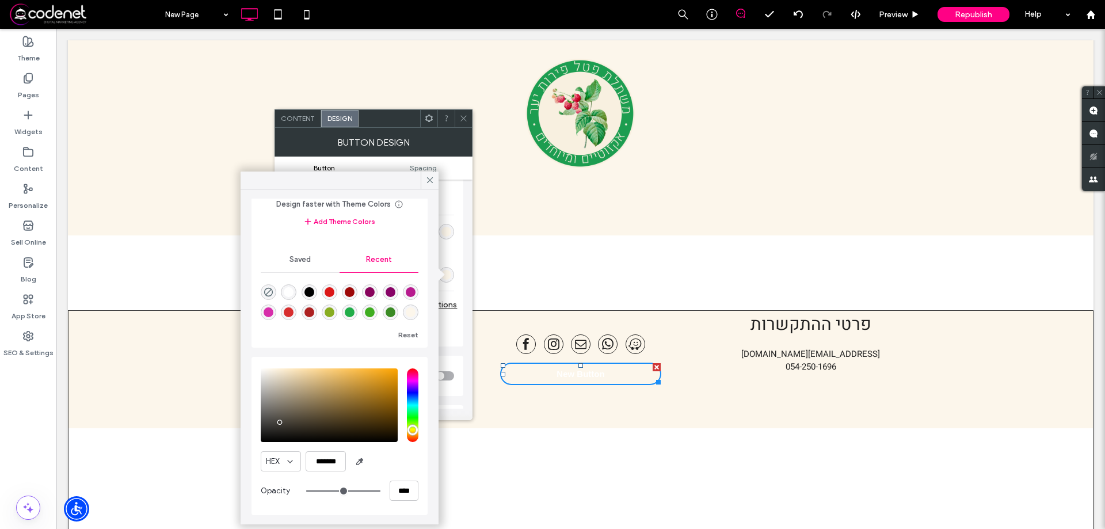
type input "*******"
drag, startPoint x: 333, startPoint y: 425, endPoint x: 260, endPoint y: 439, distance: 73.8
click at [261, 439] on div "saturation and value" at bounding box center [329, 405] width 137 height 74
click at [432, 181] on icon at bounding box center [430, 180] width 10 height 10
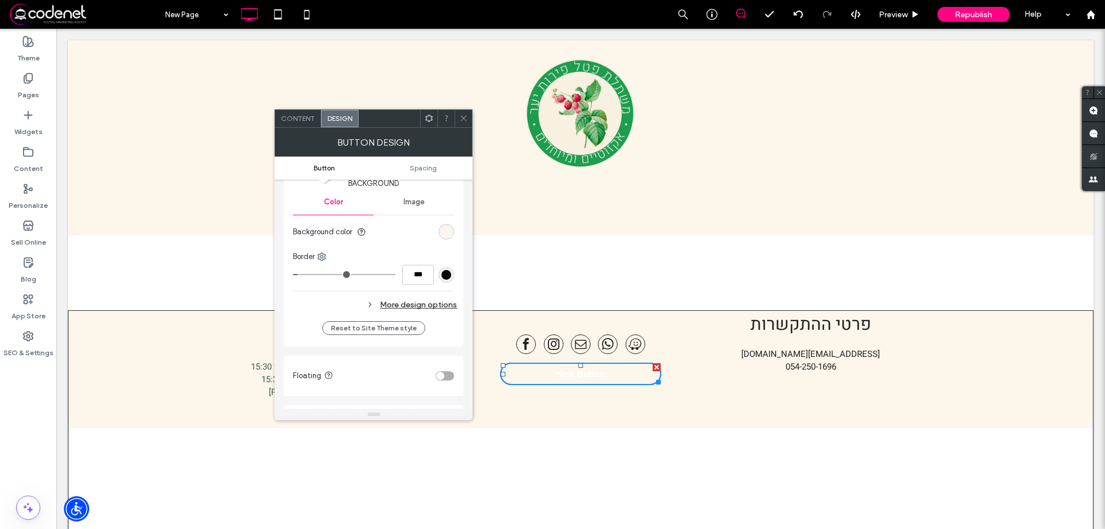
click at [470, 125] on div at bounding box center [463, 118] width 17 height 17
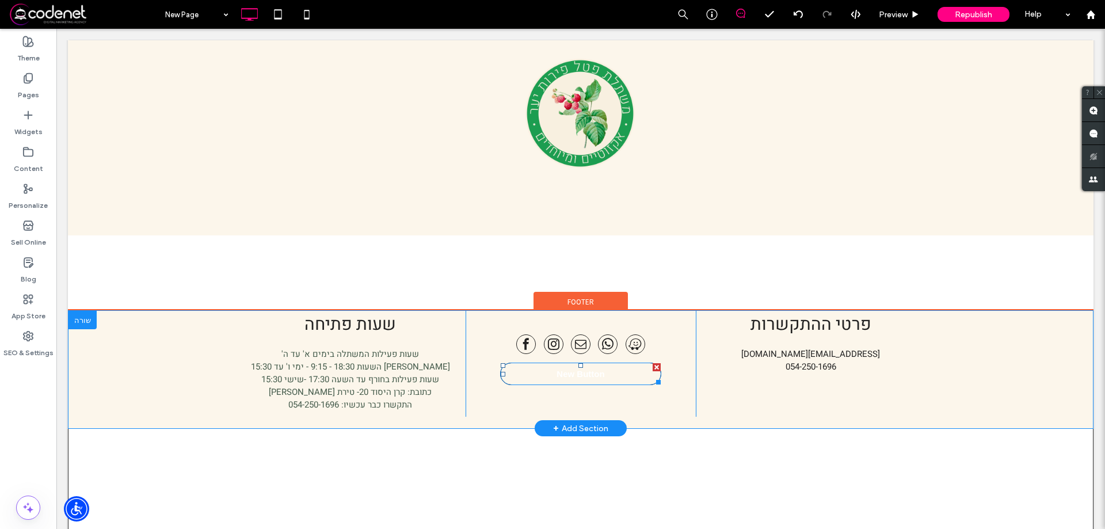
click at [554, 363] on link "New Button" at bounding box center [580, 374] width 161 height 22
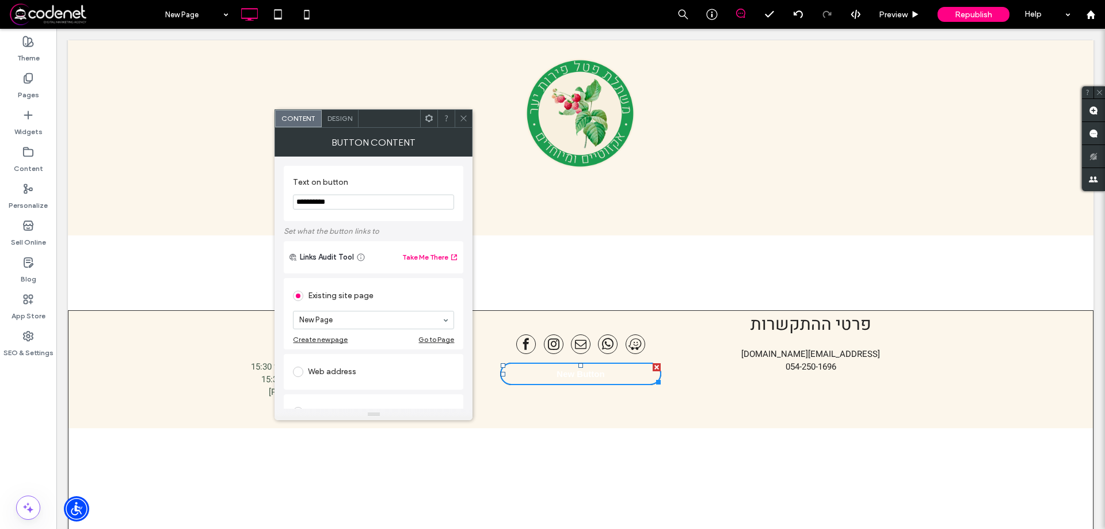
click at [343, 196] on input "**********" at bounding box center [373, 202] width 161 height 15
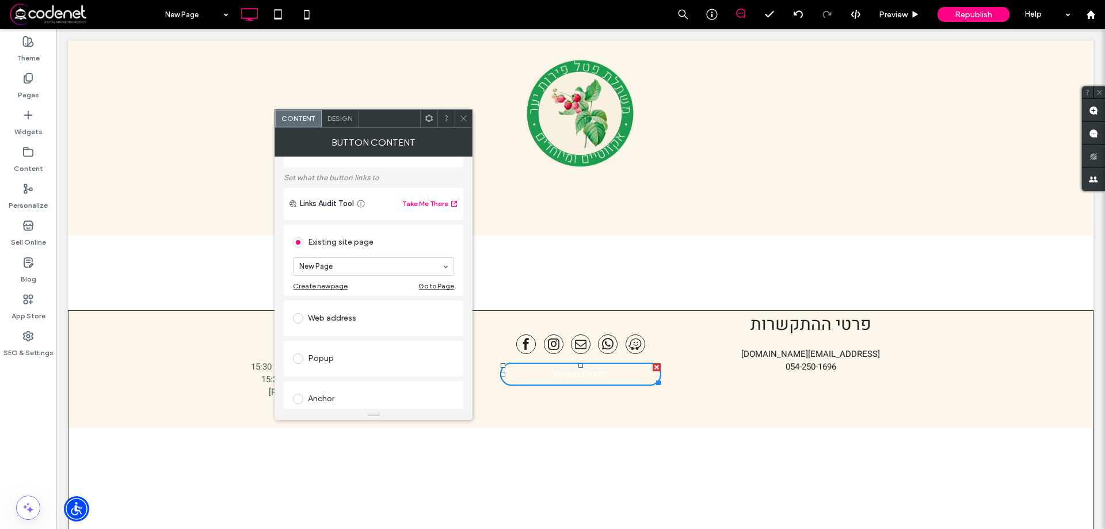
scroll to position [115, 0]
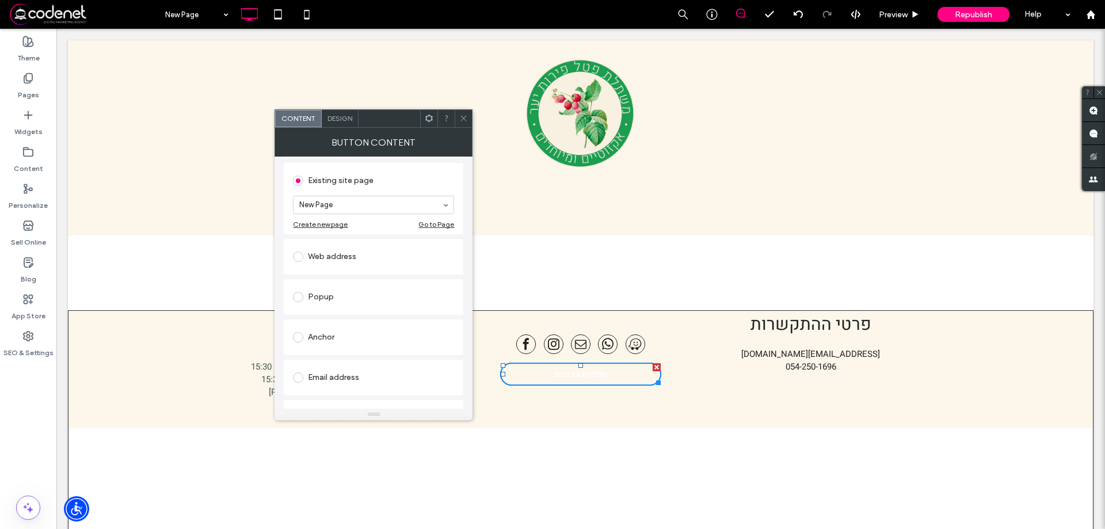
type input "**********"
click at [347, 123] on div "Design" at bounding box center [340, 118] width 37 height 17
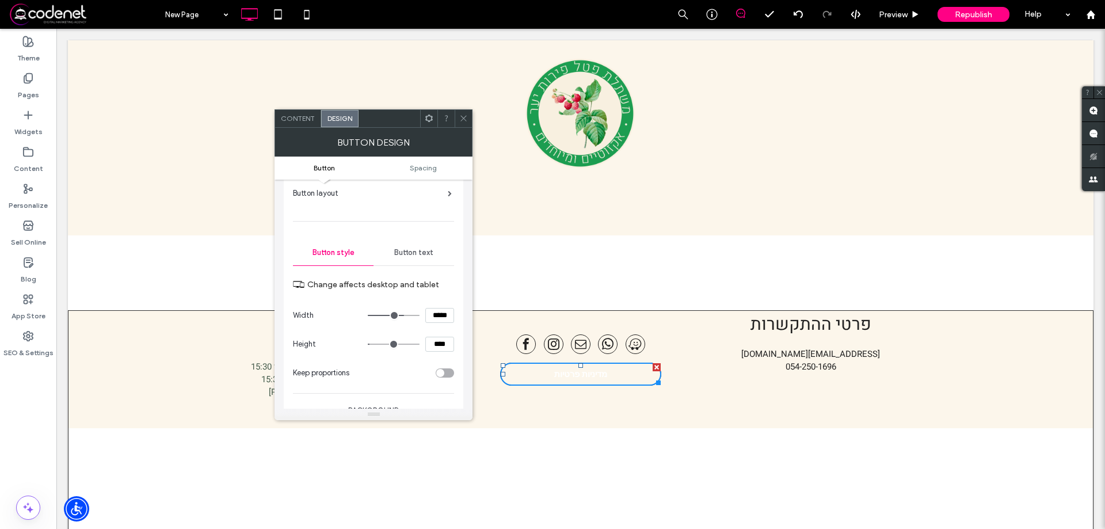
scroll to position [58, 0]
click at [400, 257] on span "Button text" at bounding box center [413, 255] width 39 height 9
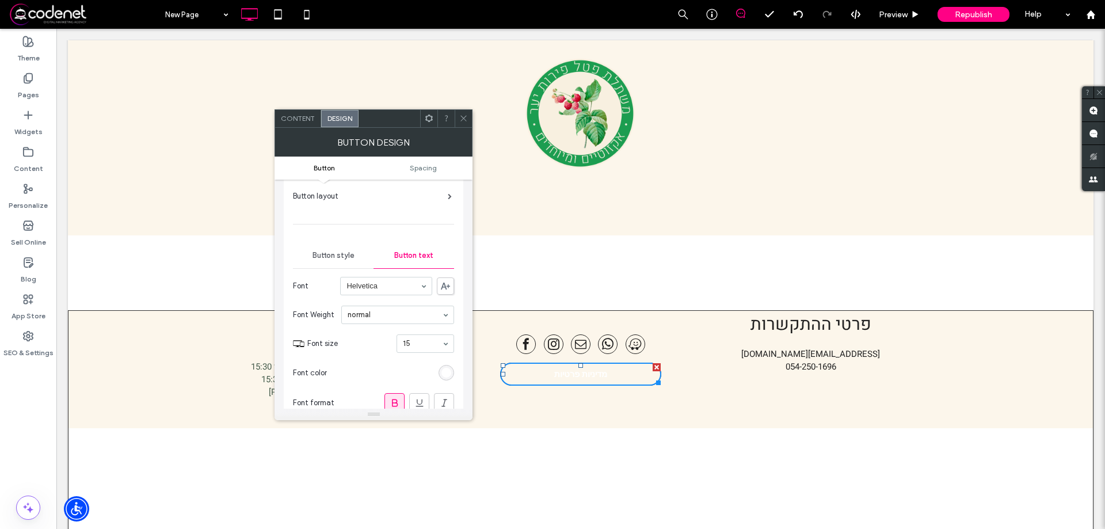
click at [443, 372] on div "rgb(255, 255, 255)" at bounding box center [447, 373] width 10 height 10
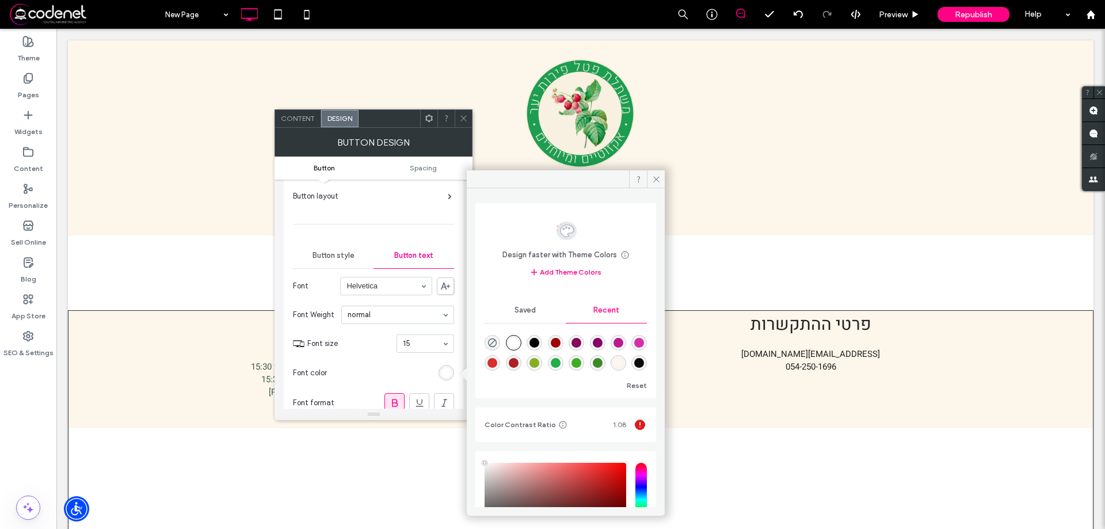
click at [538, 343] on div "rgba(0, 0, 0, 1)" at bounding box center [535, 343] width 10 height 10
type input "*******"
click at [652, 173] on span at bounding box center [656, 178] width 18 height 17
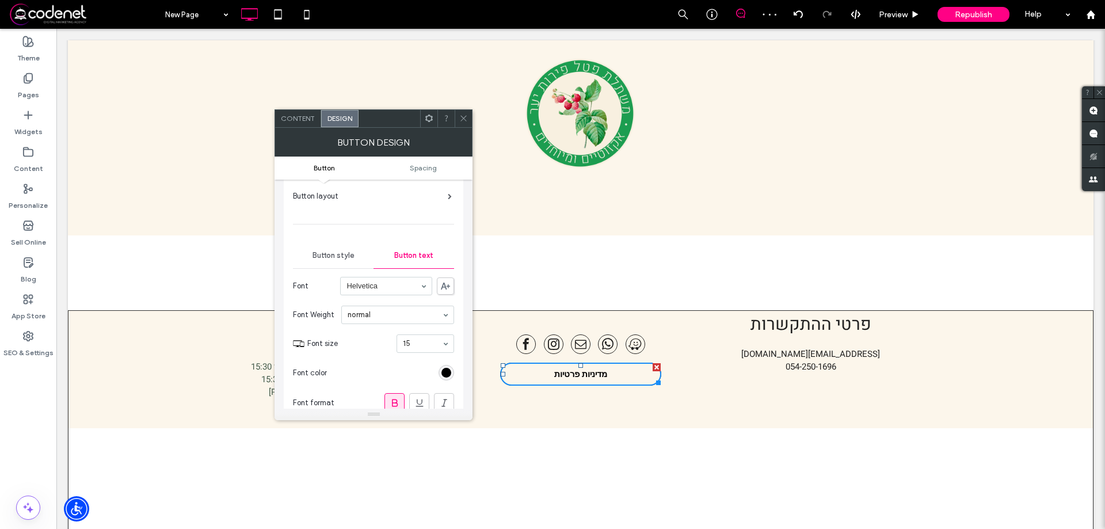
click at [469, 109] on div "Content Design" at bounding box center [374, 118] width 198 height 18
click at [463, 123] on span at bounding box center [463, 118] width 9 height 17
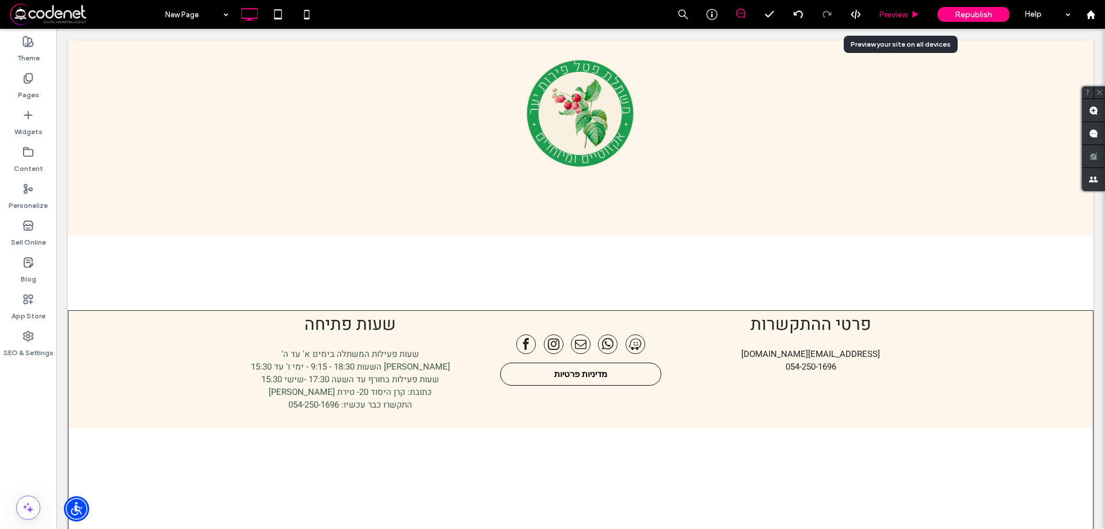
click at [911, 8] on div "Preview" at bounding box center [899, 14] width 59 height 29
click at [13, 105] on div "Widgets" at bounding box center [28, 123] width 56 height 37
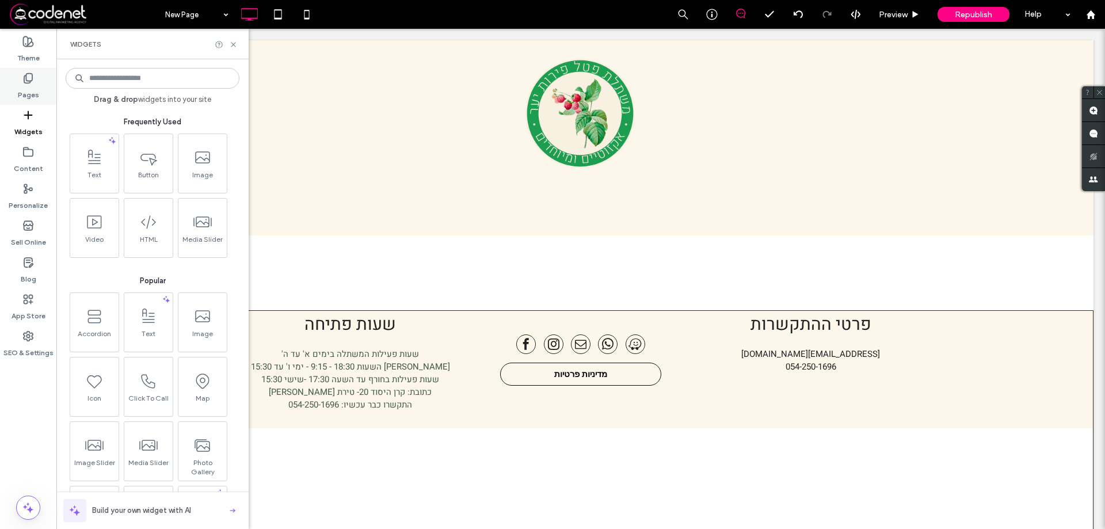
click at [12, 98] on div "Pages" at bounding box center [28, 86] width 56 height 37
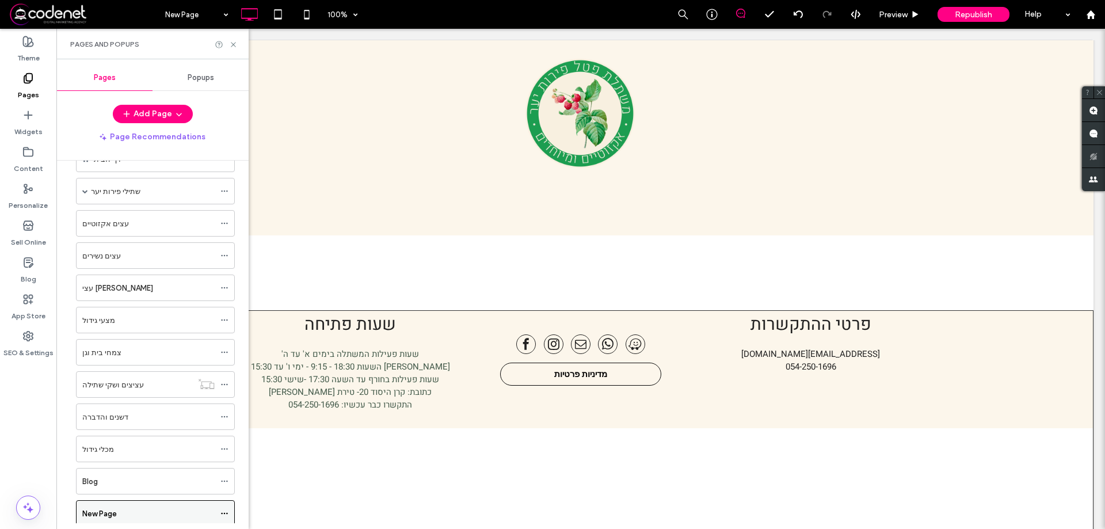
scroll to position [67, 0]
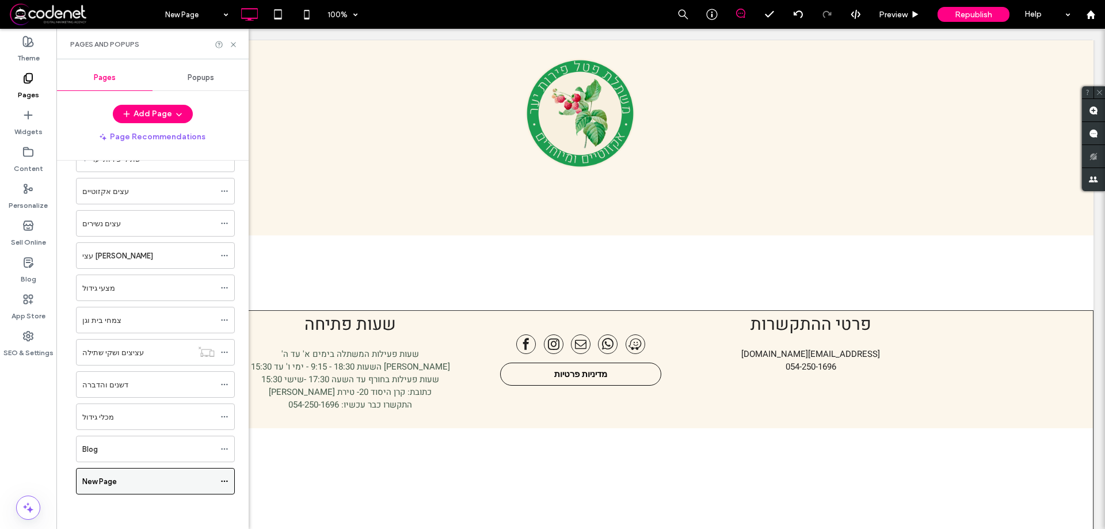
click at [220, 485] on div "New Page" at bounding box center [155, 481] width 159 height 26
click at [225, 482] on use at bounding box center [224, 482] width 6 height 2
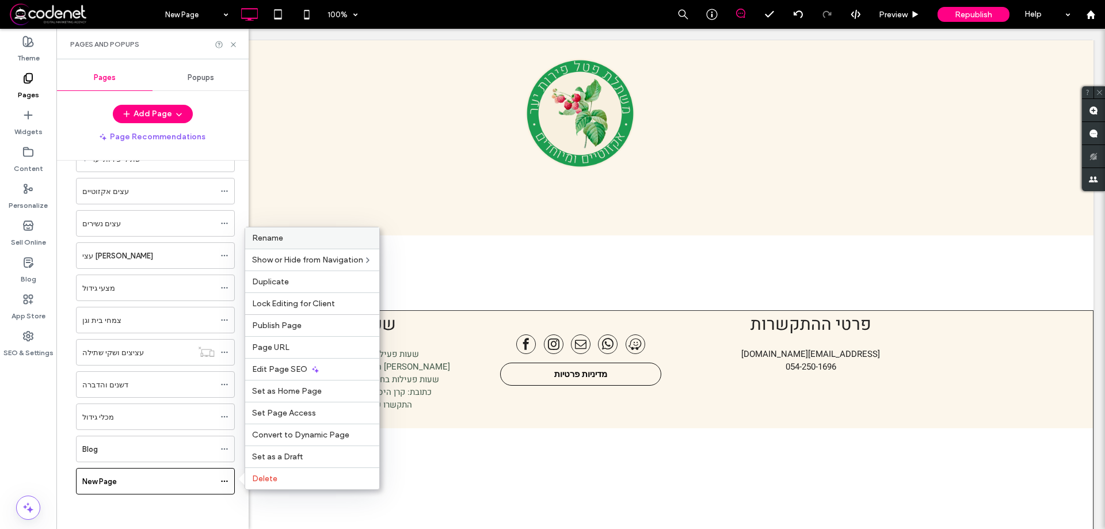
click at [309, 245] on div "Rename" at bounding box center [312, 237] width 134 height 21
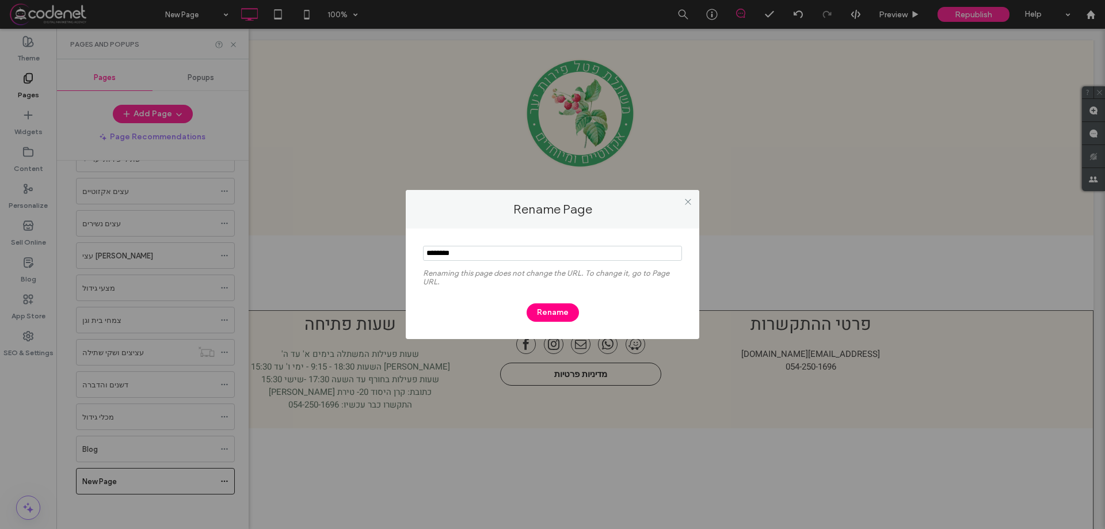
click at [541, 269] on label "Renaming this page does not change the URL. To change it, go to Page URL." at bounding box center [552, 280] width 259 height 23
click at [541, 253] on input "notEmpty" at bounding box center [552, 253] width 259 height 15
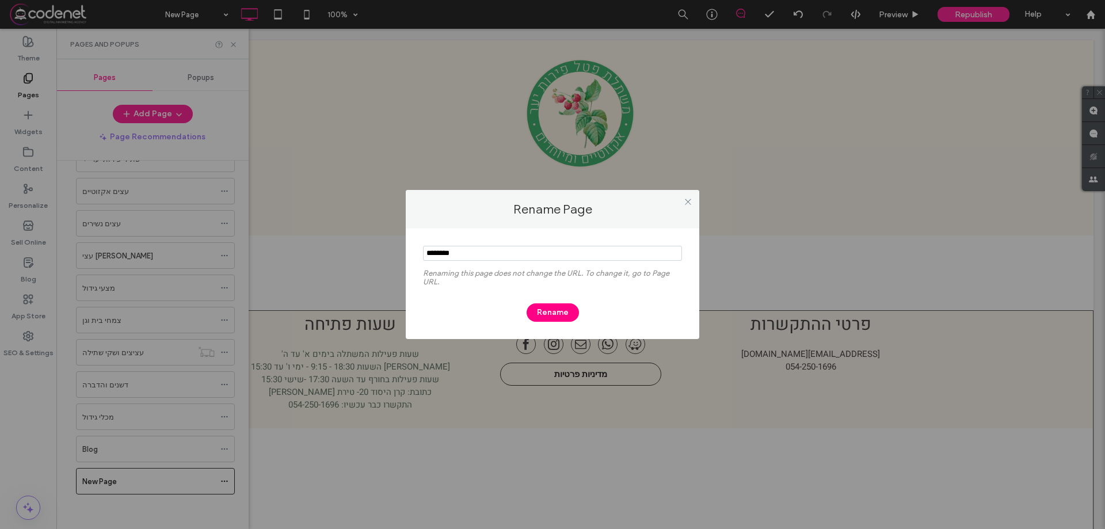
click at [541, 253] on input "notEmpty" at bounding box center [552, 253] width 259 height 15
type input "**********"
click at [537, 316] on button "Rename" at bounding box center [553, 312] width 52 height 18
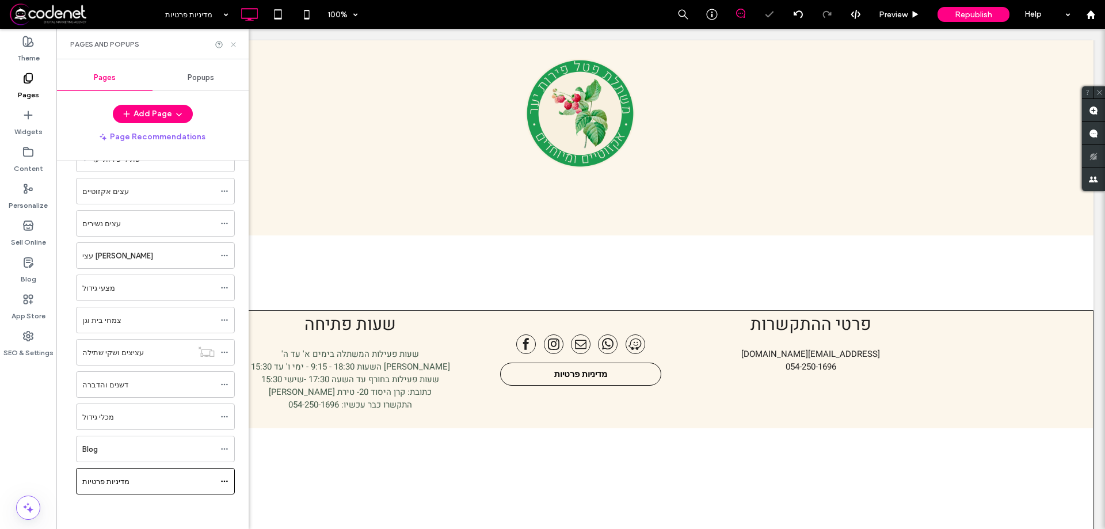
click at [233, 47] on icon at bounding box center [233, 44] width 9 height 9
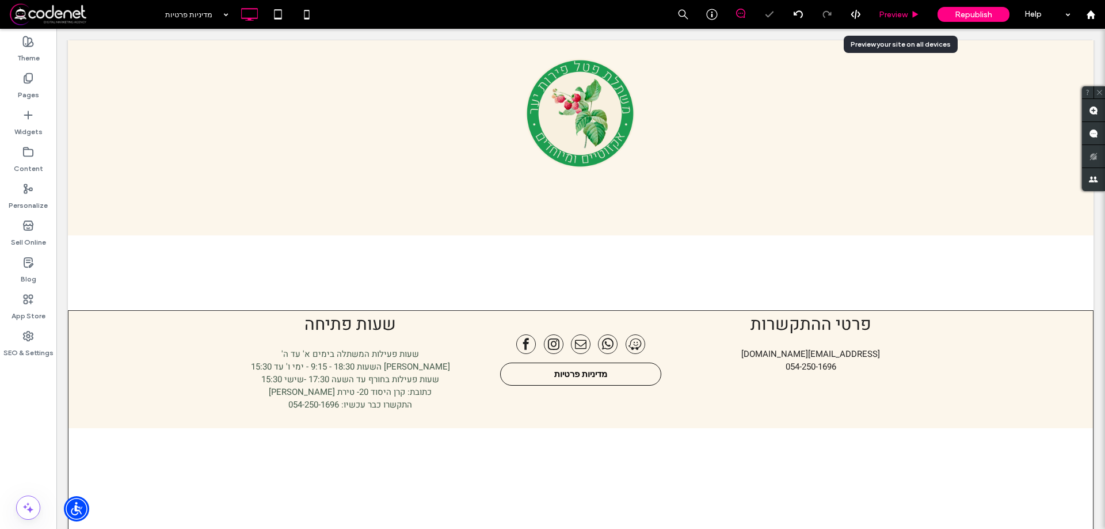
click at [905, 15] on span "Preview" at bounding box center [893, 15] width 29 height 10
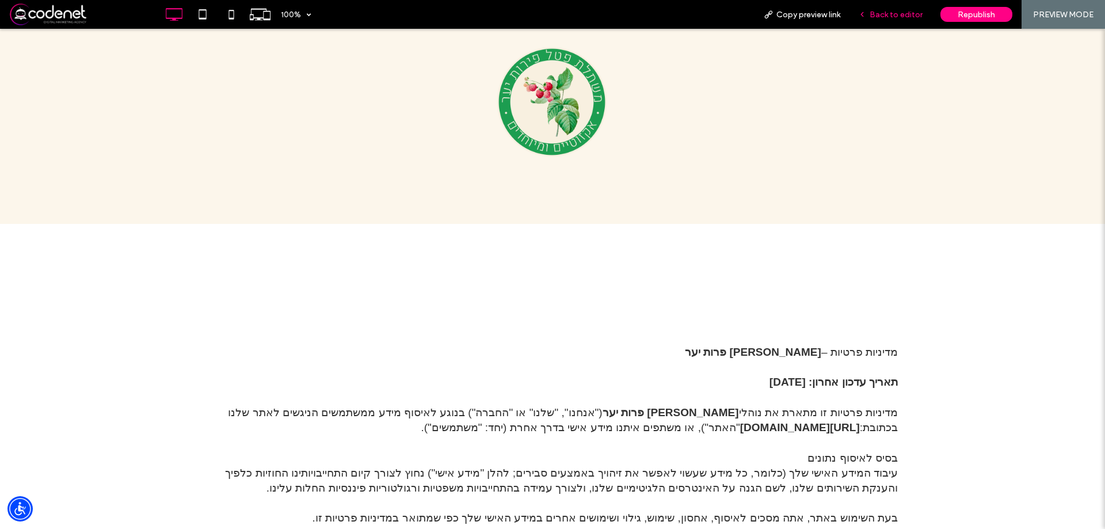
click at [904, 5] on div "Back to editor" at bounding box center [891, 14] width 82 height 29
click at [904, 12] on span "Back to editor" at bounding box center [896, 15] width 53 height 10
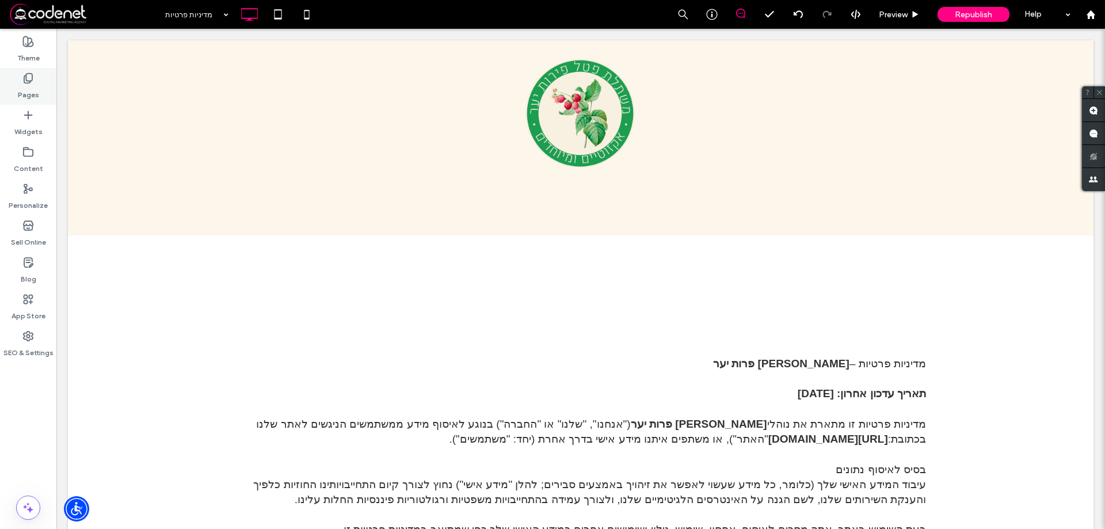
click at [29, 84] on label "Pages" at bounding box center [28, 92] width 21 height 16
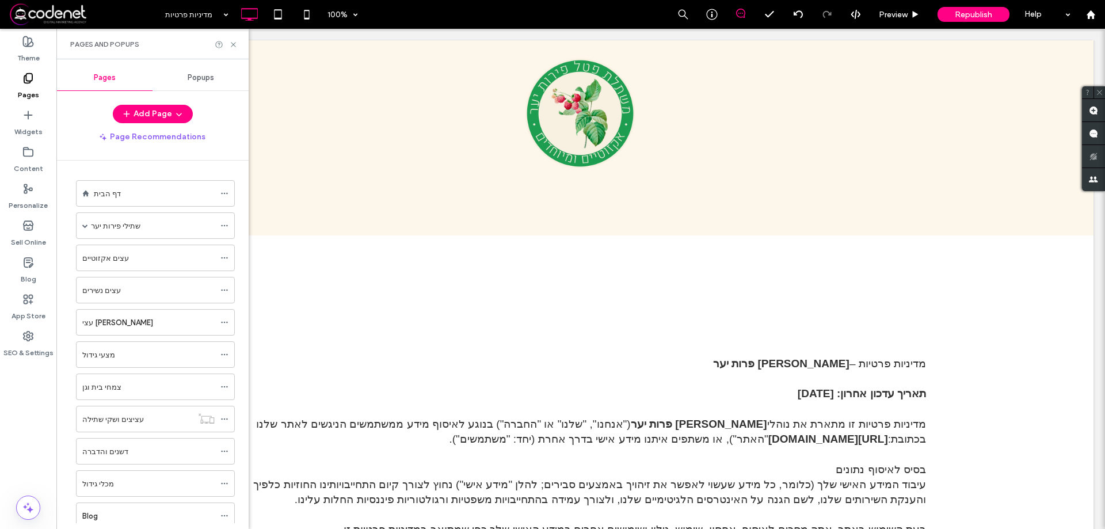
click at [120, 195] on div "דף הבית" at bounding box center [154, 194] width 121 height 12
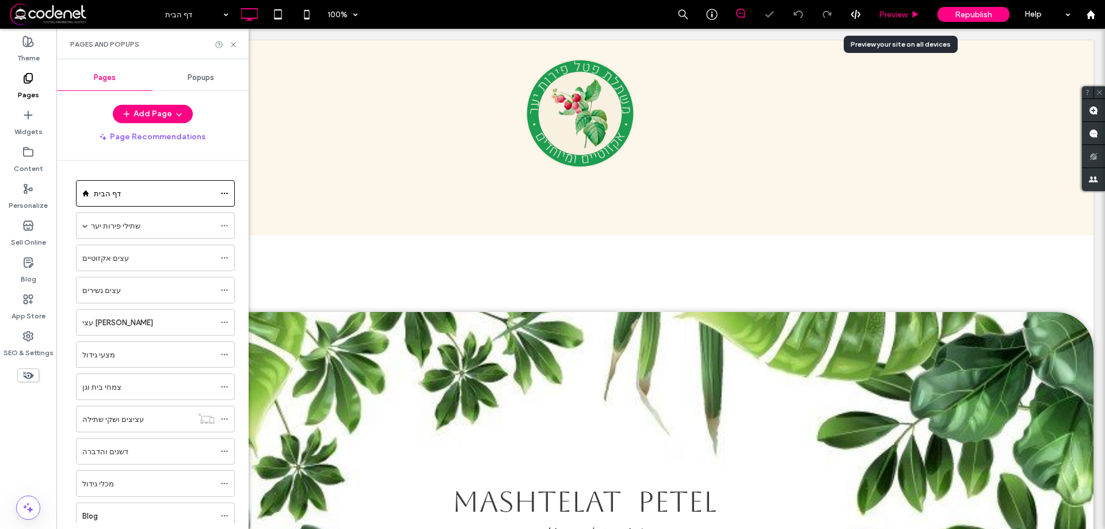
click at [905, 14] on span "Preview" at bounding box center [893, 15] width 29 height 10
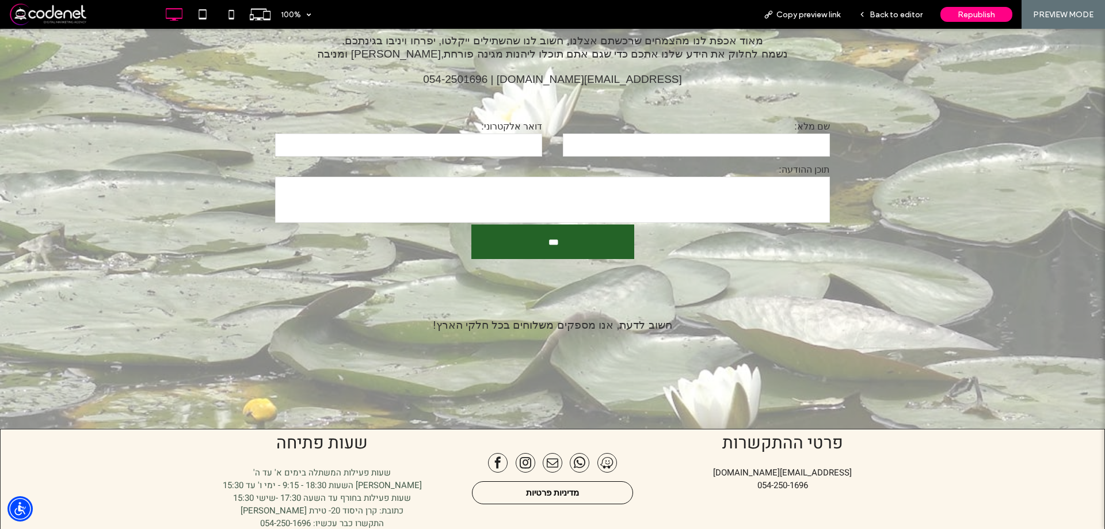
scroll to position [3103, 0]
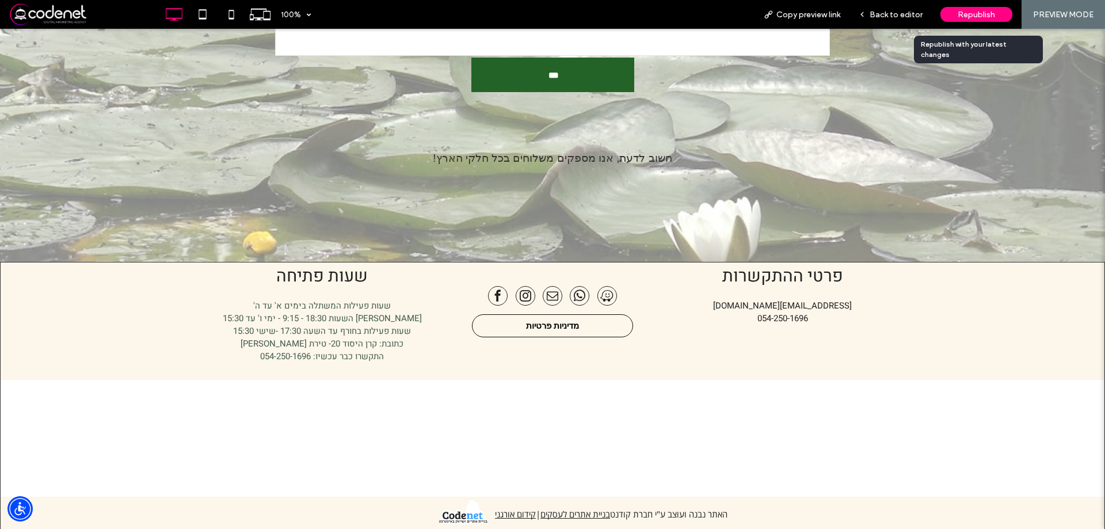
click at [950, 14] on div "Republish" at bounding box center [977, 14] width 72 height 15
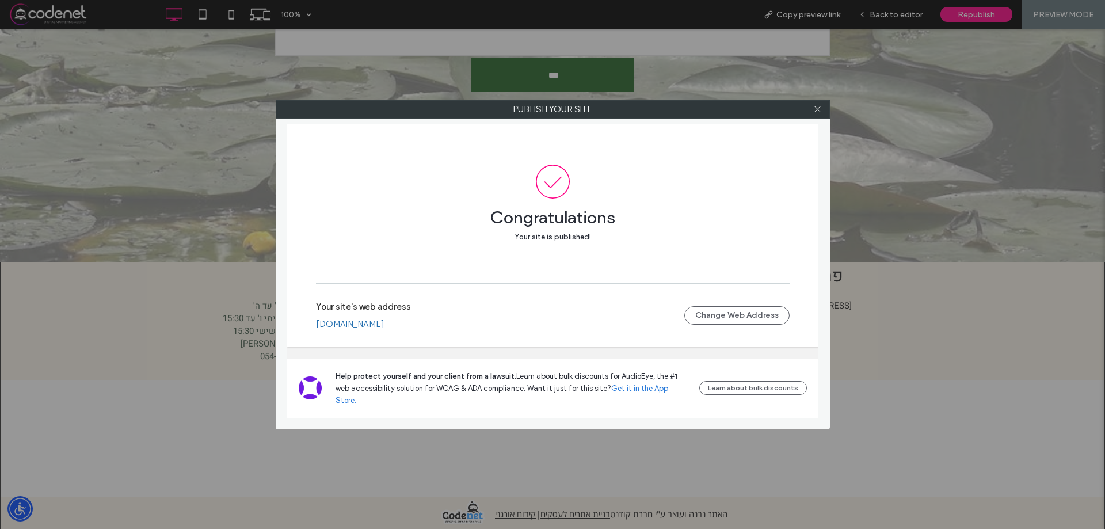
click at [378, 329] on link "www.petel-perot.co.il" at bounding box center [350, 324] width 69 height 10
click at [818, 111] on icon at bounding box center [817, 109] width 9 height 9
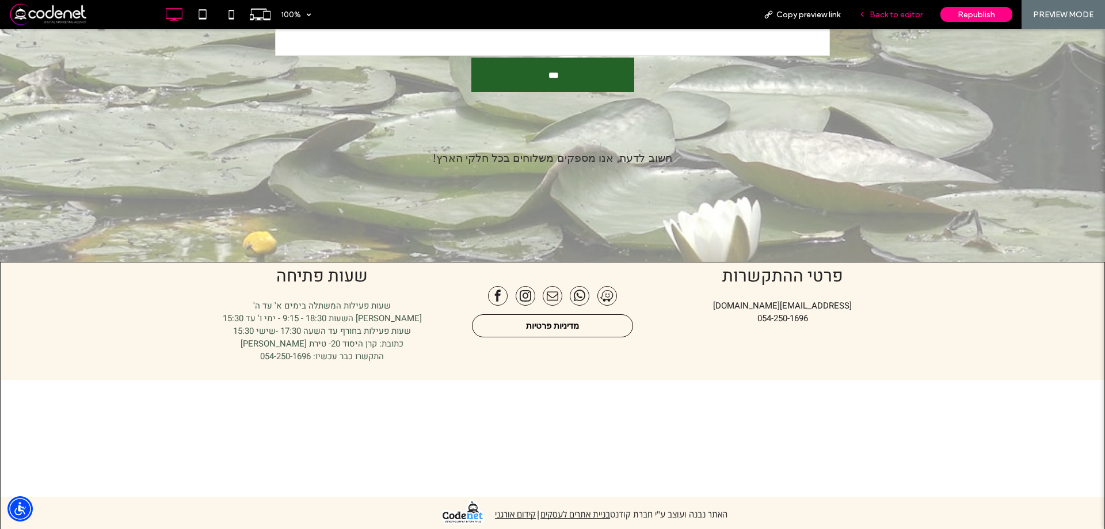
click at [887, 12] on span "Back to editor" at bounding box center [896, 15] width 53 height 10
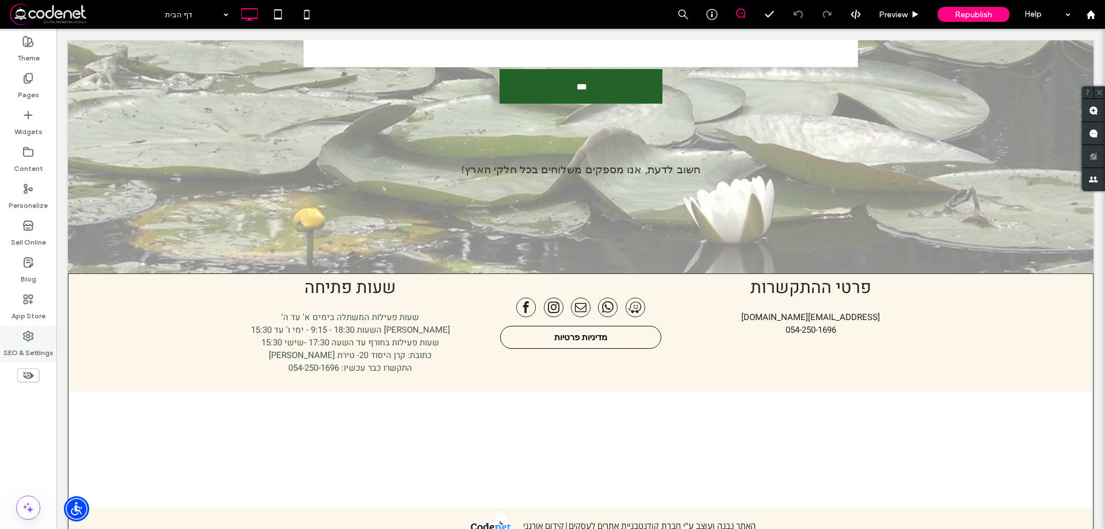
click at [7, 332] on div "SEO & Settings" at bounding box center [28, 344] width 56 height 37
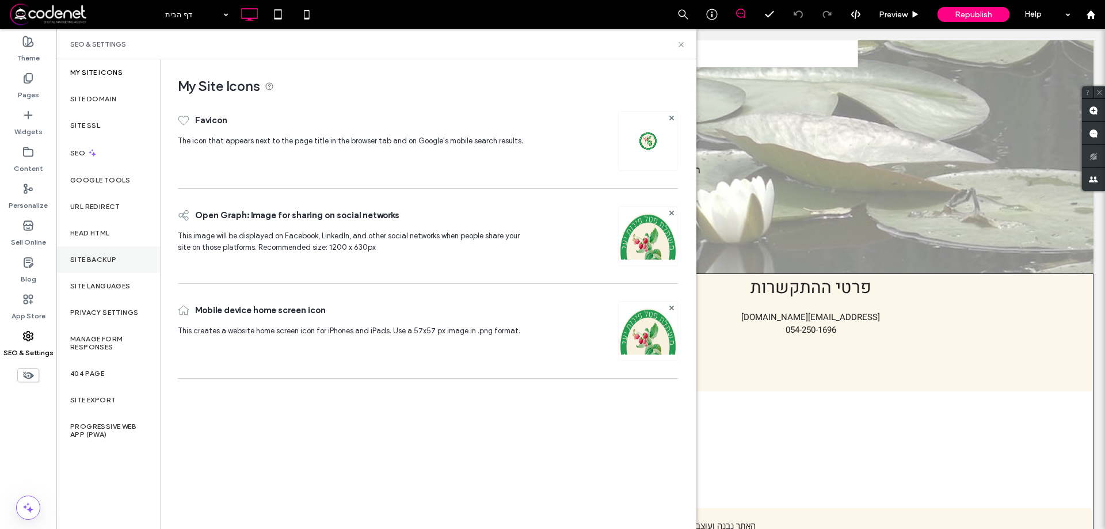
click at [100, 263] on label "Site Backup" at bounding box center [93, 260] width 46 height 8
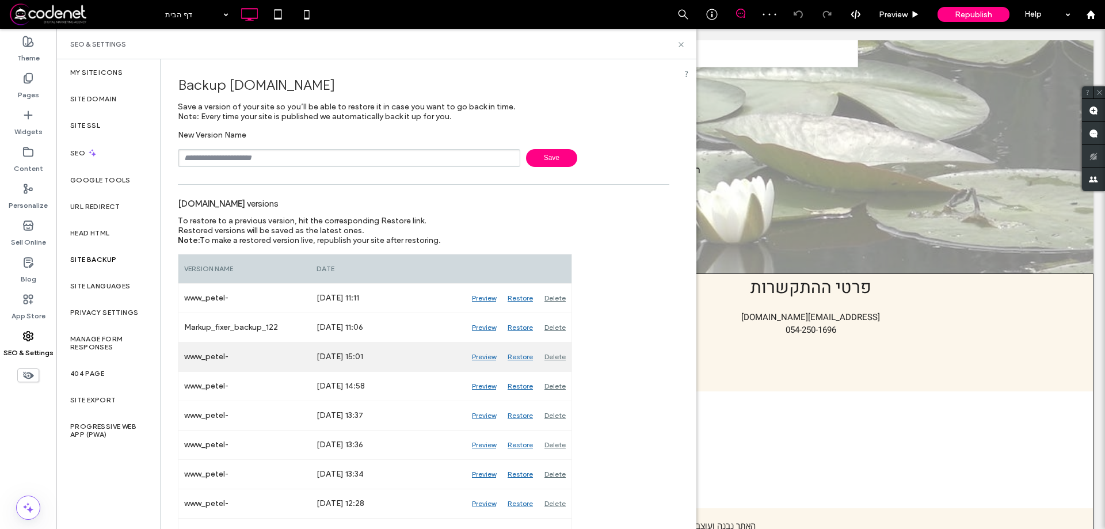
click at [488, 357] on div "Preview" at bounding box center [484, 357] width 36 height 29
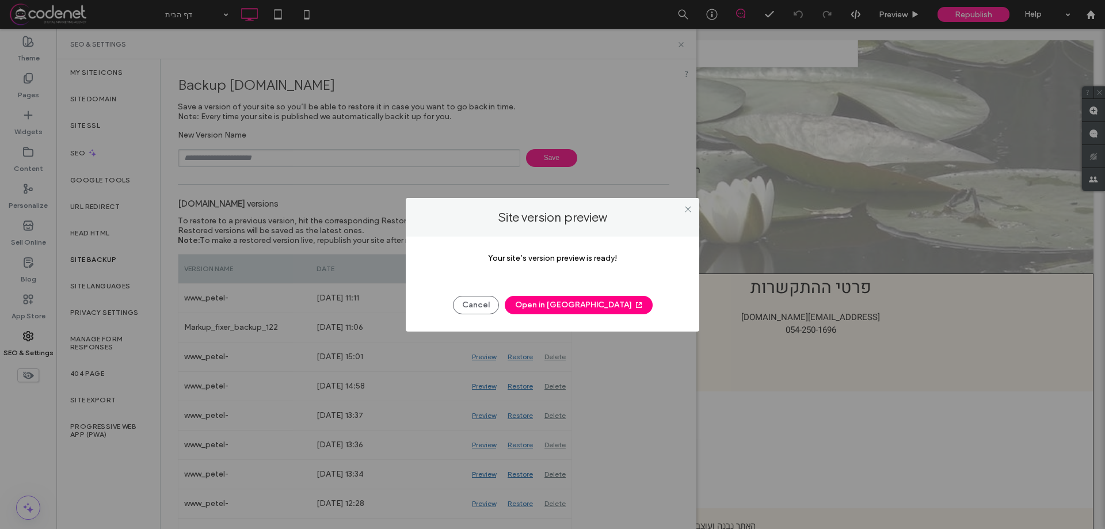
click at [565, 310] on button "Open in New Tab" at bounding box center [579, 305] width 148 height 18
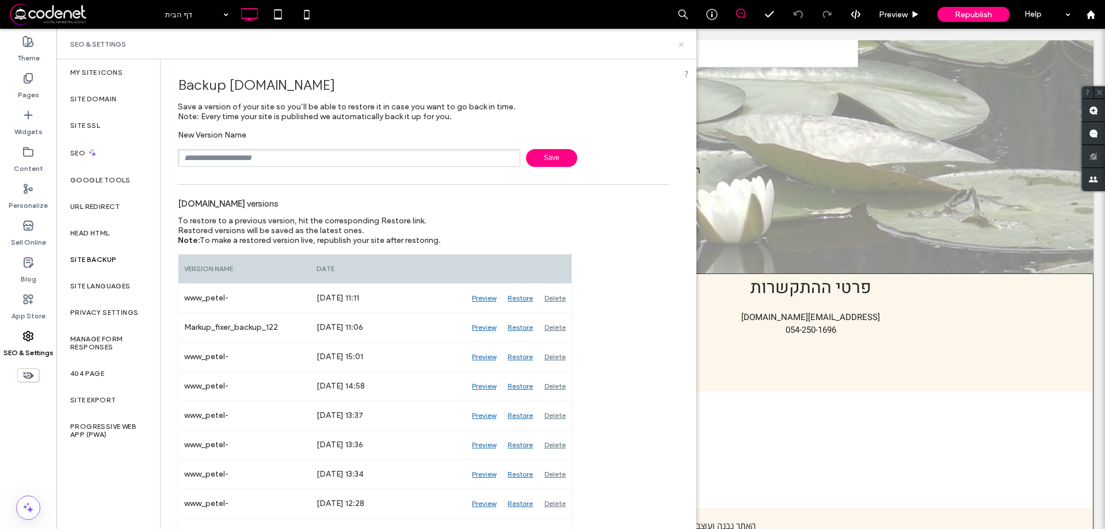
click at [680, 48] on icon at bounding box center [681, 44] width 9 height 9
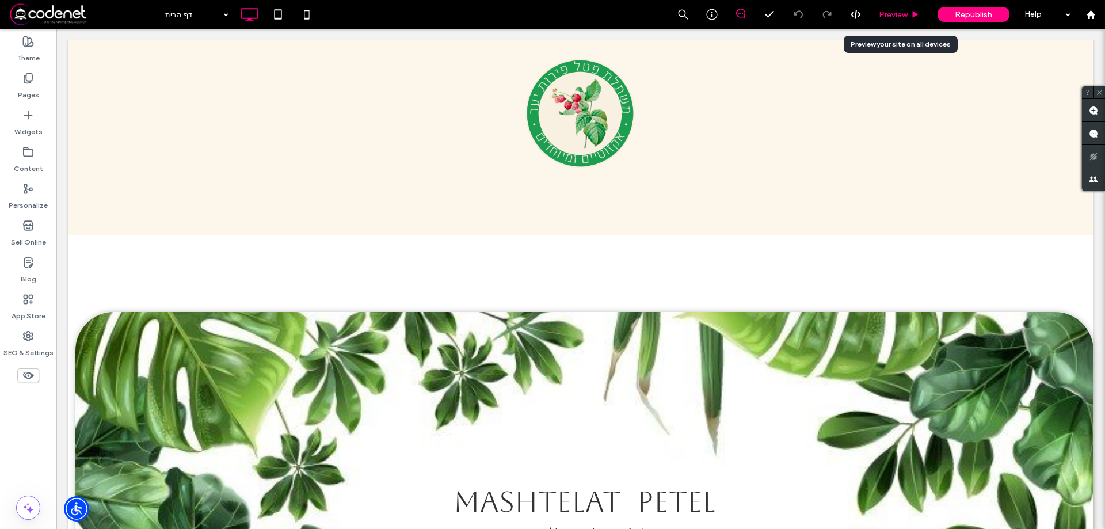
click at [909, 17] on div "Preview" at bounding box center [899, 15] width 58 height 10
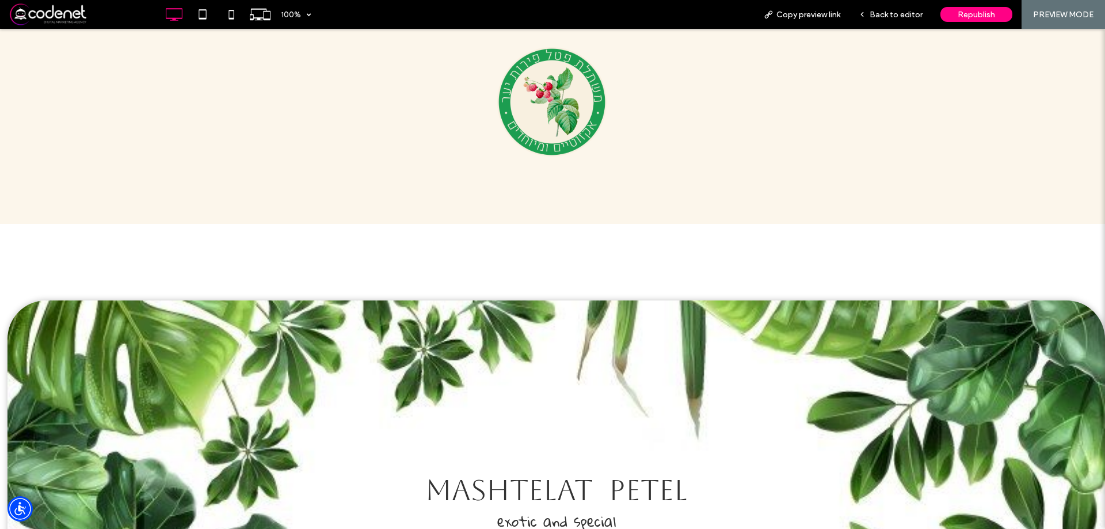
click at [840, 107] on div "Click To Paste" at bounding box center [552, 98] width 691 height 118
drag, startPoint x: 777, startPoint y: 62, endPoint x: 611, endPoint y: 88, distance: 167.8
click at [766, 70] on div "Click To Paste" at bounding box center [552, 98] width 691 height 118
click at [585, 97] on img at bounding box center [551, 101] width 109 height 109
click at [563, 206] on div "Click To Paste" at bounding box center [552, 195] width 691 height 58
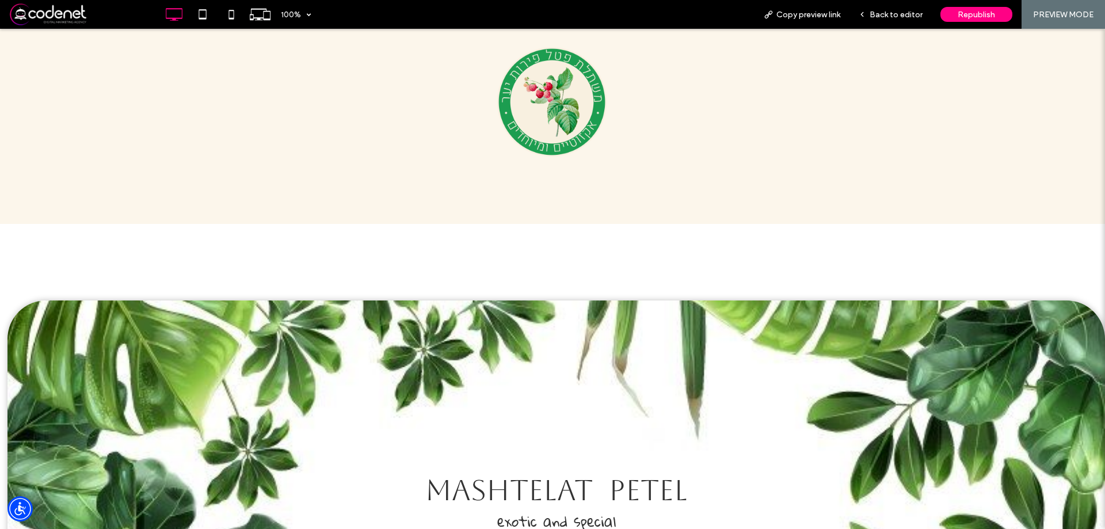
click at [569, 246] on div "MASHTELAT PETEL exotic and special Click To Paste" at bounding box center [552, 470] width 1105 height 492
click at [912, 18] on span "Back to editor" at bounding box center [896, 15] width 53 height 10
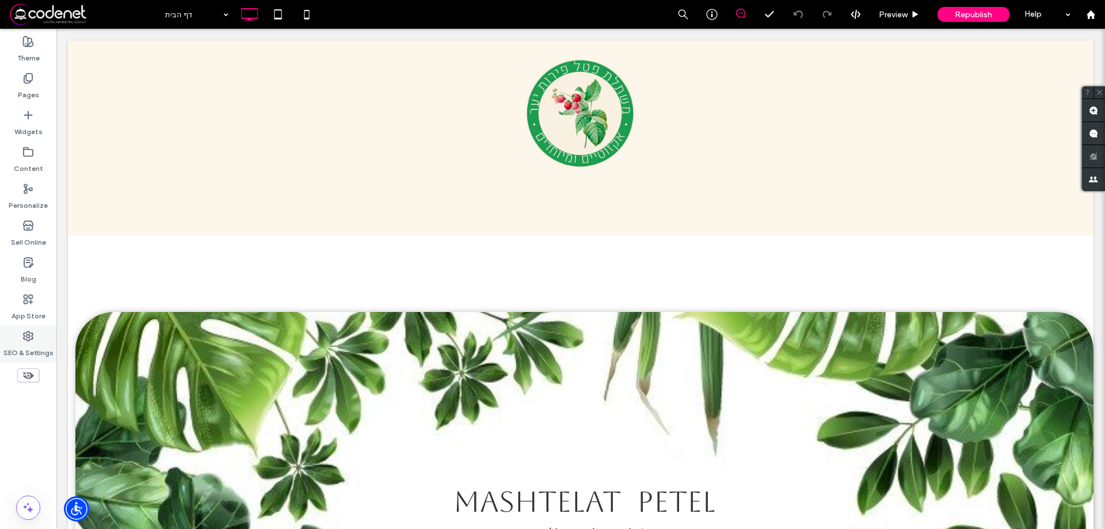
click at [8, 361] on div "SEO & Settings" at bounding box center [28, 344] width 56 height 37
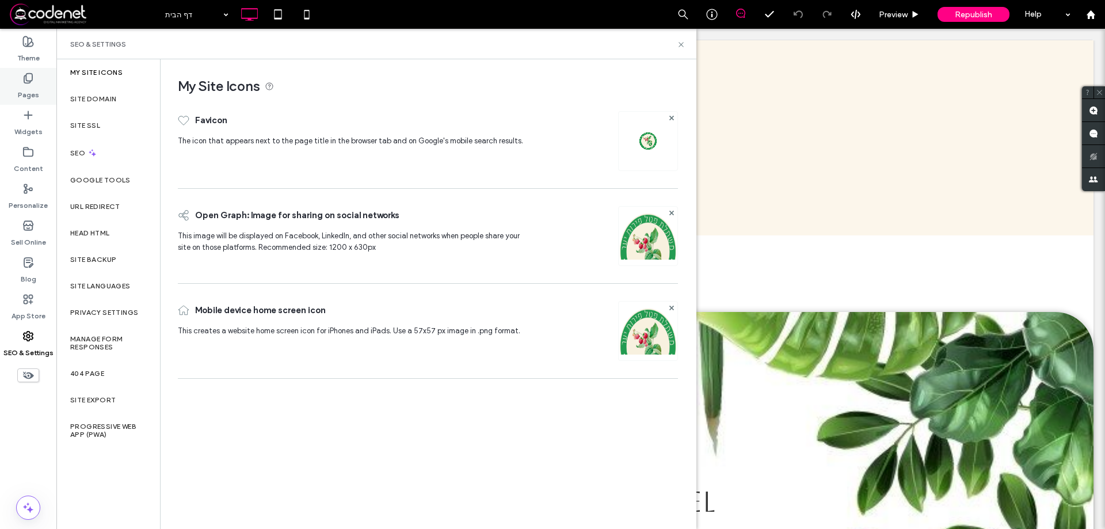
click at [12, 77] on div "Pages" at bounding box center [28, 86] width 56 height 37
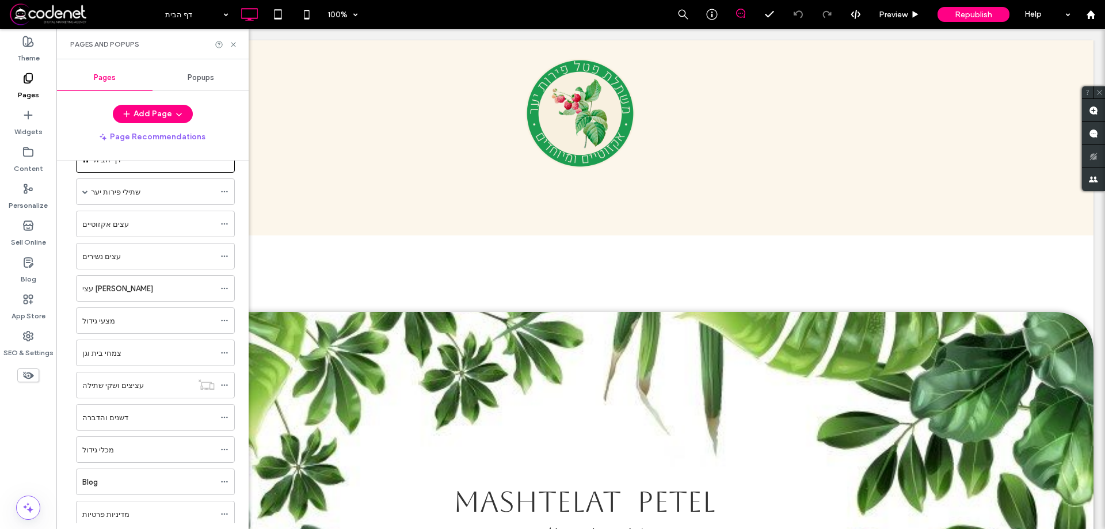
scroll to position [67, 0]
click at [234, 46] on icon at bounding box center [233, 44] width 9 height 9
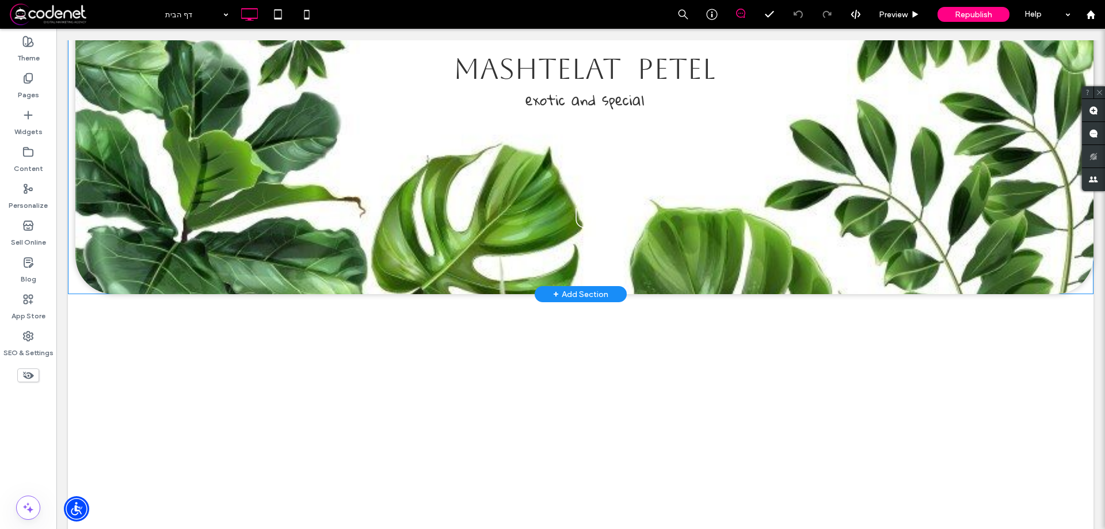
scroll to position [518, 0]
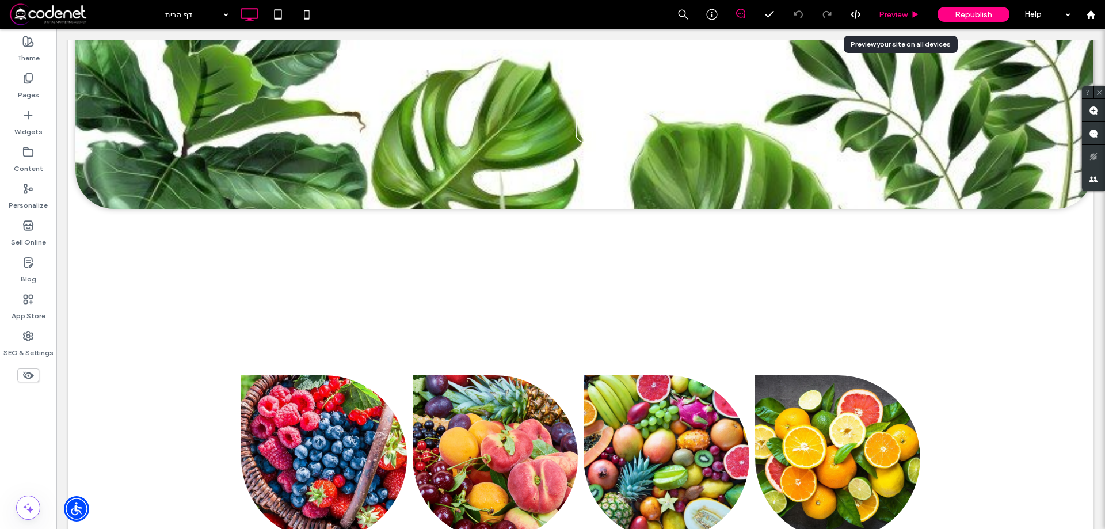
click at [890, 14] on span "Preview" at bounding box center [893, 15] width 29 height 10
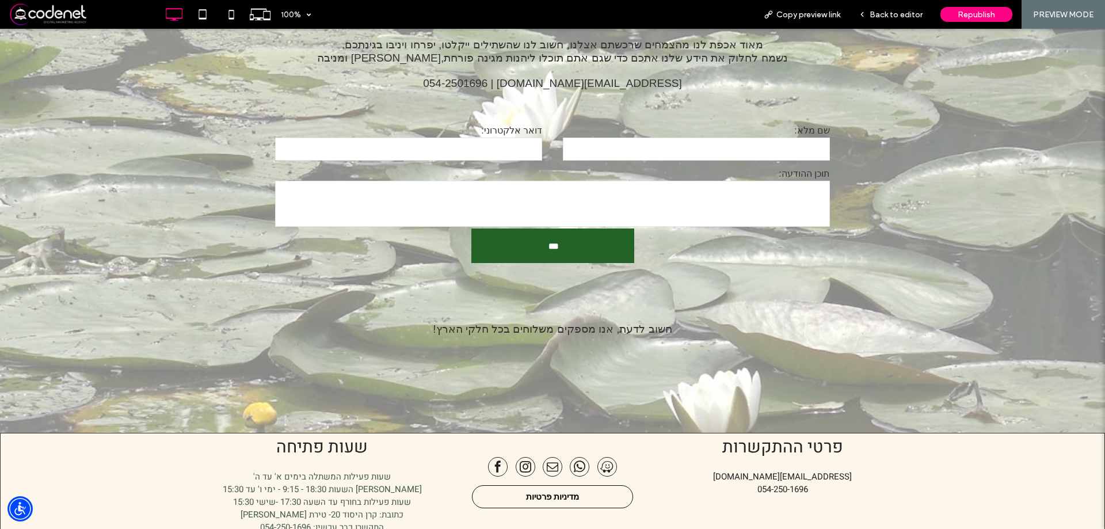
scroll to position [3051, 0]
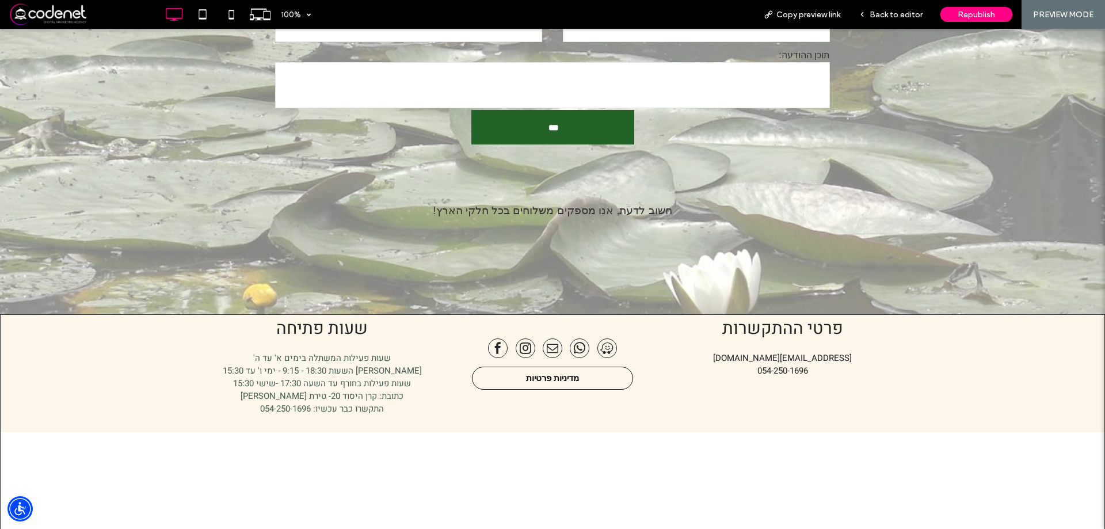
click at [570, 381] on link "מדיניות פרטיות" at bounding box center [552, 378] width 161 height 23
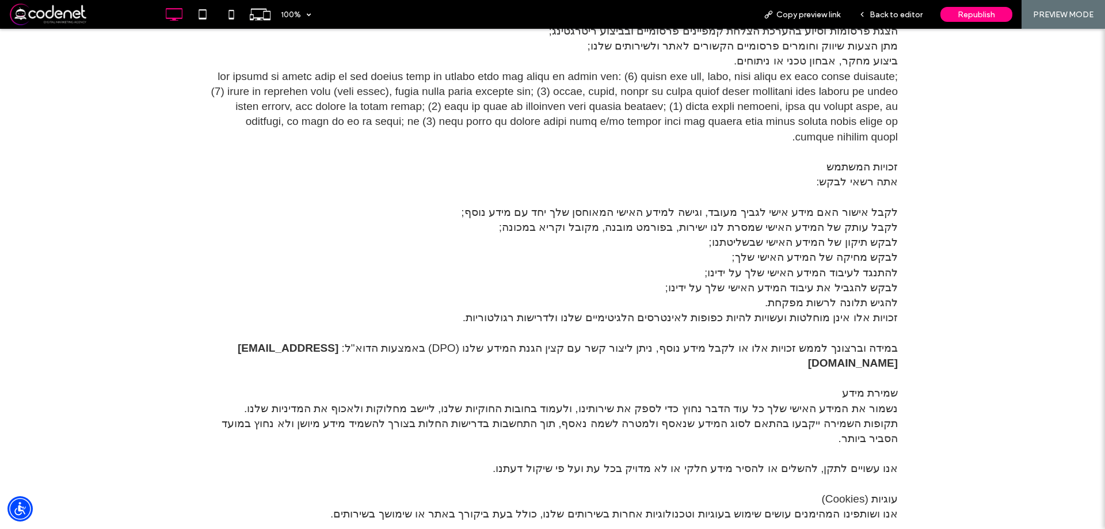
scroll to position [691, 0]
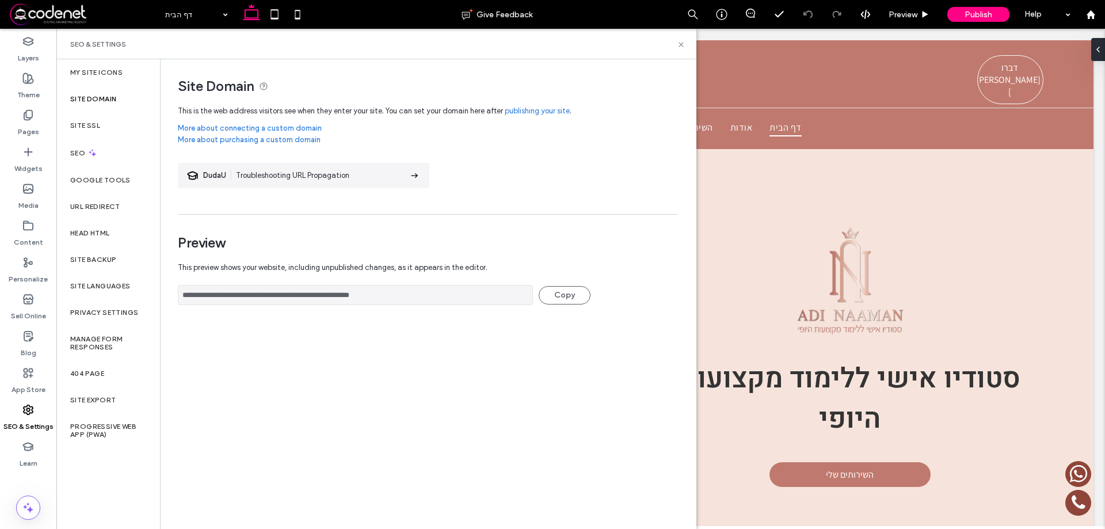
click at [541, 112] on link "publishing your site" at bounding box center [537, 111] width 65 height 12
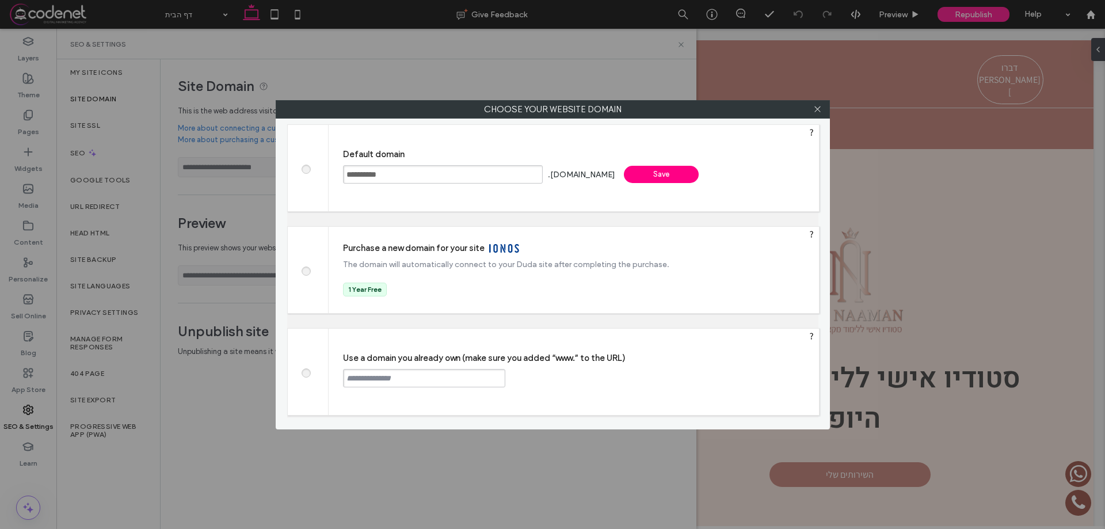
click at [401, 382] on input "text" at bounding box center [424, 378] width 162 height 18
paste input "********"
click at [395, 385] on input "********" at bounding box center [424, 378] width 162 height 18
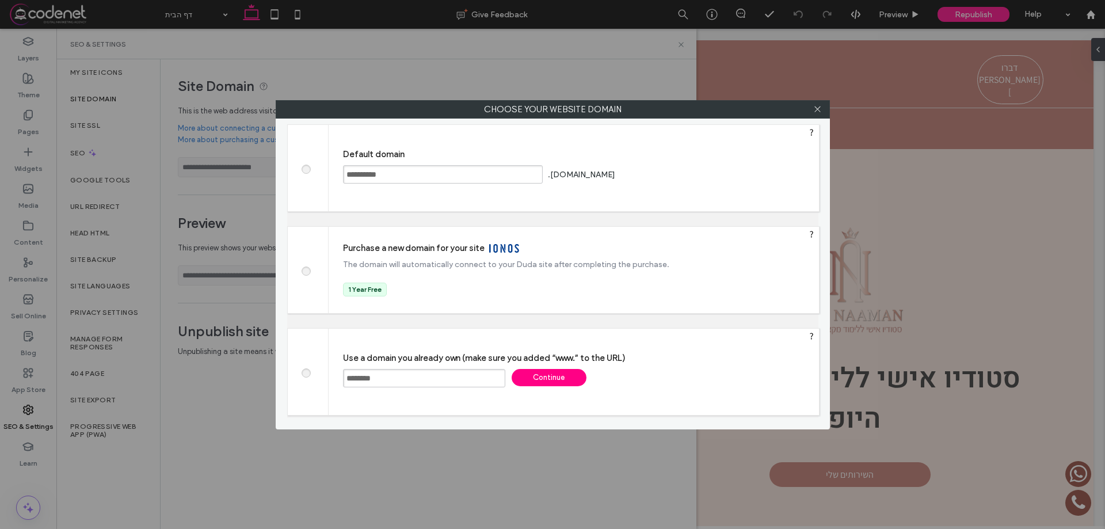
paste input "**********"
click at [343, 381] on input "**********" at bounding box center [424, 378] width 162 height 18
type input "**********"
click at [537, 385] on div "Continue" at bounding box center [549, 377] width 75 height 17
type input "**********"
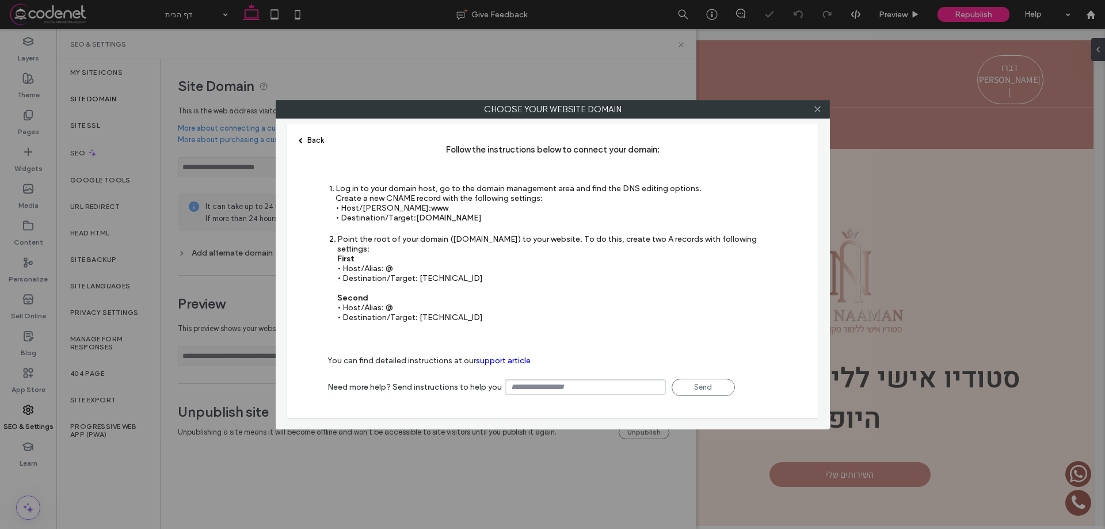
click at [438, 304] on div "Point the root of your domain (domain.com) to your website. To do this, create …" at bounding box center [557, 278] width 441 height 88
click at [439, 303] on div "Point the root of your domain (domain.com) to your website. To do this, create …" at bounding box center [557, 278] width 441 height 88
copy div "100.24.208.97"
drag, startPoint x: 576, startPoint y: 296, endPoint x: 571, endPoint y: 216, distance: 79.6
click at [609, 277] on div "Point the root of your domain (domain.com) to your website. To do this, create …" at bounding box center [557, 278] width 441 height 88
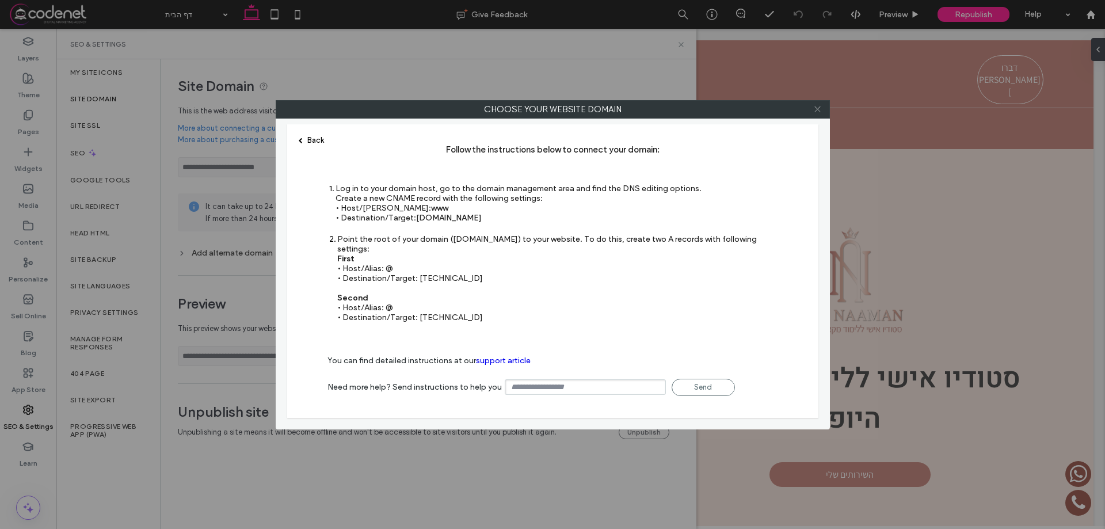
click at [820, 108] on icon at bounding box center [817, 109] width 9 height 9
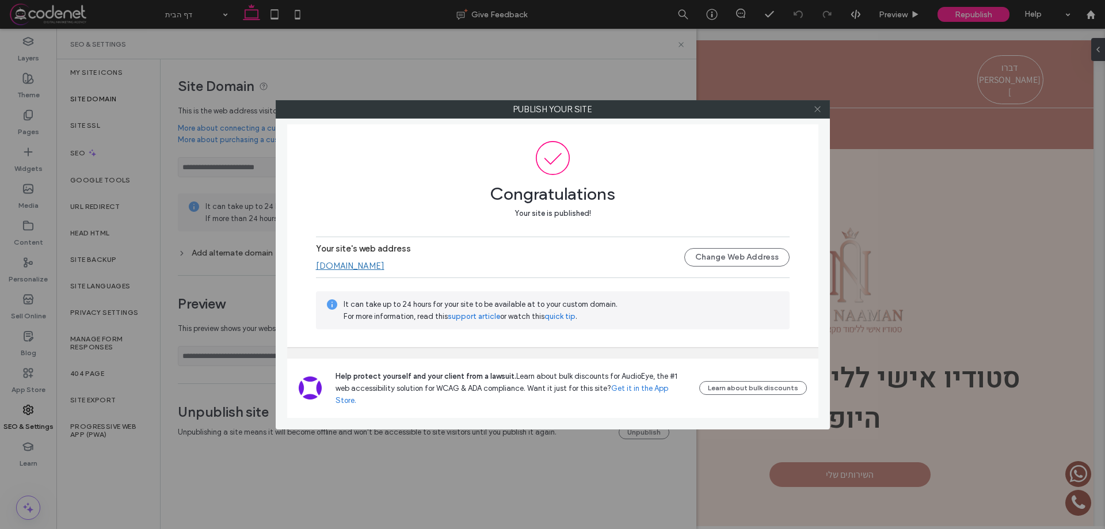
click at [821, 111] on icon at bounding box center [817, 109] width 9 height 9
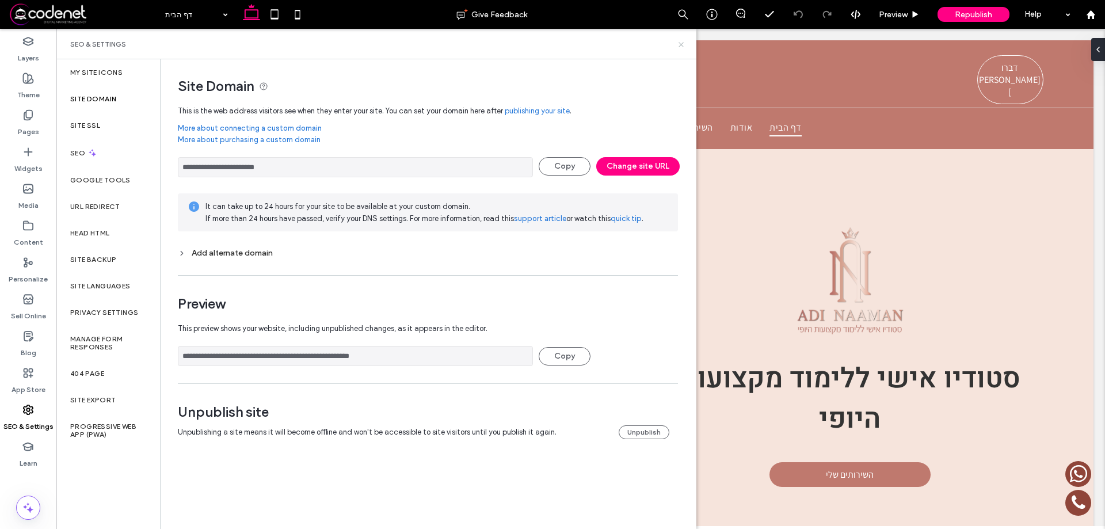
click at [682, 48] on icon at bounding box center [681, 44] width 9 height 9
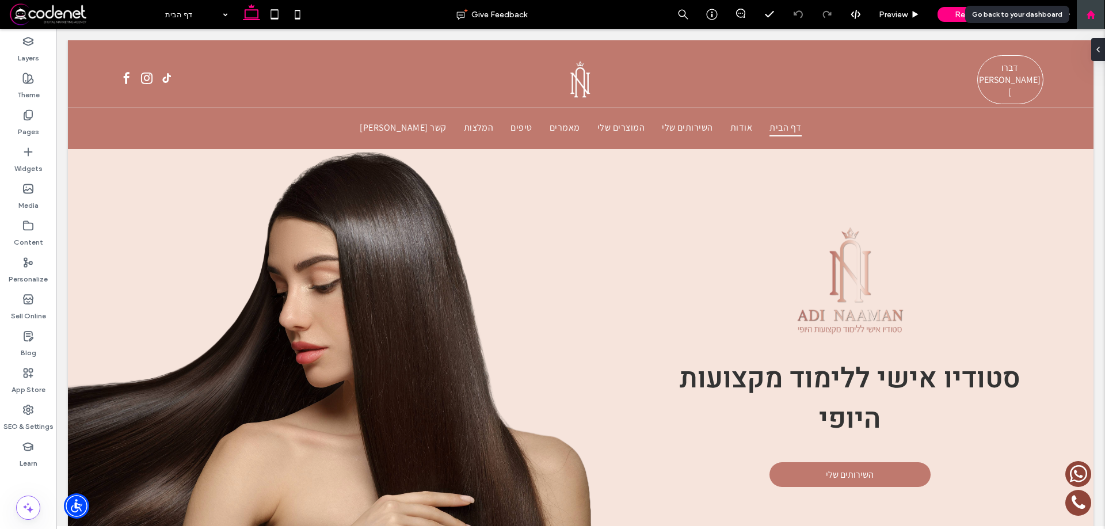
click at [1086, 14] on icon at bounding box center [1091, 15] width 10 height 10
